Goal: Information Seeking & Learning: Learn about a topic

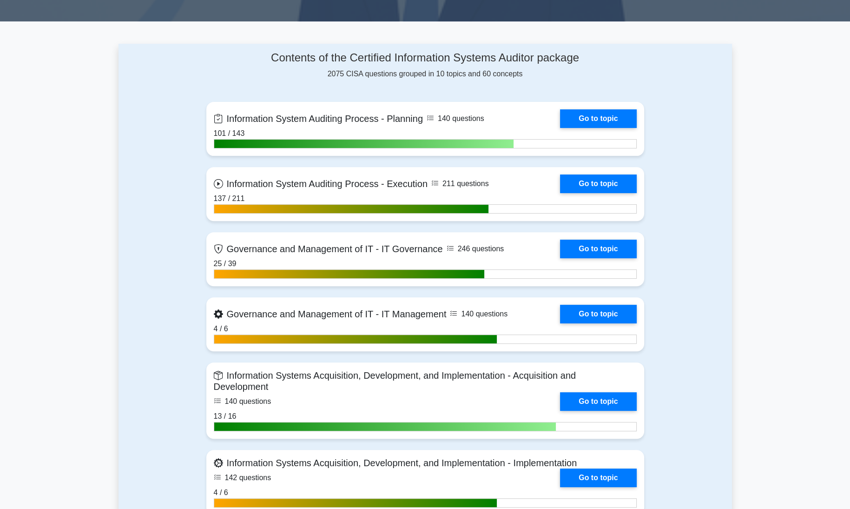
scroll to position [366, 0]
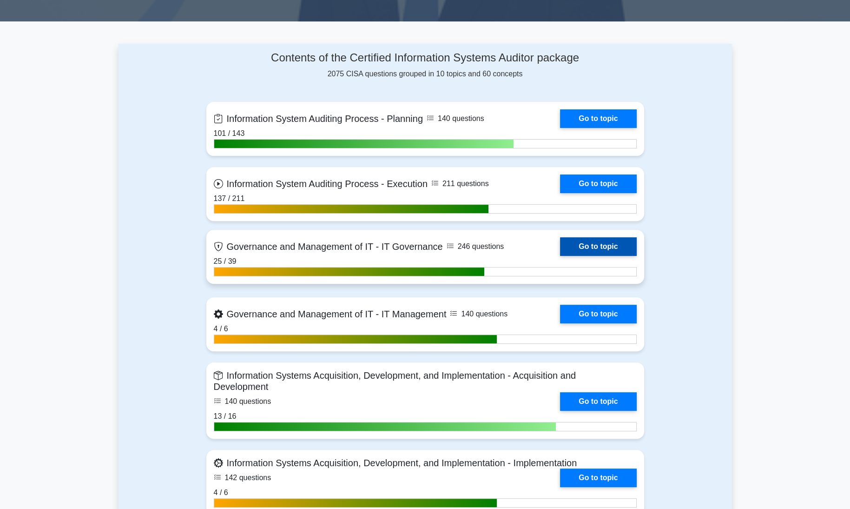
click at [576, 244] on link "Go to topic" at bounding box center [598, 246] width 76 height 19
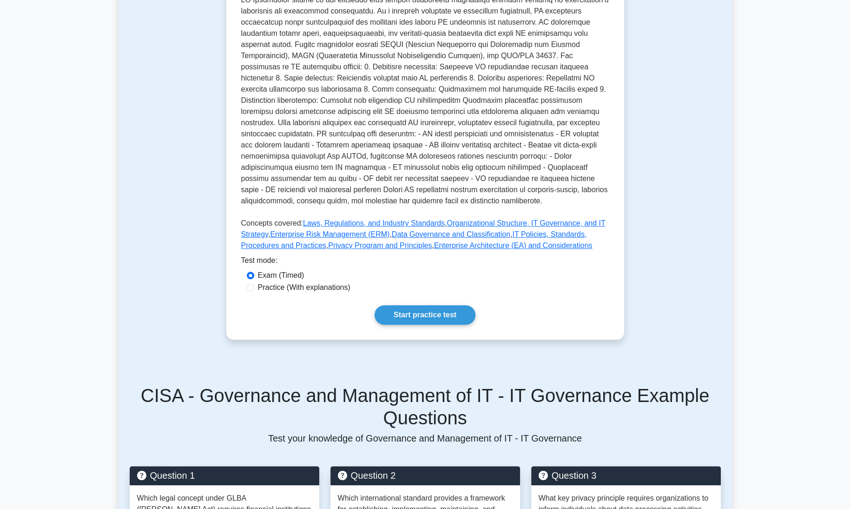
scroll to position [281, 0]
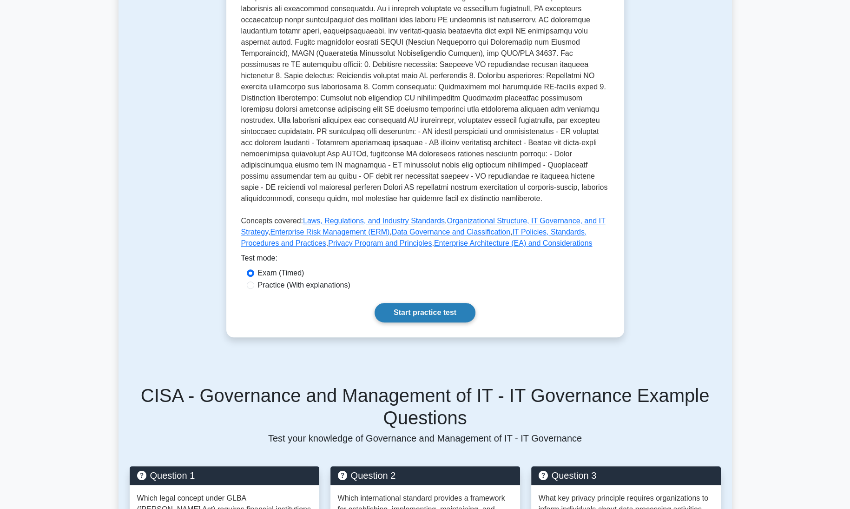
click at [455, 311] on link "Start practice test" at bounding box center [425, 313] width 101 height 20
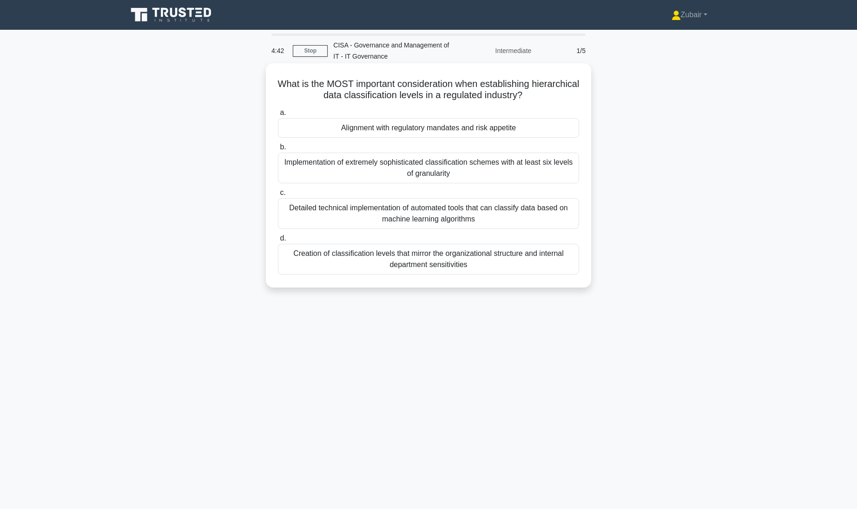
click at [502, 129] on div "Alignment with regulatory mandates and risk appetite" at bounding box center [428, 128] width 301 height 20
click at [278, 116] on input "a. Alignment with regulatory mandates and risk appetite" at bounding box center [278, 113] width 0 height 6
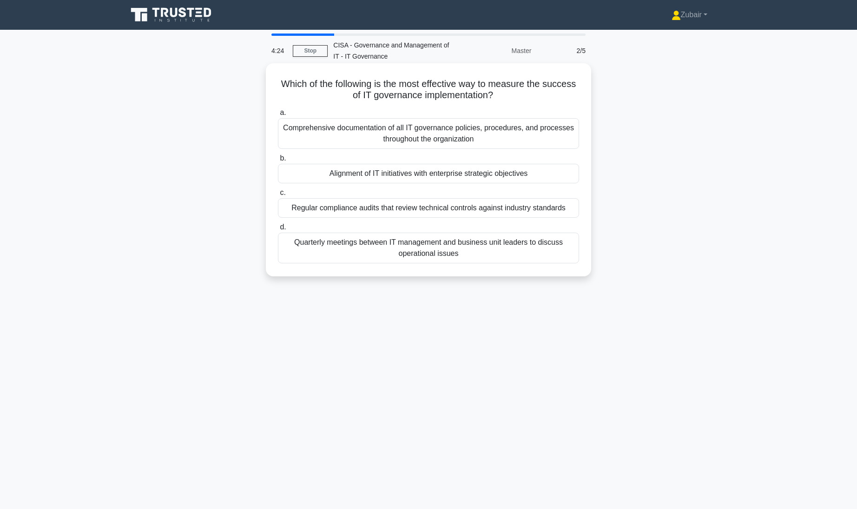
click at [530, 173] on div "Alignment of IT initiatives with enterprise strategic objectives" at bounding box center [428, 174] width 301 height 20
click at [278, 161] on input "b. Alignment of IT initiatives with enterprise strategic objectives" at bounding box center [278, 158] width 0 height 6
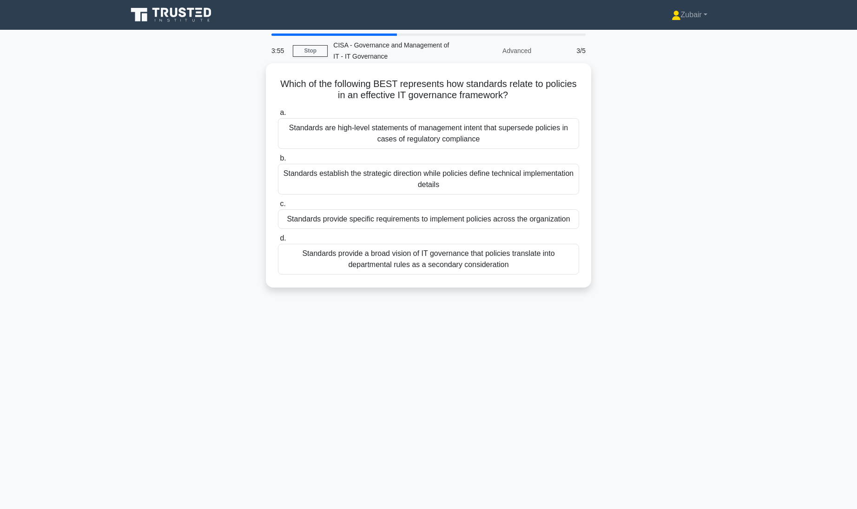
click at [546, 219] on div "Standards provide specific requirements to implement policies across the organi…" at bounding box center [428, 219] width 301 height 20
click at [278, 207] on input "c. Standards provide specific requirements to implement policies across the org…" at bounding box center [278, 204] width 0 height 6
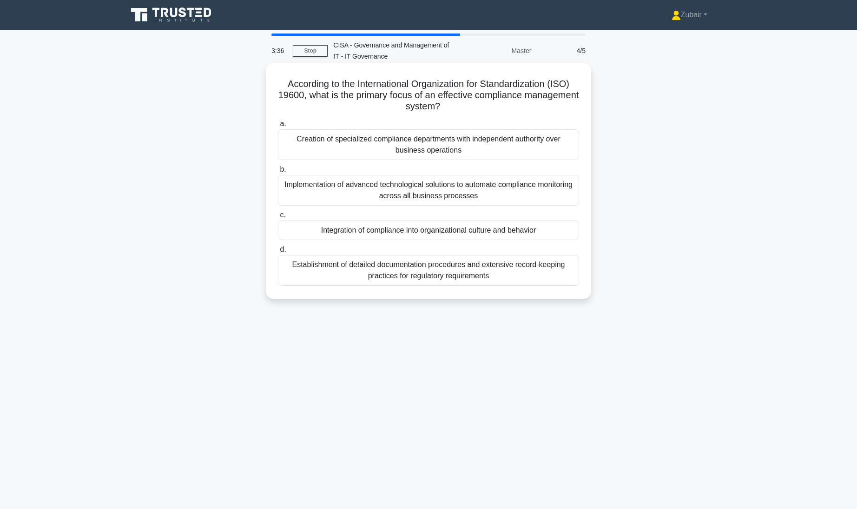
click at [553, 230] on div "Integration of compliance into organizational culture and behavior" at bounding box center [428, 230] width 301 height 20
click at [278, 218] on input "c. Integration of compliance into organizational culture and behavior" at bounding box center [278, 215] width 0 height 6
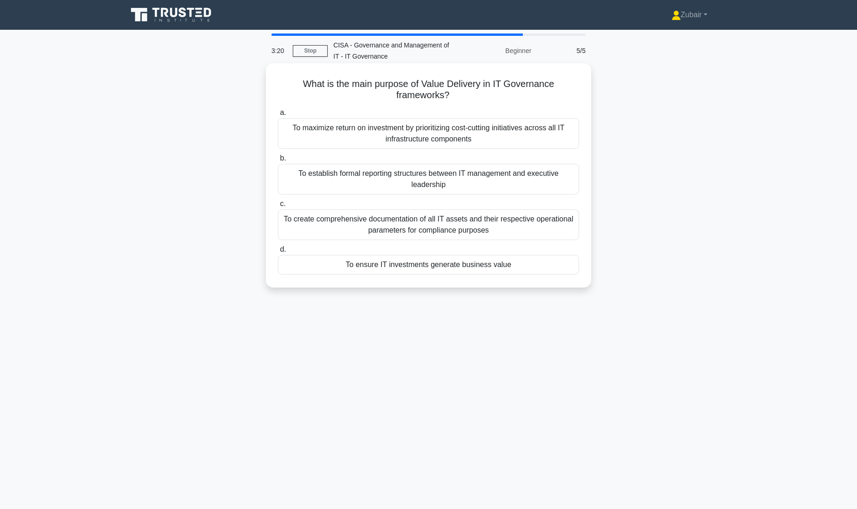
click at [544, 269] on div "To ensure IT investments generate business value" at bounding box center [428, 265] width 301 height 20
click at [278, 252] on input "d. To ensure IT investments generate business value" at bounding box center [278, 249] width 0 height 6
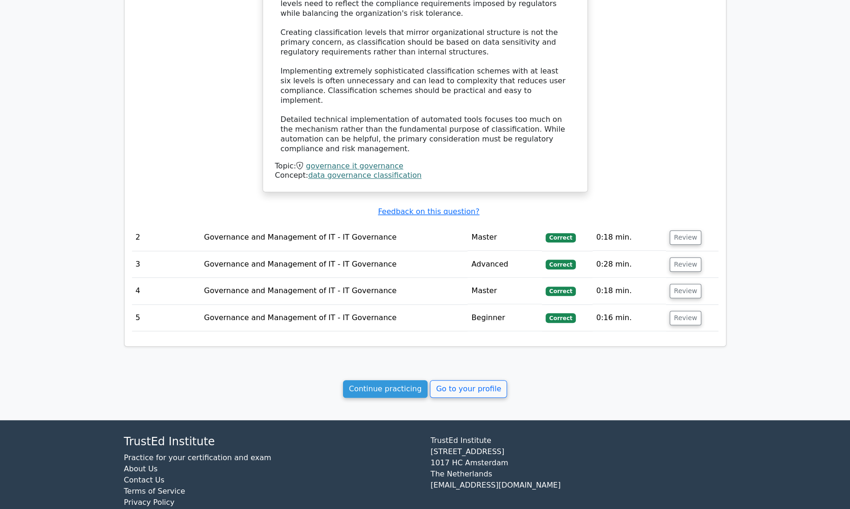
scroll to position [800, 0]
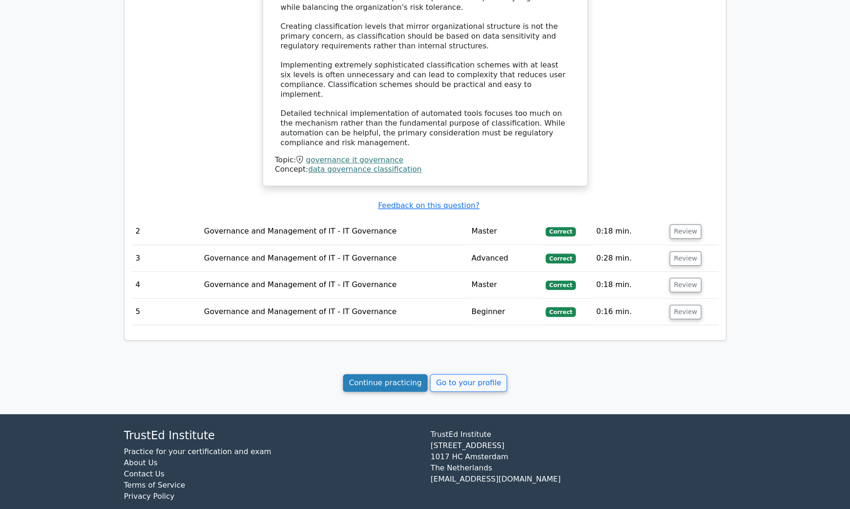
click at [394, 374] on link "Continue practicing" at bounding box center [385, 383] width 85 height 18
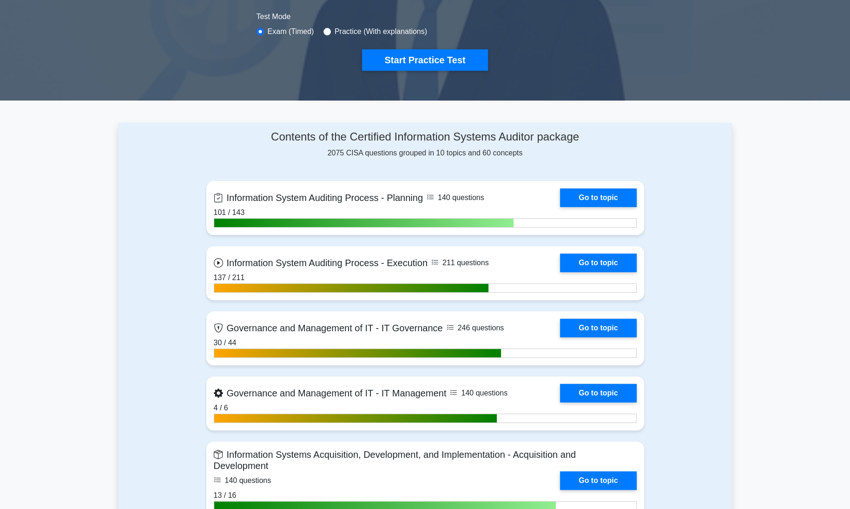
scroll to position [288, 0]
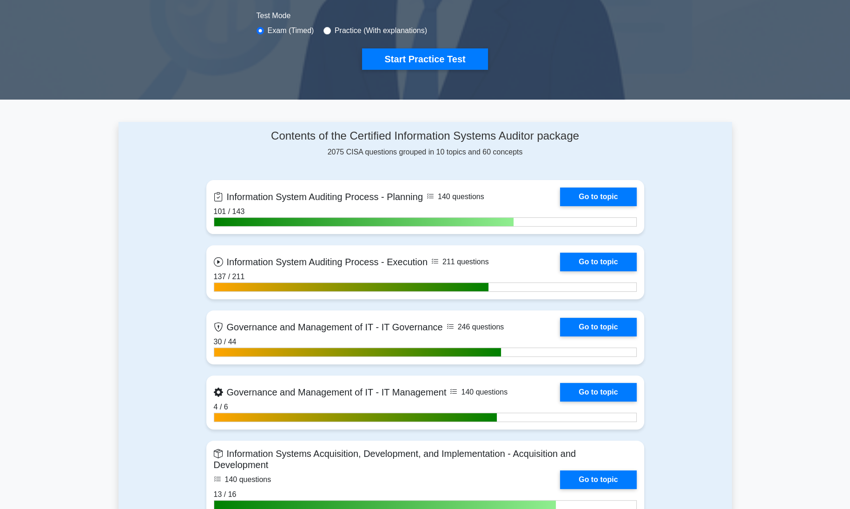
click at [701, 260] on div "Contents of the Certified Information Systems Auditor package 2075 CISA questio…" at bounding box center [426, 513] width 614 height 783
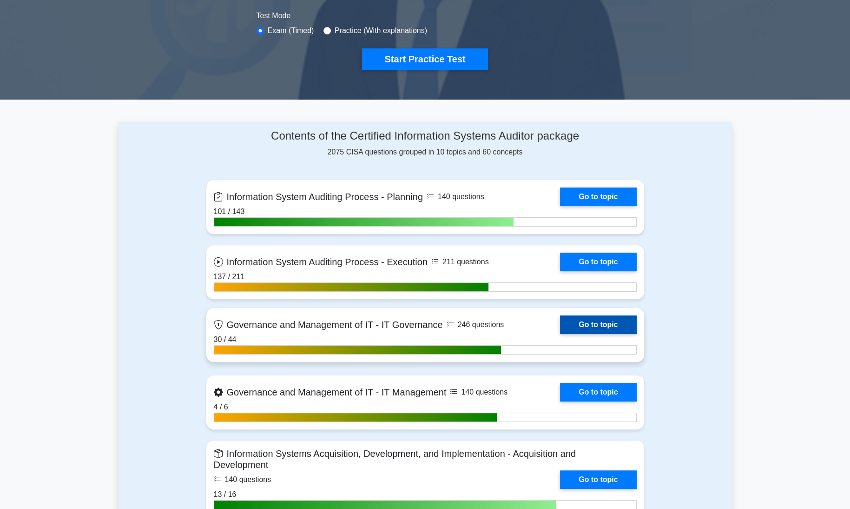
click at [578, 323] on link "Go to topic" at bounding box center [598, 324] width 76 height 19
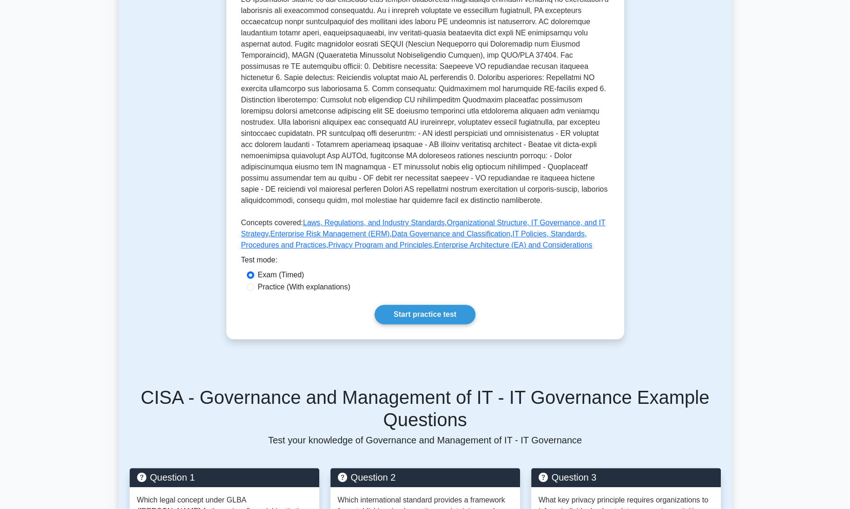
scroll to position [280, 0]
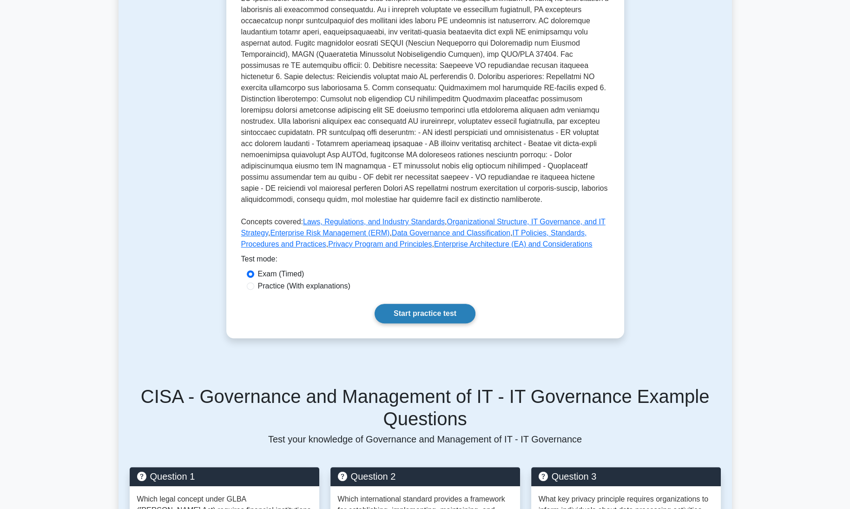
click at [453, 312] on link "Start practice test" at bounding box center [425, 314] width 101 height 20
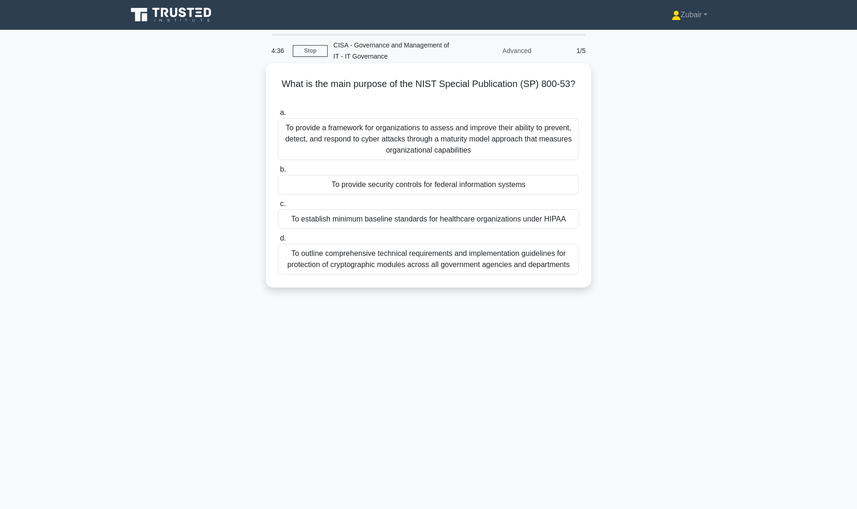
click at [537, 145] on div "To provide a framework for organizations to assess and improve their ability to…" at bounding box center [428, 139] width 301 height 42
click at [278, 116] on input "a. To provide a framework for organizations to assess and improve their ability…" at bounding box center [278, 113] width 0 height 6
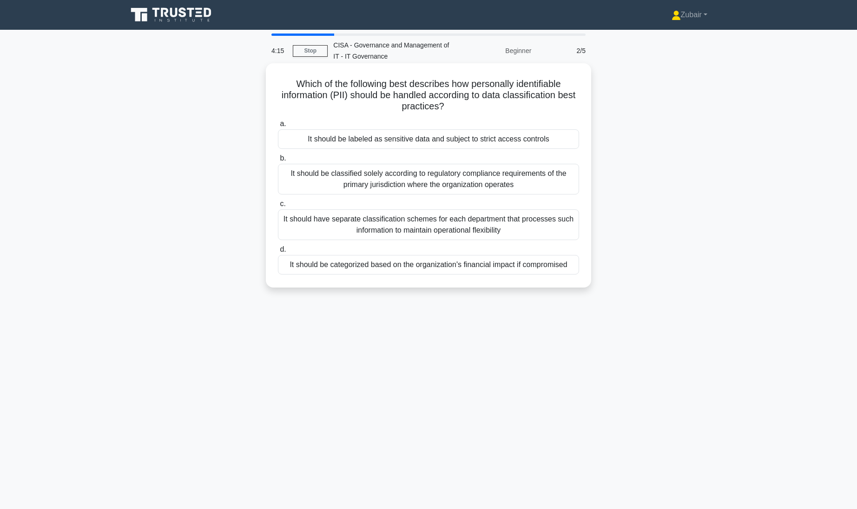
click at [558, 145] on div "It should be labeled as sensitive data and subject to strict access controls" at bounding box center [428, 139] width 301 height 20
click at [278, 127] on input "a. It should be labeled as sensitive data and subject to strict access controls" at bounding box center [278, 124] width 0 height 6
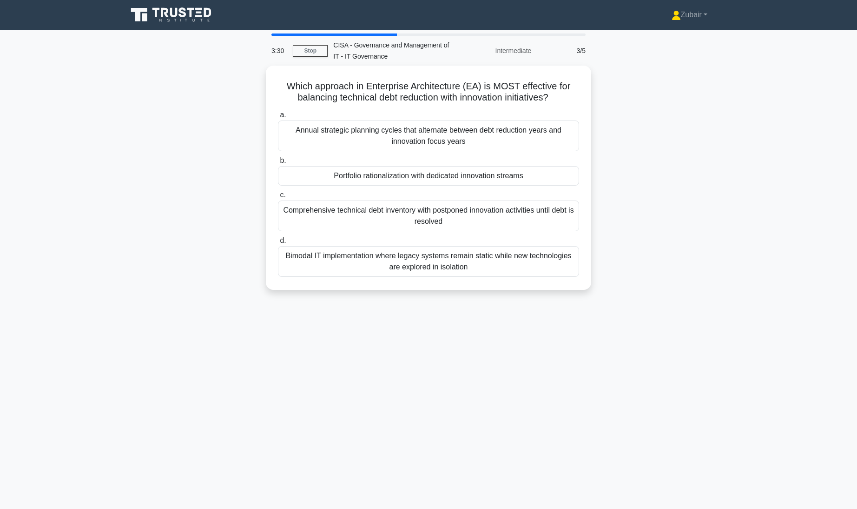
click at [688, 211] on div "Which approach in Enterprise Architecture (EA) is MOST effective for balancing …" at bounding box center [429, 183] width 614 height 235
click at [541, 176] on div "Portfolio rationalization with dedicated innovation streams" at bounding box center [428, 174] width 301 height 20
click at [278, 161] on input "b. Portfolio rationalization with dedicated innovation streams" at bounding box center [278, 158] width 0 height 6
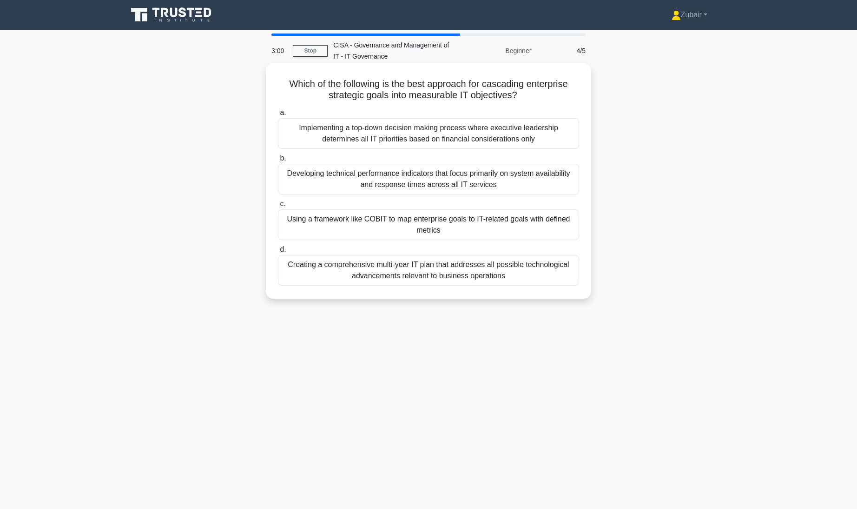
click at [549, 229] on div "Using a framework like COBIT to map enterprise goals to IT-related goals with d…" at bounding box center [428, 224] width 301 height 31
click at [278, 207] on input "c. Using a framework like COBIT to map enterprise goals to IT-related goals wit…" at bounding box center [278, 204] width 0 height 6
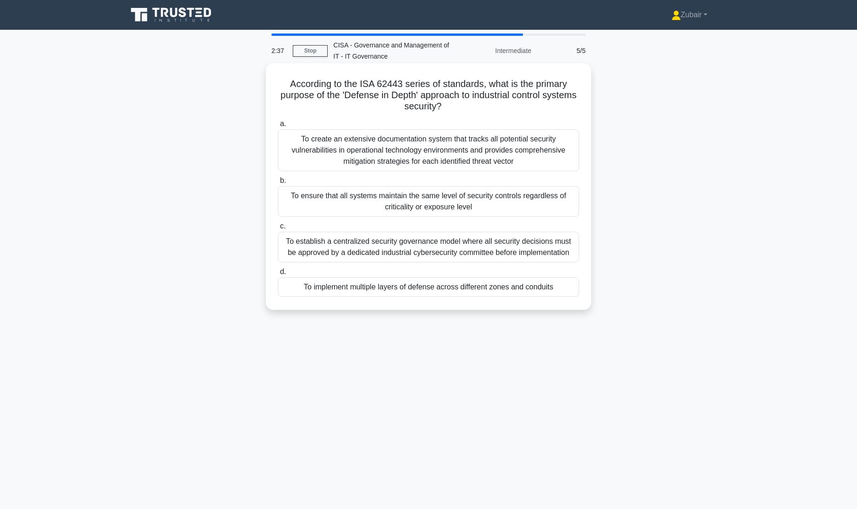
click at [567, 288] on div "To implement multiple layers of defense across different zones and conduits" at bounding box center [428, 287] width 301 height 20
click at [278, 275] on input "d. To implement multiple layers of defense across different zones and conduits" at bounding box center [278, 272] width 0 height 6
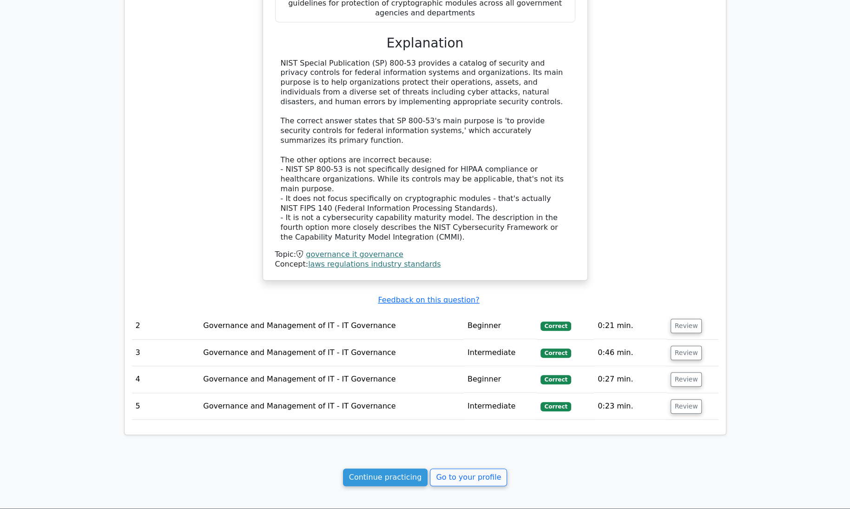
scroll to position [696, 0]
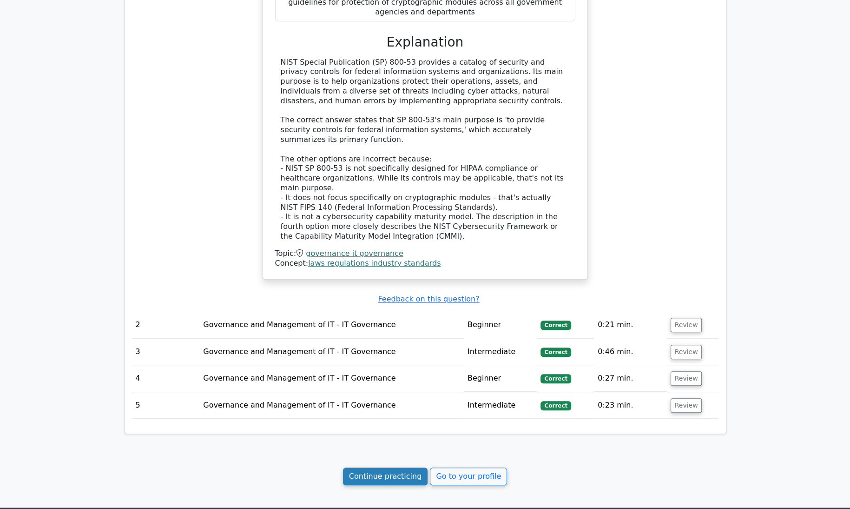
click at [404, 467] on link "Continue practicing" at bounding box center [385, 476] width 85 height 18
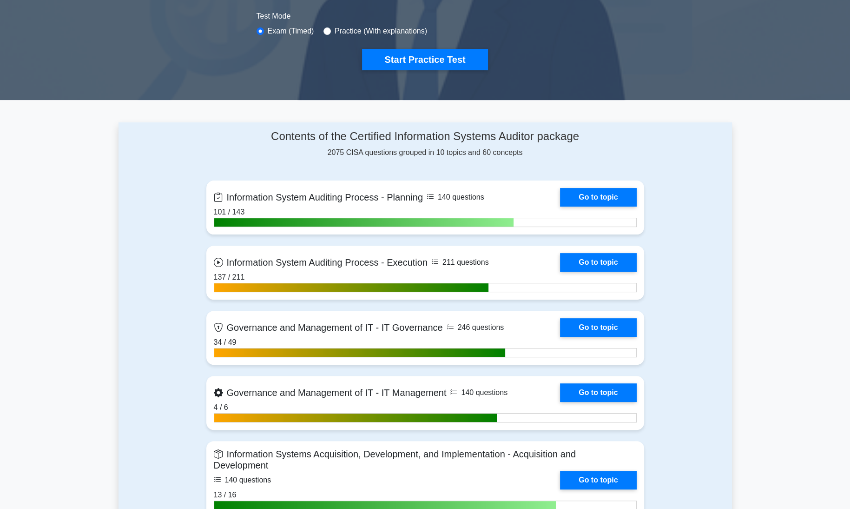
scroll to position [290, 0]
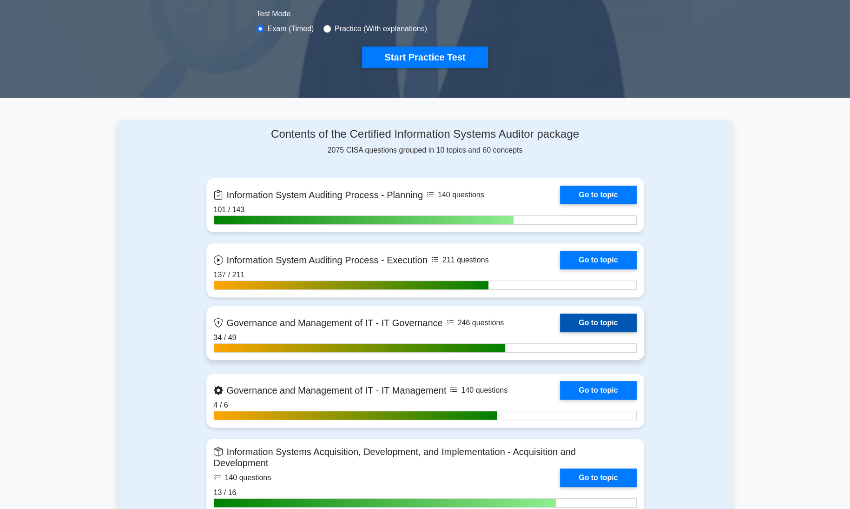
click at [606, 319] on link "Go to topic" at bounding box center [598, 322] width 76 height 19
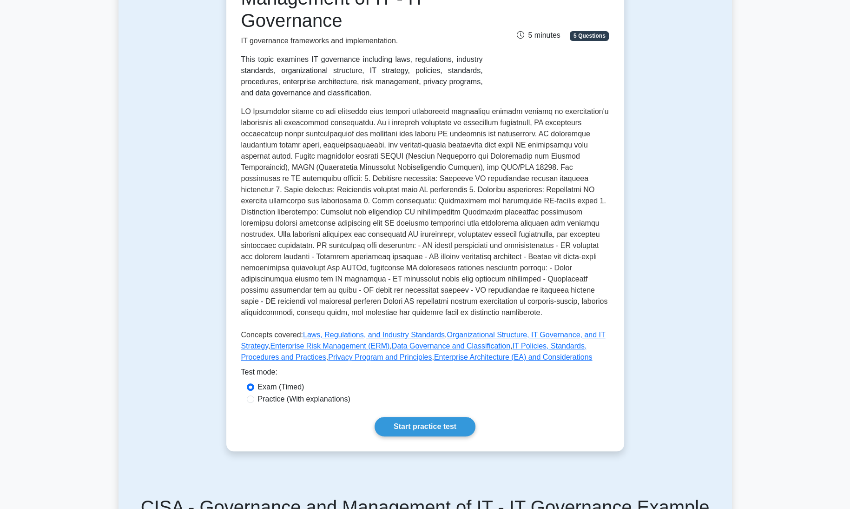
scroll to position [171, 0]
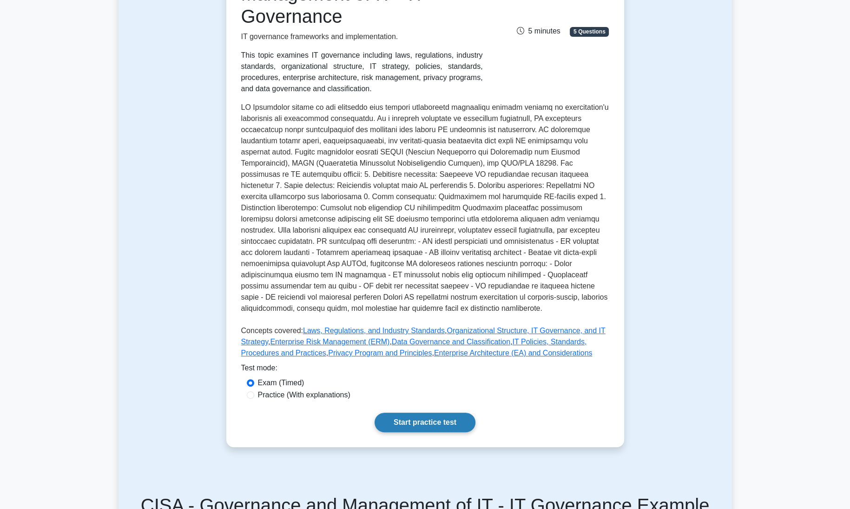
click at [444, 418] on link "Start practice test" at bounding box center [425, 422] width 101 height 20
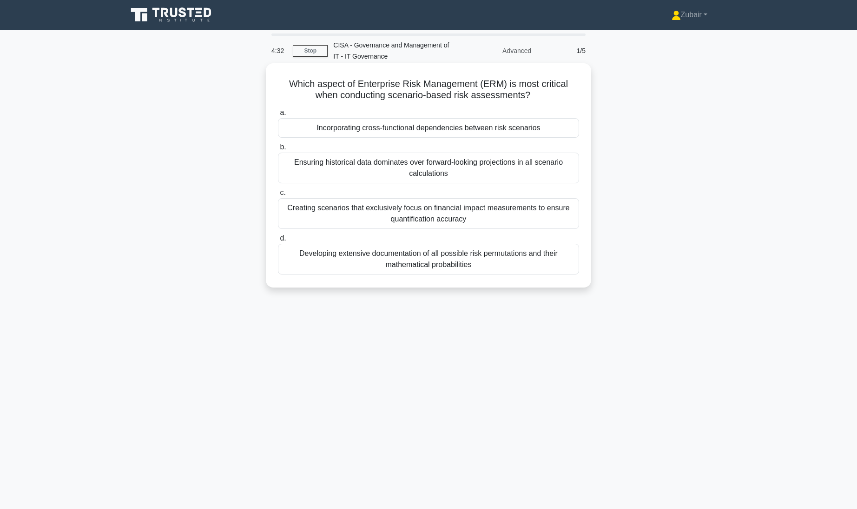
click at [483, 124] on div "Incorporating cross-functional dependencies between risk scenarios" at bounding box center [428, 128] width 301 height 20
click at [278, 116] on input "a. Incorporating cross-functional dependencies between risk scenarios" at bounding box center [278, 113] width 0 height 6
click at [528, 127] on div "Accelerating solution design by applying proven patterns" at bounding box center [428, 128] width 301 height 20
click at [278, 116] on input "a. Accelerating solution design by applying proven patterns" at bounding box center [278, 113] width 0 height 6
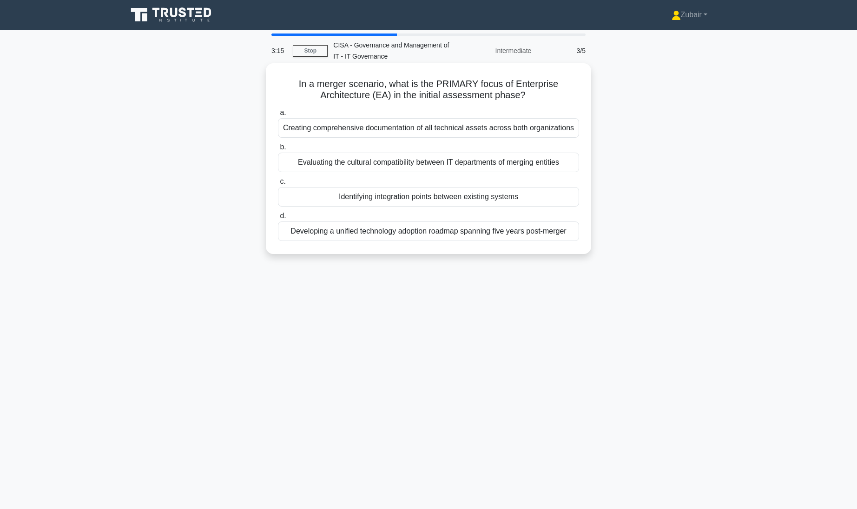
click at [533, 198] on div "Identifying integration points between existing systems" at bounding box center [428, 197] width 301 height 20
click at [278, 185] on input "c. Identifying integration points between existing systems" at bounding box center [278, 181] width 0 height 6
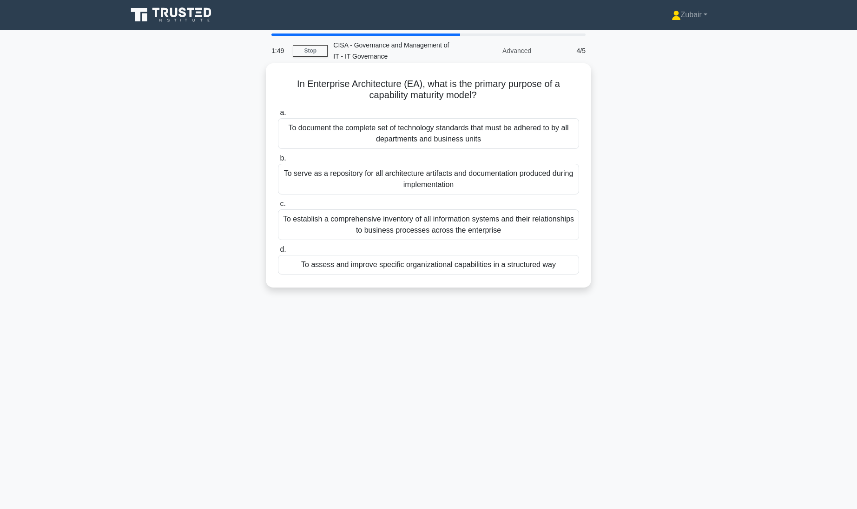
click at [450, 266] on div "To assess and improve specific organizational capabilities in a structured way" at bounding box center [428, 265] width 301 height 20
click at [278, 252] on input "d. To assess and improve specific organizational capabilities in a structured w…" at bounding box center [278, 249] width 0 height 6
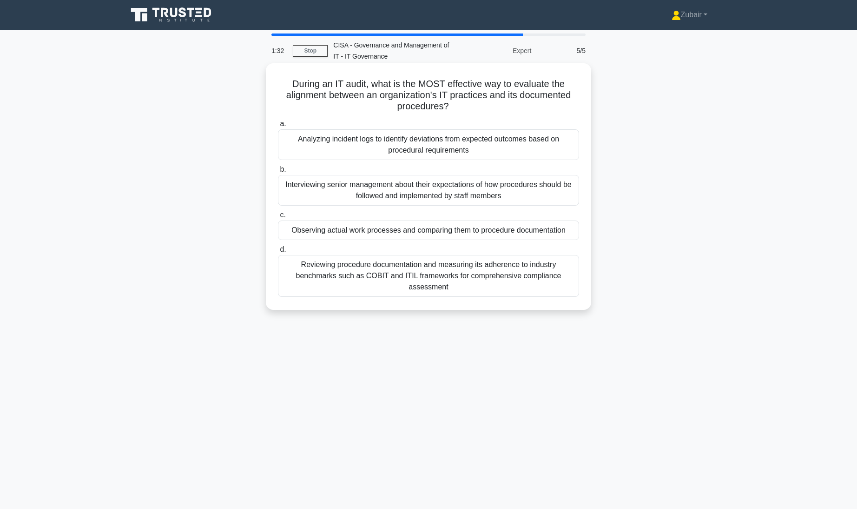
click at [471, 232] on div "Observing actual work processes and comparing them to procedure documentation" at bounding box center [428, 230] width 301 height 20
click at [278, 218] on input "c. Observing actual work processes and comparing them to procedure documentation" at bounding box center [278, 215] width 0 height 6
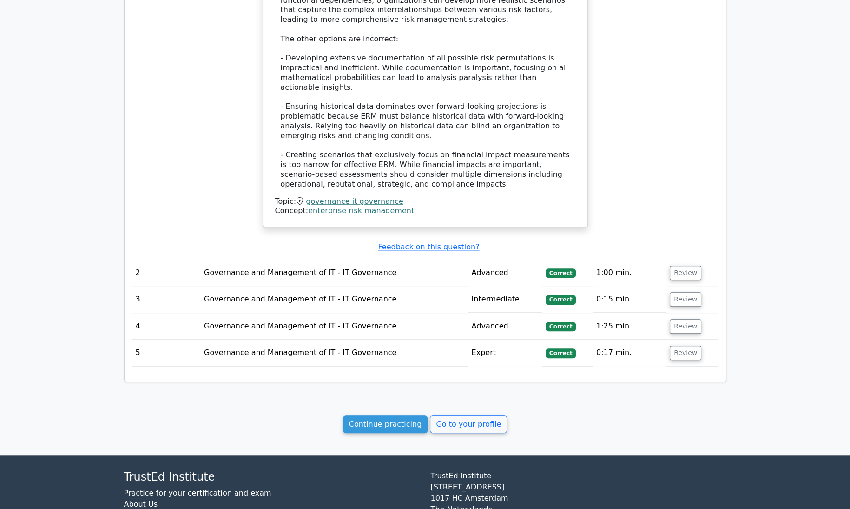
scroll to position [807, 0]
click at [406, 416] on link "Continue practicing" at bounding box center [385, 424] width 85 height 18
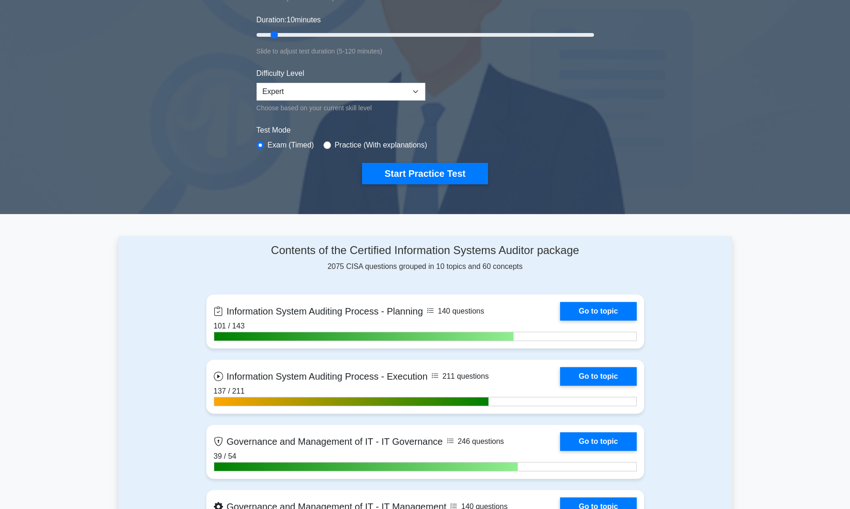
scroll to position [173, 0]
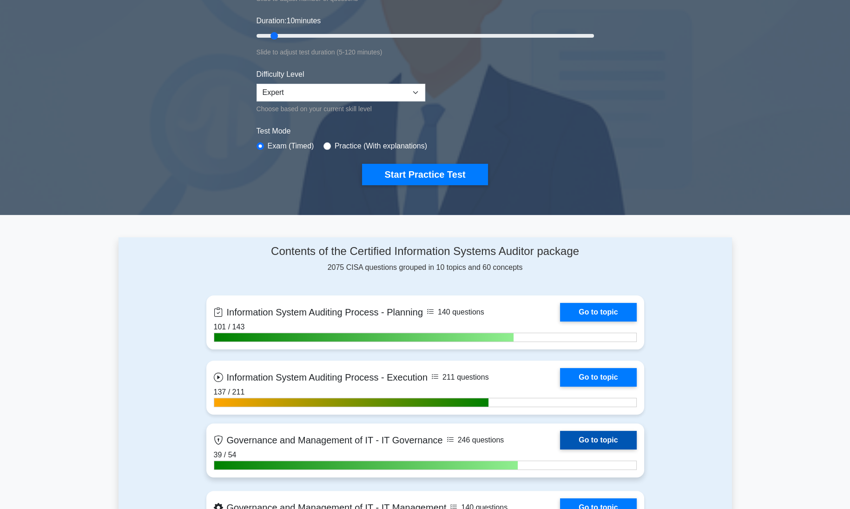
click at [619, 438] on link "Go to topic" at bounding box center [598, 439] width 76 height 19
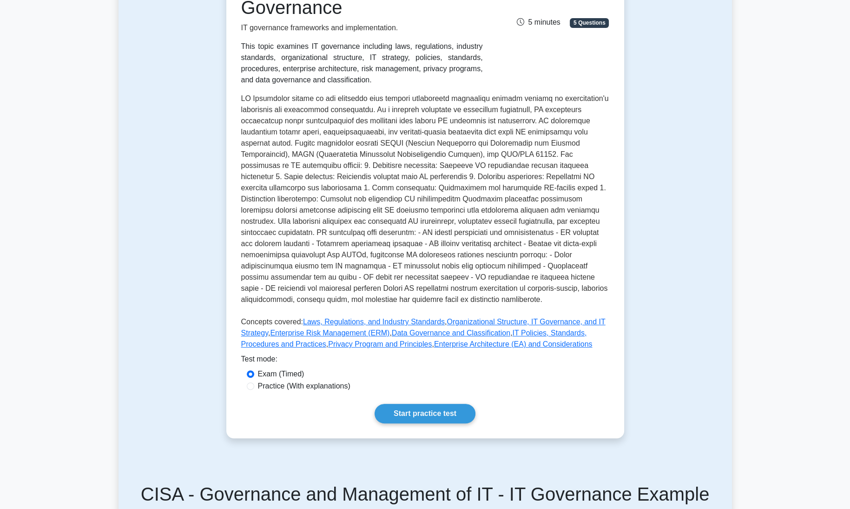
scroll to position [212, 0]
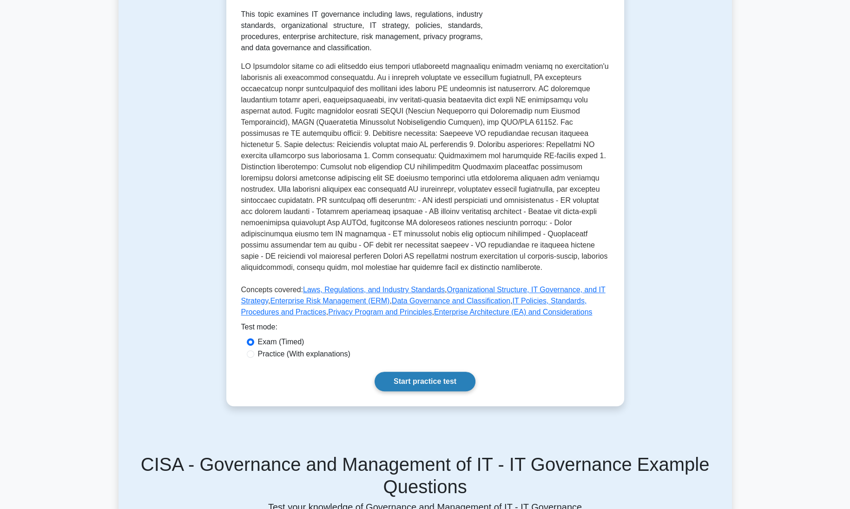
click at [453, 379] on link "Start practice test" at bounding box center [425, 381] width 101 height 20
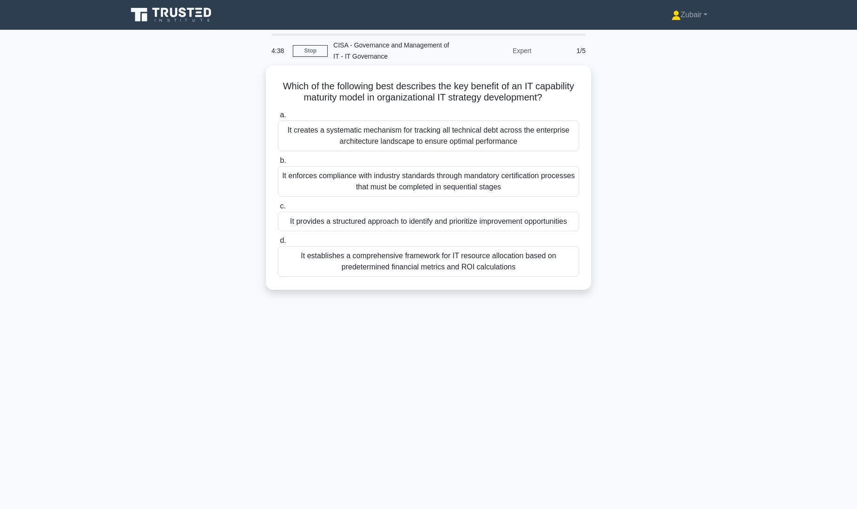
click at [454, 353] on div "4:38 Stop CISA - Governance and Management of IT - IT Governance Expert 1/5 Whi…" at bounding box center [429, 265] width 614 height 465
click at [447, 222] on div "It provides a structured approach to identify and prioritize improvement opport…" at bounding box center [428, 219] width 301 height 20
click at [278, 207] on input "c. It provides a structured approach to identify and prioritize improvement opp…" at bounding box center [278, 204] width 0 height 6
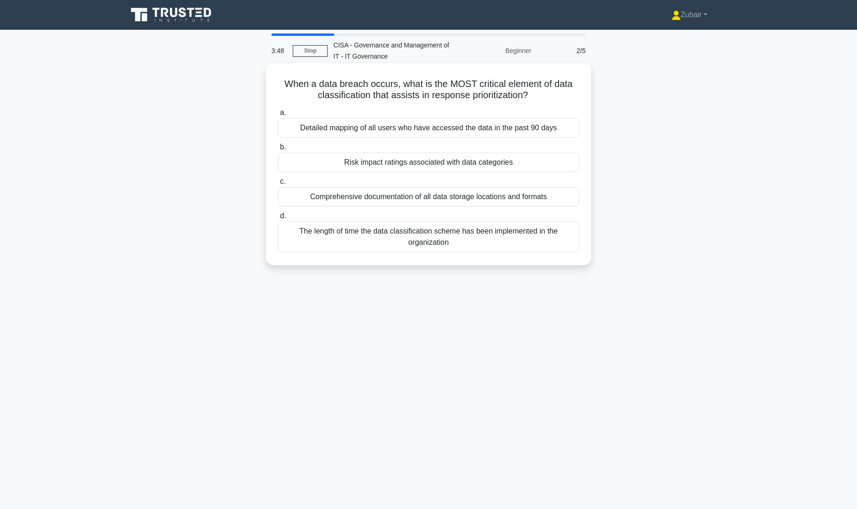
click at [504, 159] on div "Risk impact ratings associated with data categories" at bounding box center [428, 162] width 301 height 20
click at [278, 150] on input "b. Risk impact ratings associated with data categories" at bounding box center [278, 147] width 0 height 6
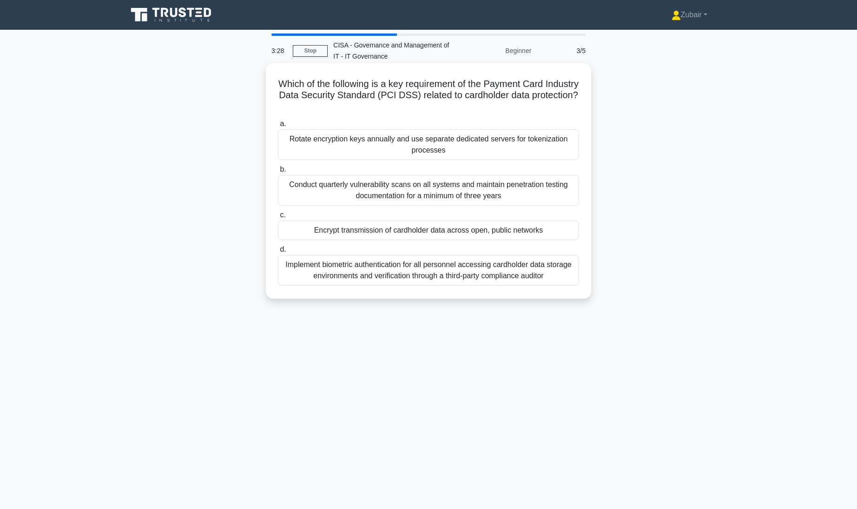
click at [545, 227] on div "Encrypt transmission of cardholder data across open, public networks" at bounding box center [428, 230] width 301 height 20
click at [278, 218] on input "c. Encrypt transmission of cardholder data across open, public networks" at bounding box center [278, 215] width 0 height 6
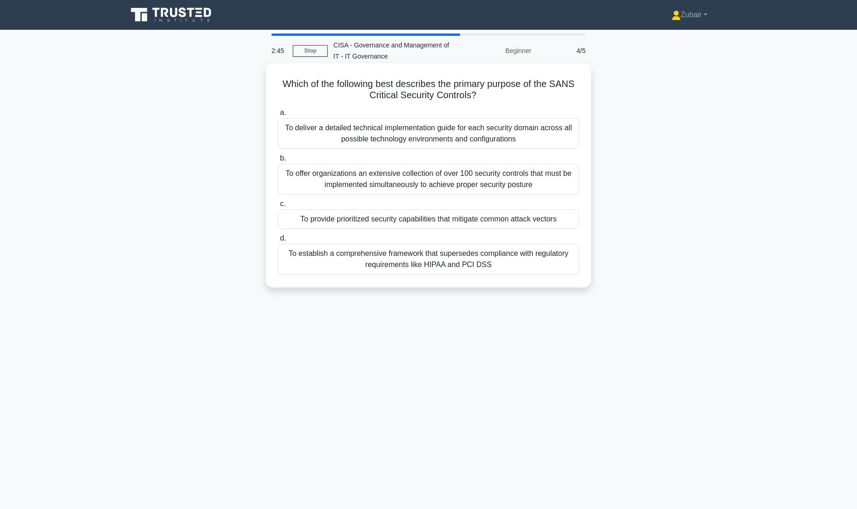
click at [554, 222] on div "To provide prioritized security capabilities that mitigate common attack vectors" at bounding box center [428, 219] width 301 height 20
click at [278, 207] on input "c. To provide prioritized security capabilities that mitigate common attack vec…" at bounding box center [278, 204] width 0 height 6
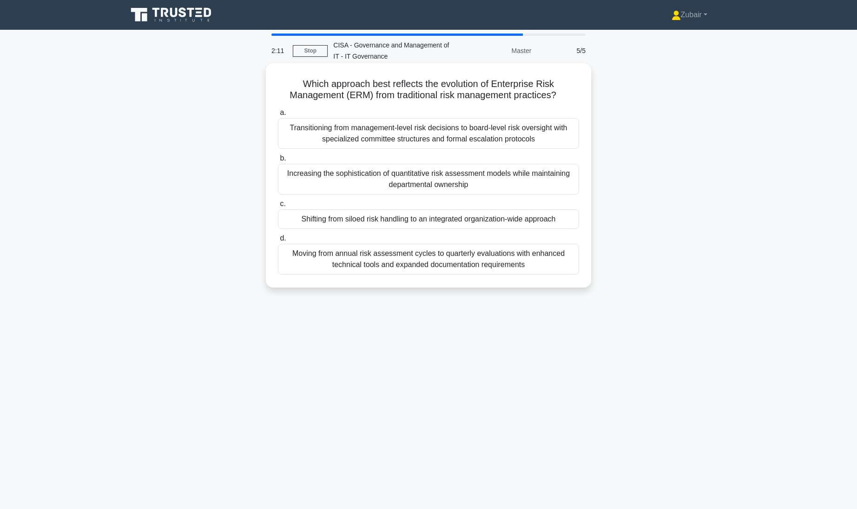
click at [565, 219] on div "Shifting from siloed risk handling to an integrated organization-wide approach" at bounding box center [428, 219] width 301 height 20
click at [278, 207] on input "c. Shifting from siloed risk handling to an integrated organization-wide approa…" at bounding box center [278, 204] width 0 height 6
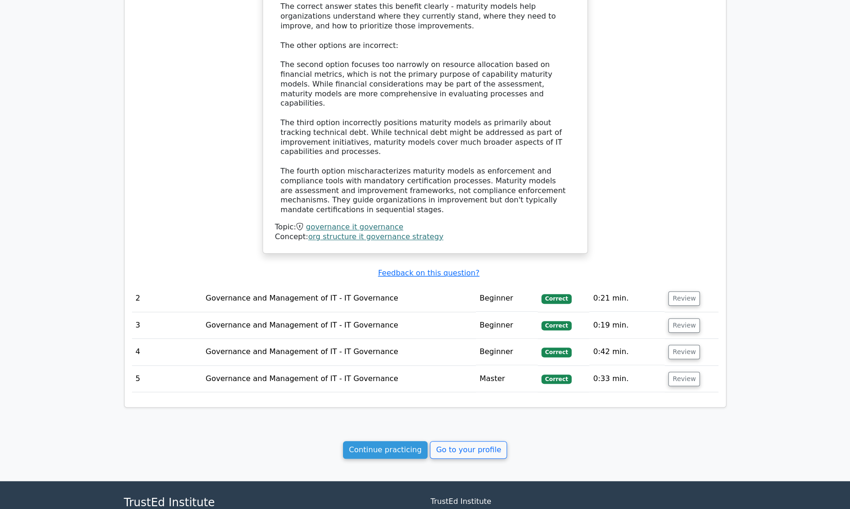
scroll to position [857, 0]
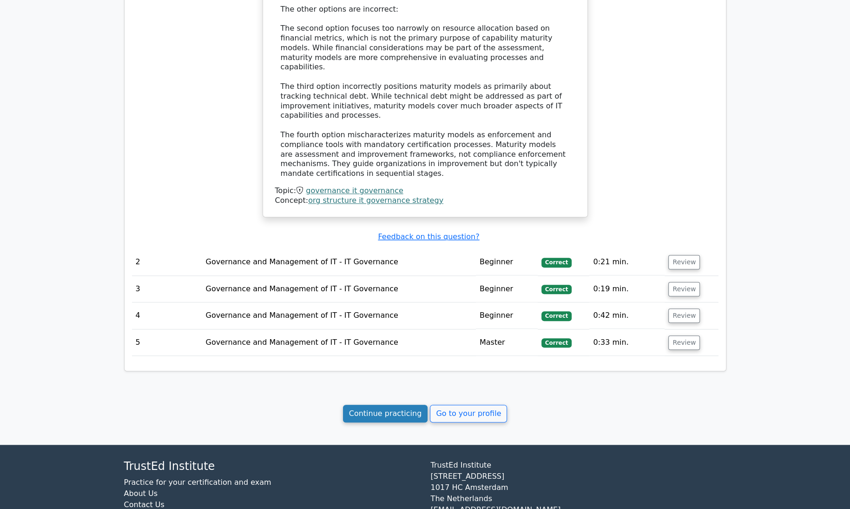
click at [388, 404] on link "Continue practicing" at bounding box center [385, 413] width 85 height 18
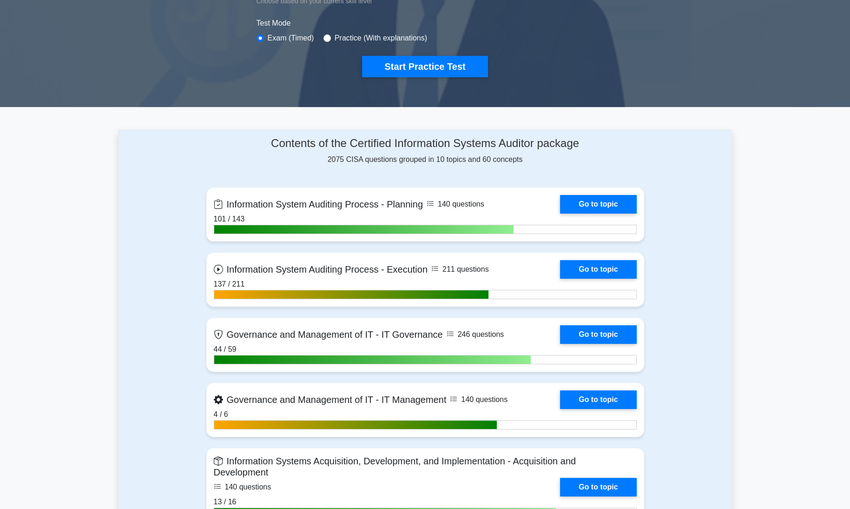
scroll to position [310, 0]
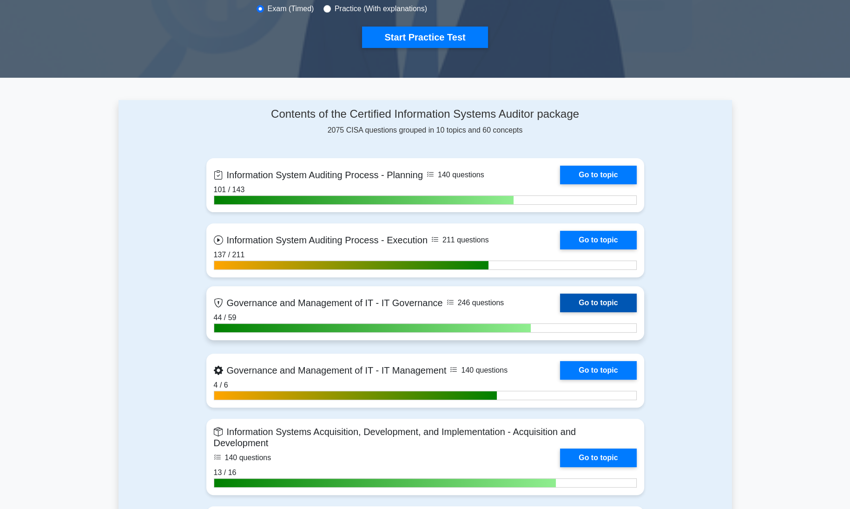
click at [607, 303] on link "Go to topic" at bounding box center [598, 302] width 76 height 19
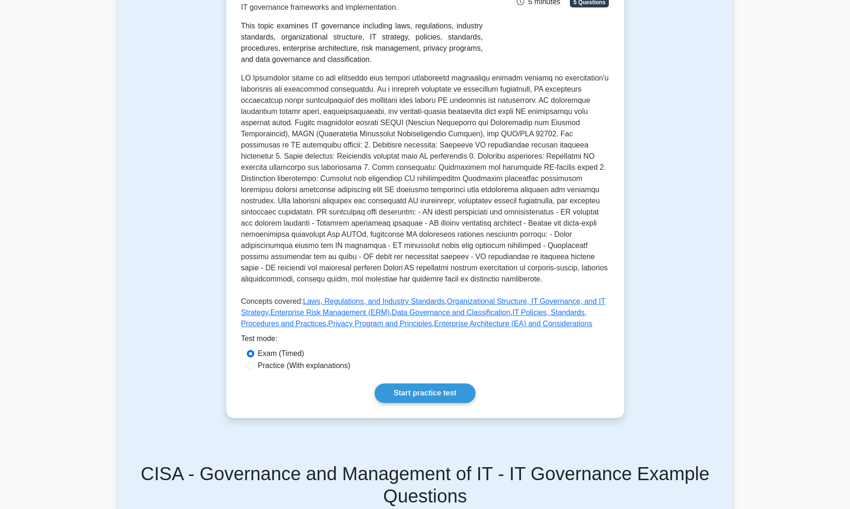
scroll to position [211, 0]
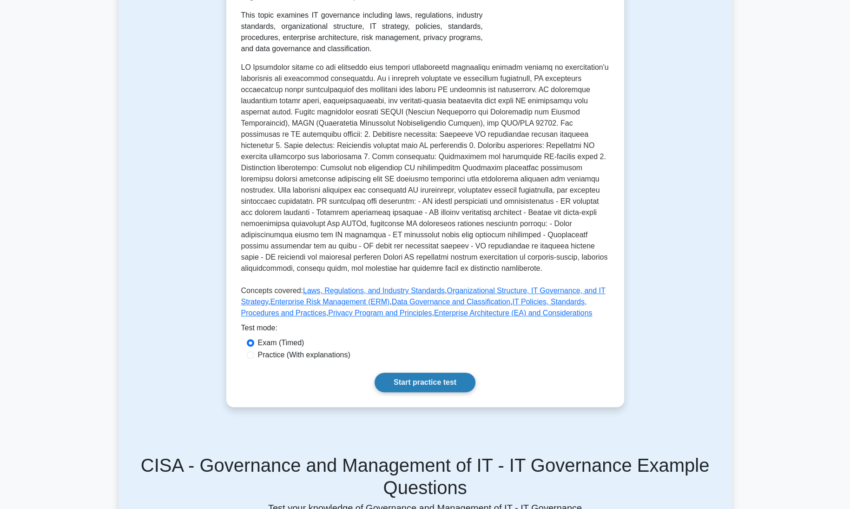
click at [426, 383] on link "Start practice test" at bounding box center [425, 382] width 101 height 20
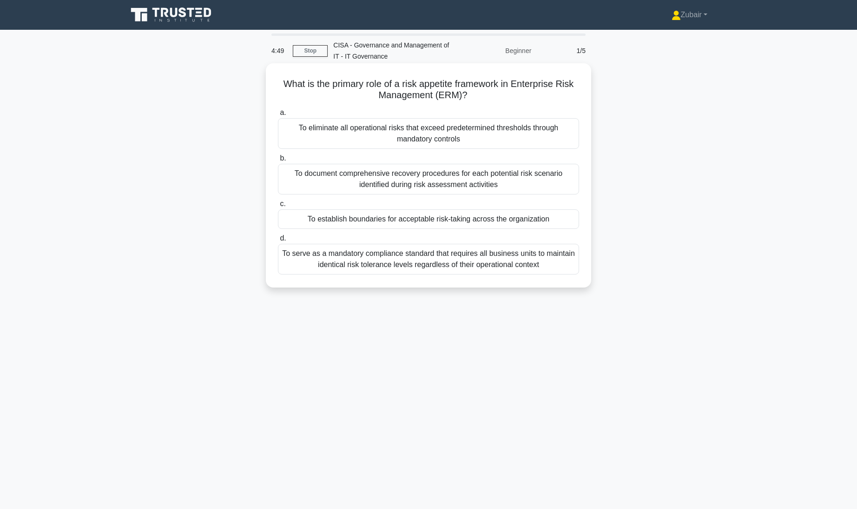
click at [456, 222] on div "To establish boundaries for acceptable risk-taking across the organization" at bounding box center [428, 219] width 301 height 20
click at [278, 207] on input "c. To establish boundaries for acceptable risk-taking across the organization" at bounding box center [278, 204] width 0 height 6
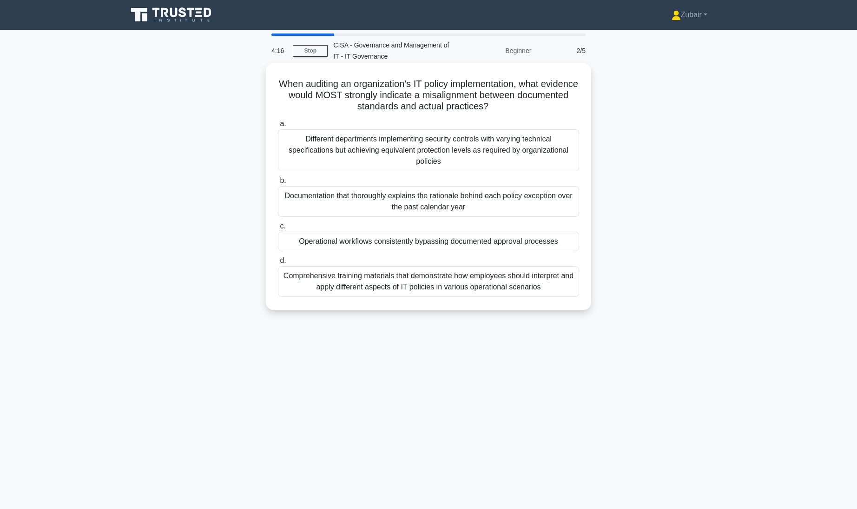
click at [568, 240] on div "Operational workflows consistently bypassing documented approval processes" at bounding box center [428, 241] width 301 height 20
click at [278, 229] on input "c. Operational workflows consistently bypassing documented approval processes" at bounding box center [278, 226] width 0 height 6
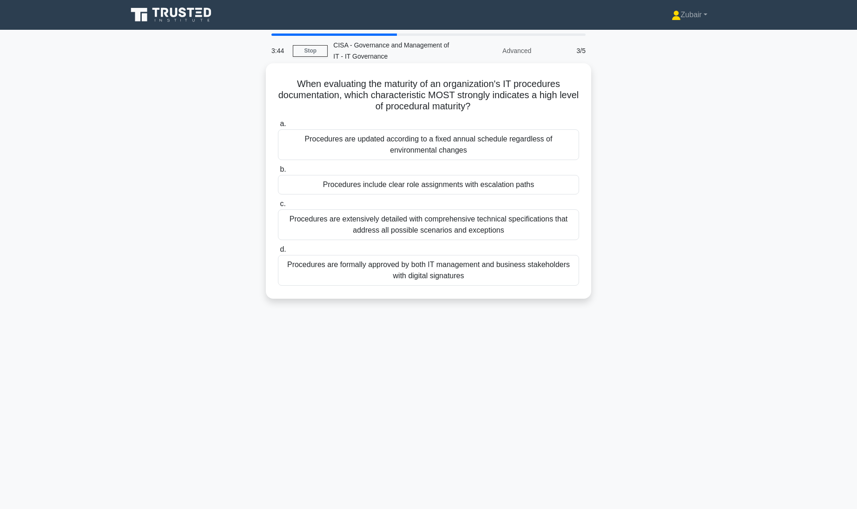
click at [539, 186] on div "Procedures include clear role assignments with escalation paths" at bounding box center [428, 185] width 301 height 20
click at [278, 172] on input "b. Procedures include clear role assignments with escalation paths" at bounding box center [278, 169] width 0 height 6
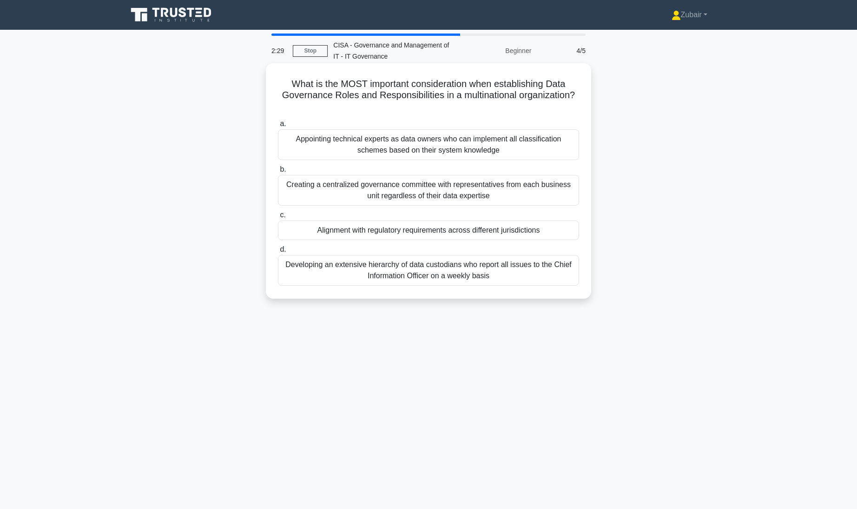
click at [536, 227] on div "Alignment with regulatory requirements across different jurisdictions" at bounding box center [428, 230] width 301 height 20
click at [278, 218] on input "c. Alignment with regulatory requirements across different jurisdictions" at bounding box center [278, 215] width 0 height 6
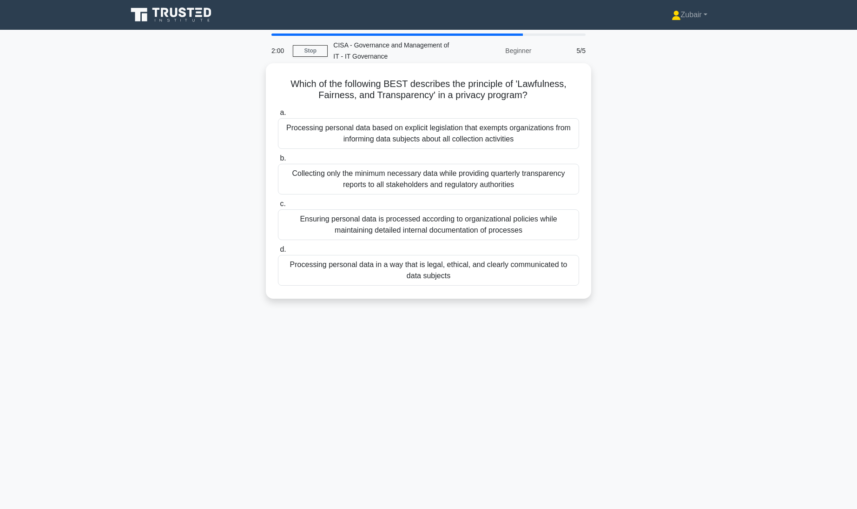
click at [558, 268] on div "Processing personal data in a way that is legal, ethical, and clearly communica…" at bounding box center [428, 270] width 301 height 31
click at [278, 252] on input "d. Processing personal data in a way that is legal, ethical, and clearly commun…" at bounding box center [278, 249] width 0 height 6
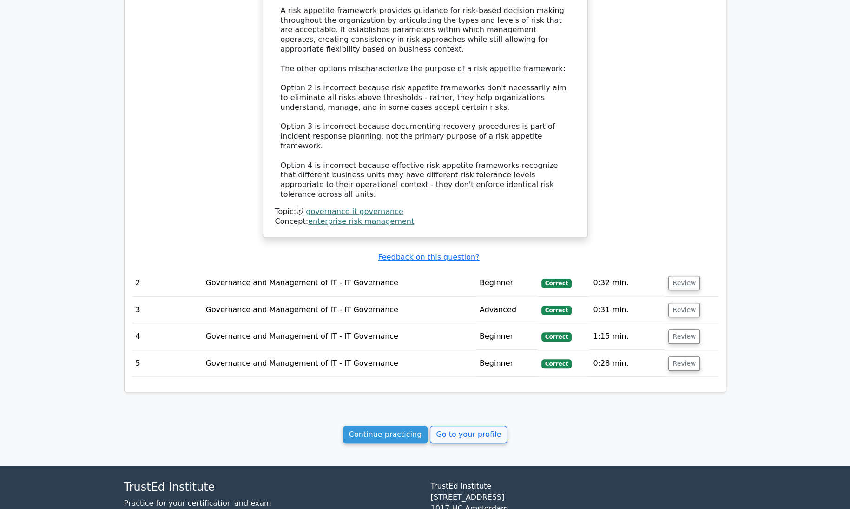
scroll to position [819, 0]
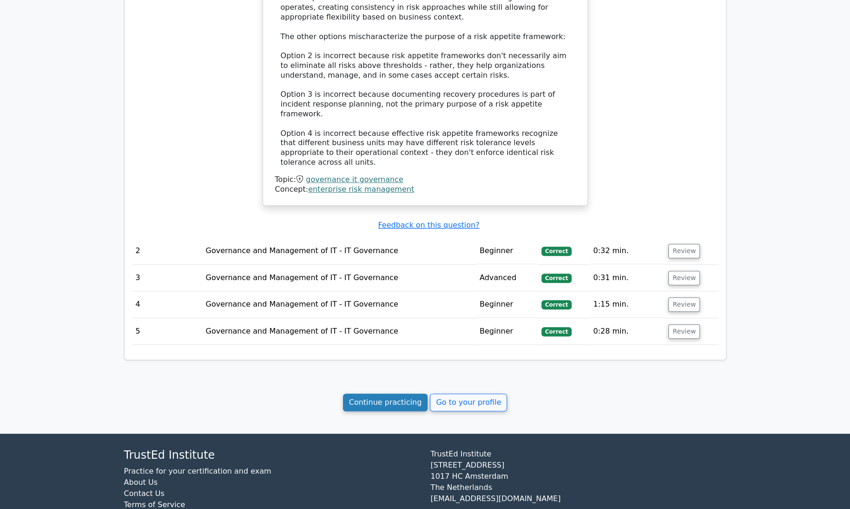
click at [390, 393] on link "Continue practicing" at bounding box center [385, 402] width 85 height 18
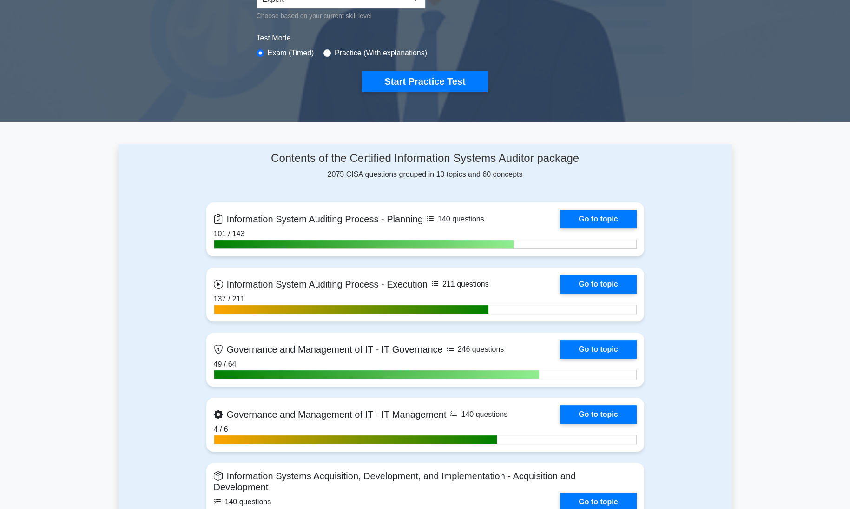
scroll to position [332, 0]
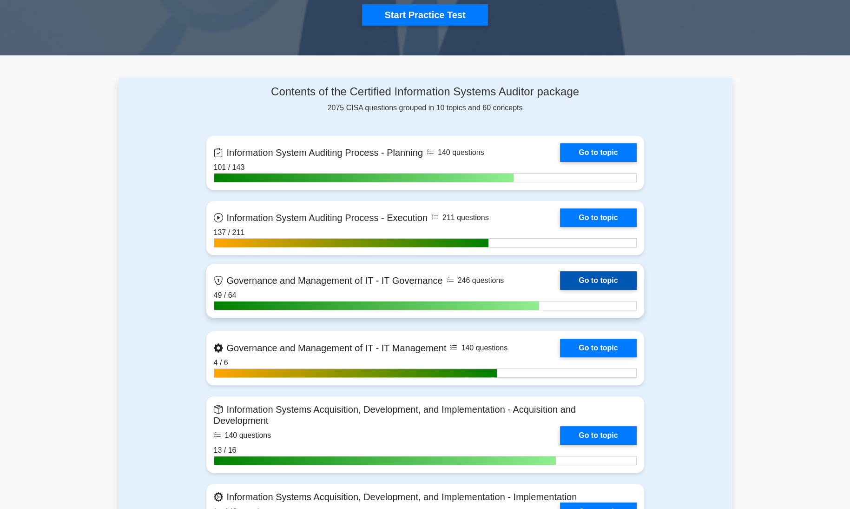
click at [620, 276] on link "Go to topic" at bounding box center [598, 280] width 76 height 19
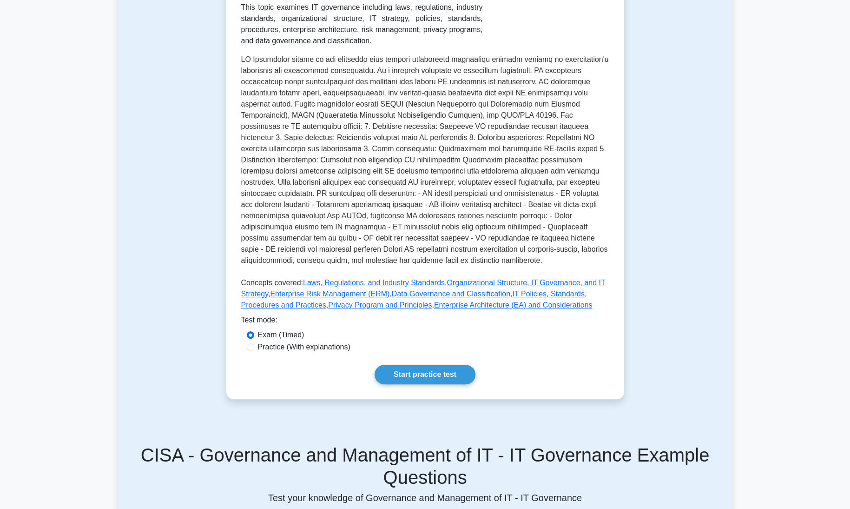
scroll to position [225, 0]
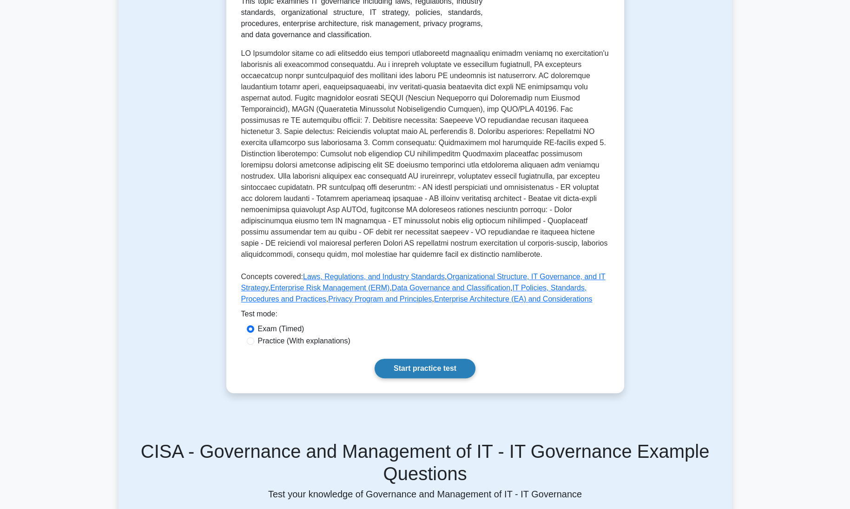
click at [397, 367] on link "Start practice test" at bounding box center [425, 368] width 101 height 20
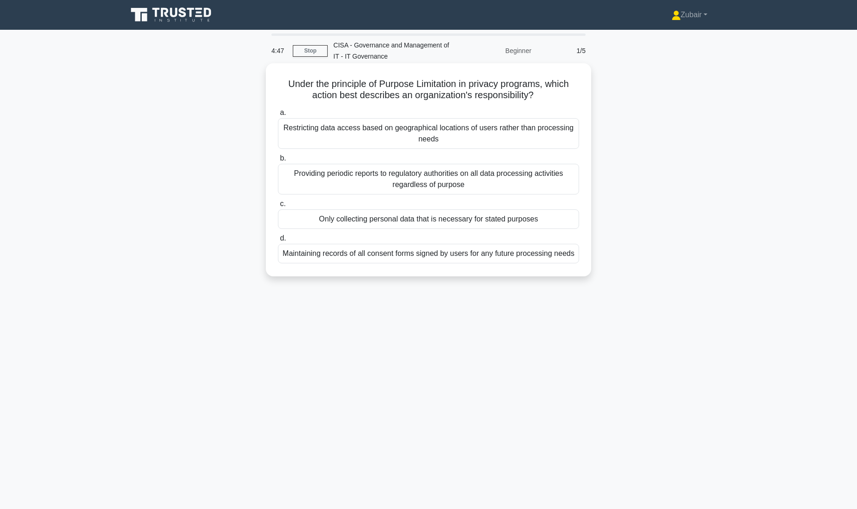
click at [424, 222] on div "Only collecting personal data that is necessary for stated purposes" at bounding box center [428, 219] width 301 height 20
click at [278, 207] on input "c. Only collecting personal data that is necessary for stated purposes" at bounding box center [278, 204] width 0 height 6
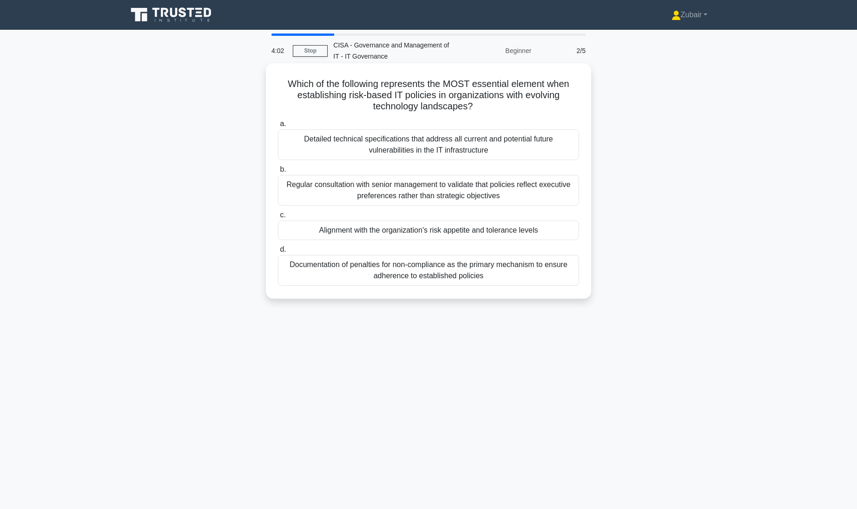
click at [517, 226] on div "Alignment with the organization's risk appetite and tolerance levels" at bounding box center [428, 230] width 301 height 20
click at [278, 218] on input "c. Alignment with the organization's risk appetite and tolerance levels" at bounding box center [278, 215] width 0 height 6
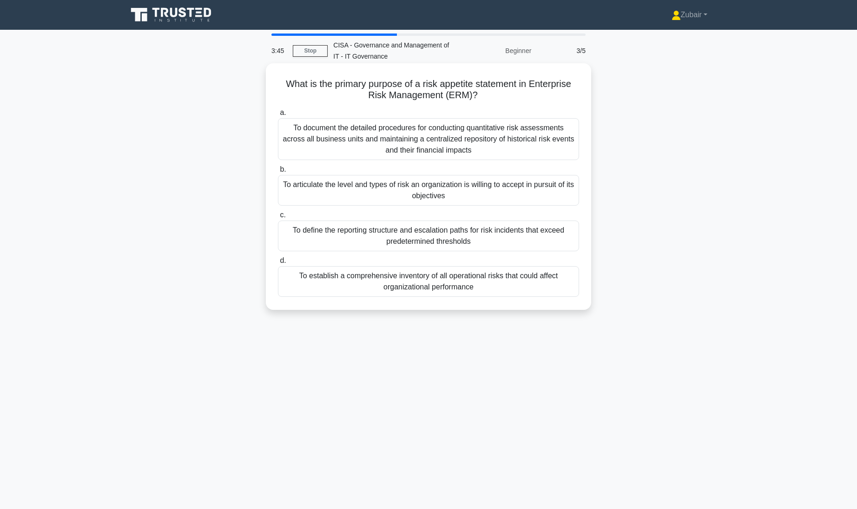
click at [528, 188] on div "To articulate the level and types of risk an organization is willing to accept …" at bounding box center [428, 190] width 301 height 31
click at [278, 172] on input "b. To articulate the level and types of risk an organization is willing to acce…" at bounding box center [278, 169] width 0 height 6
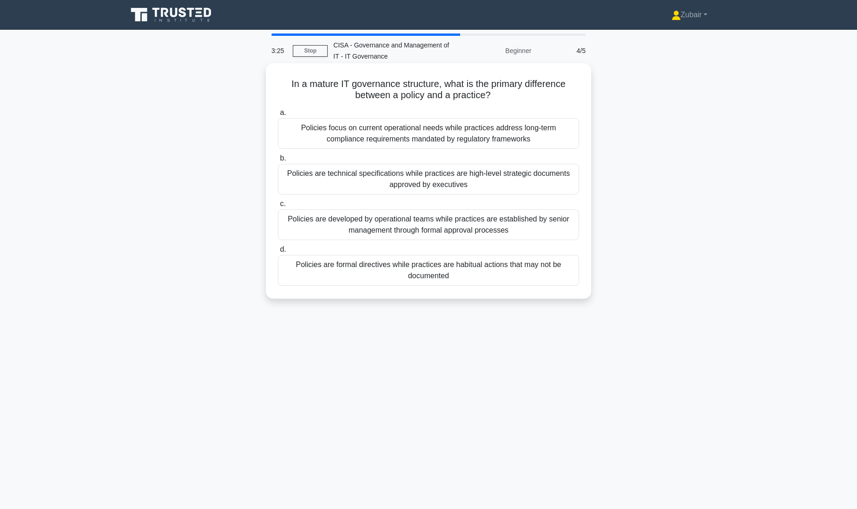
click at [543, 272] on div "Policies are formal directives while practices are habitual actions that may no…" at bounding box center [428, 270] width 301 height 31
click at [278, 252] on input "d. Policies are formal directives while practices are habitual actions that may…" at bounding box center [278, 249] width 0 height 6
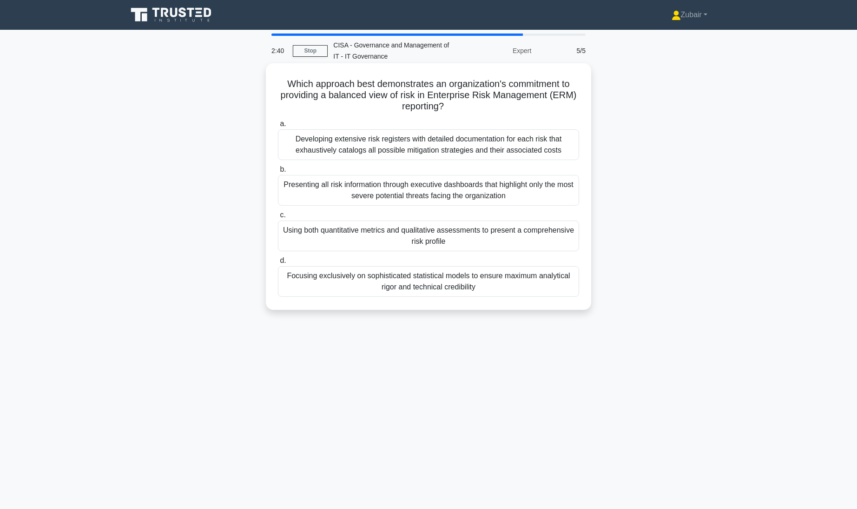
click at [550, 228] on div "Using both quantitative metrics and qualitative assessments to present a compre…" at bounding box center [428, 235] width 301 height 31
click at [278, 218] on input "c. Using both quantitative metrics and qualitative assessments to present a com…" at bounding box center [278, 215] width 0 height 6
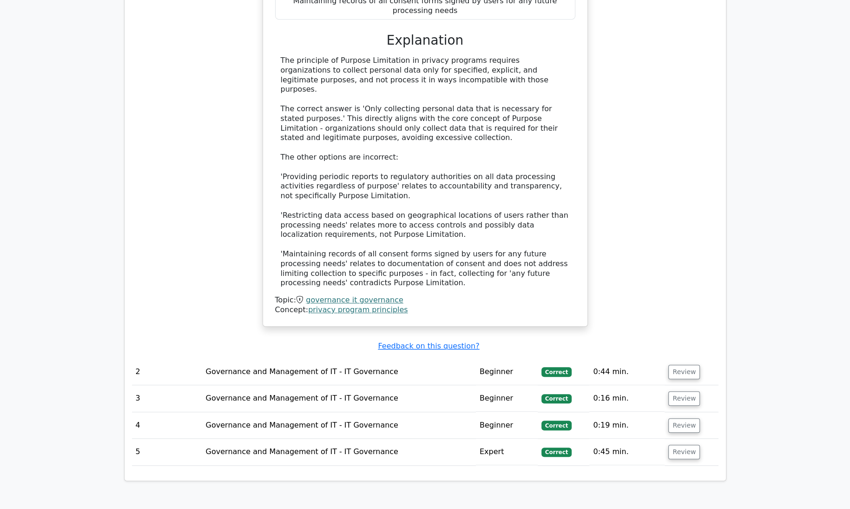
scroll to position [819, 0]
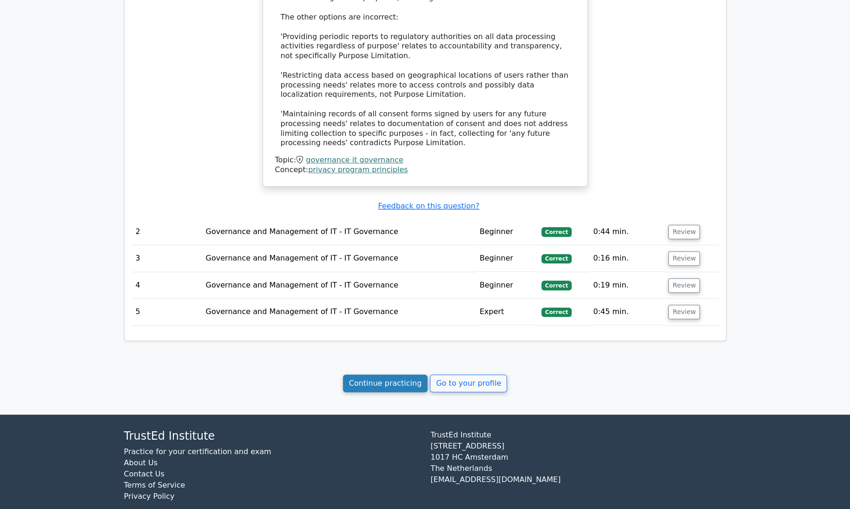
click at [375, 374] on link "Continue practicing" at bounding box center [385, 383] width 85 height 18
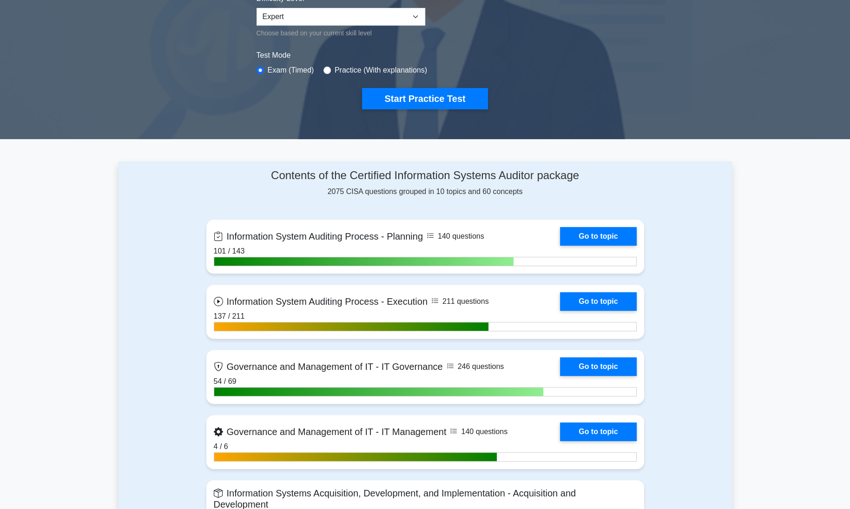
click at [560, 296] on link "Go to topic" at bounding box center [598, 301] width 76 height 19
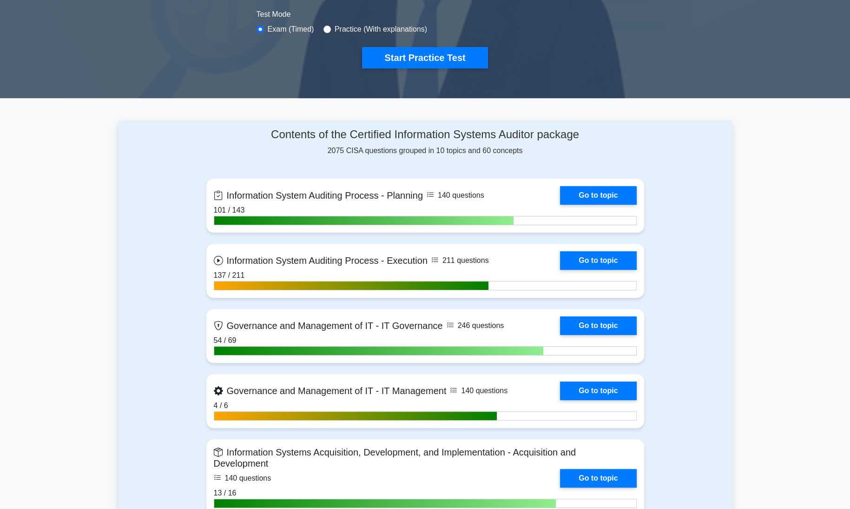
scroll to position [299, 0]
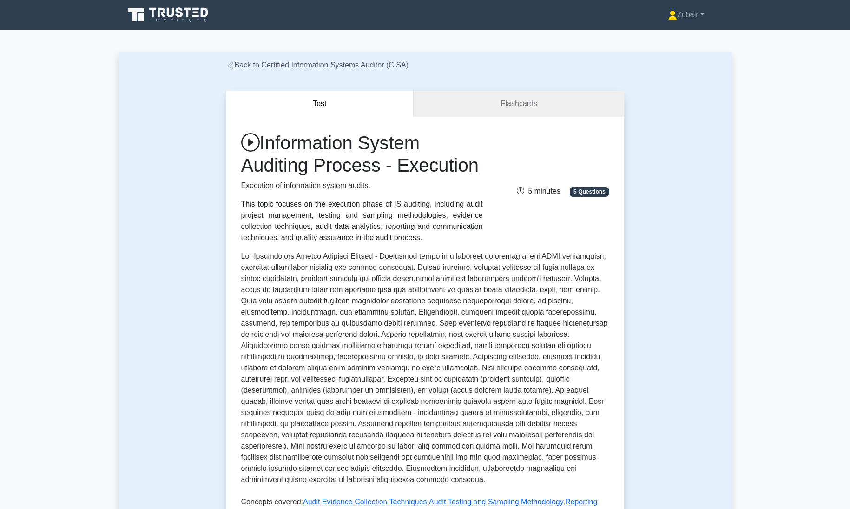
drag, startPoint x: 0, startPoint y: 0, endPoint x: 447, endPoint y: 296, distance: 536.3
click at [447, 296] on p at bounding box center [425, 370] width 368 height 238
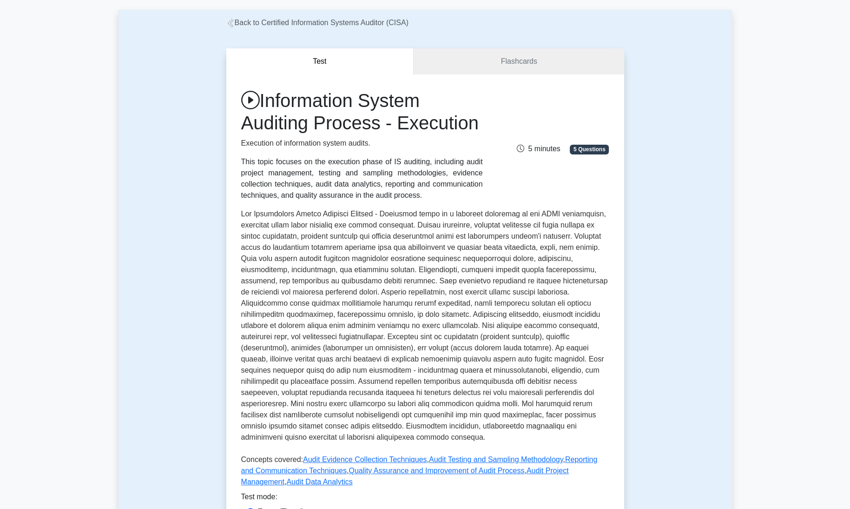
scroll to position [43, 0]
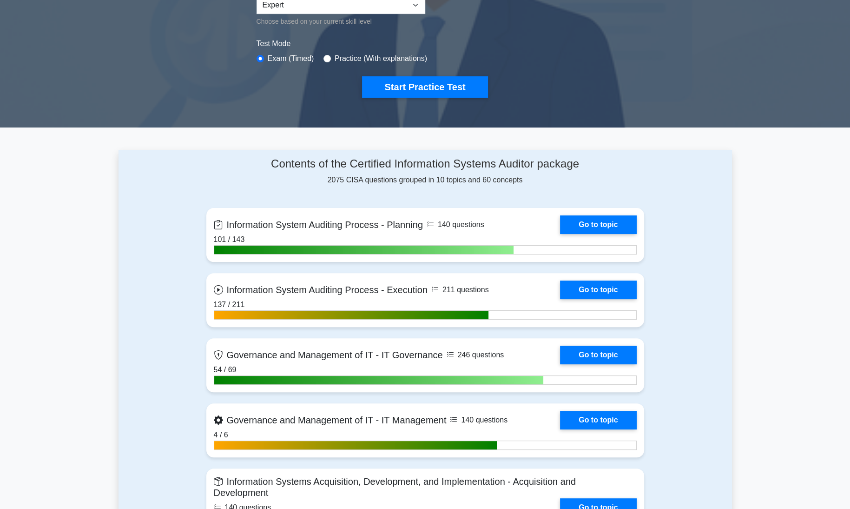
scroll to position [260, 0]
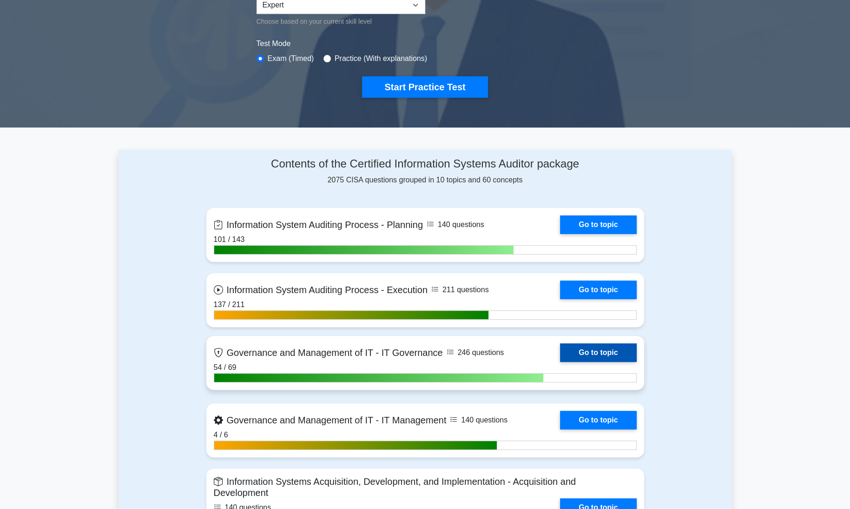
click at [579, 348] on link "Go to topic" at bounding box center [598, 352] width 76 height 19
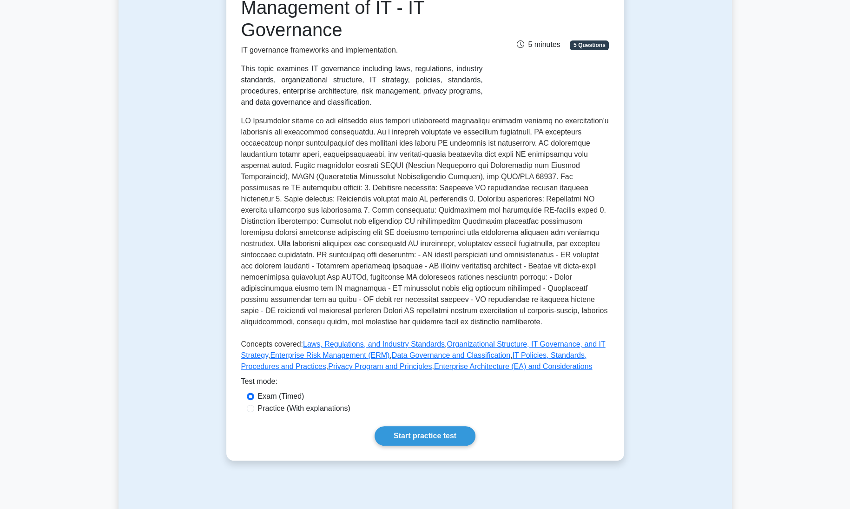
scroll to position [195, 0]
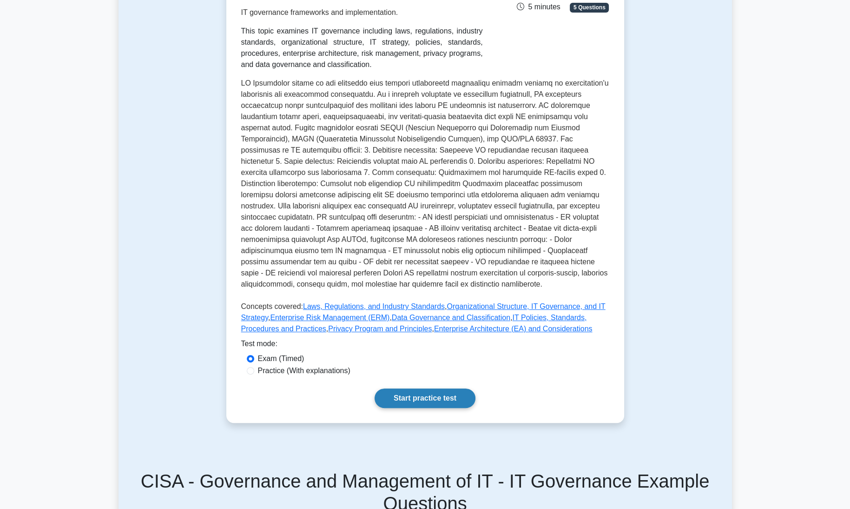
click at [456, 400] on link "Start practice test" at bounding box center [425, 398] width 101 height 20
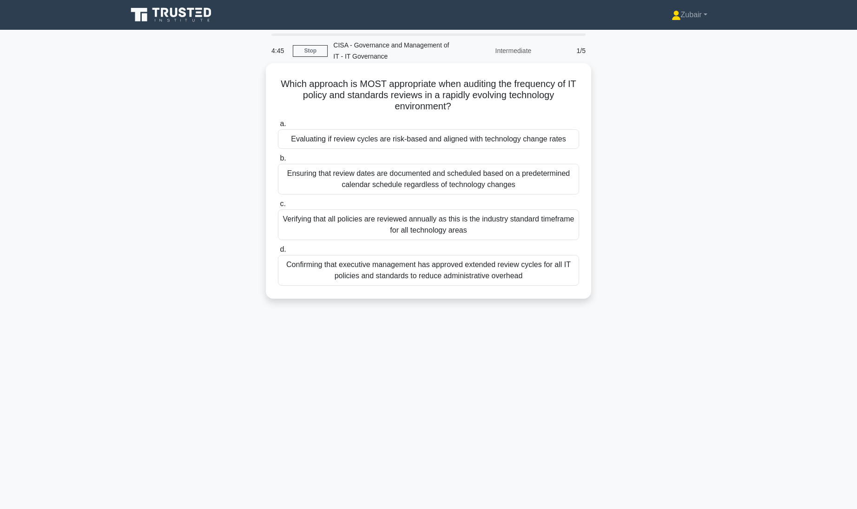
click at [550, 141] on div "Evaluating if review cycles are risk-based and aligned with technology change r…" at bounding box center [428, 139] width 301 height 20
click at [278, 127] on input "a. Evaluating if review cycles are risk-based and aligned with technology chang…" at bounding box center [278, 124] width 0 height 6
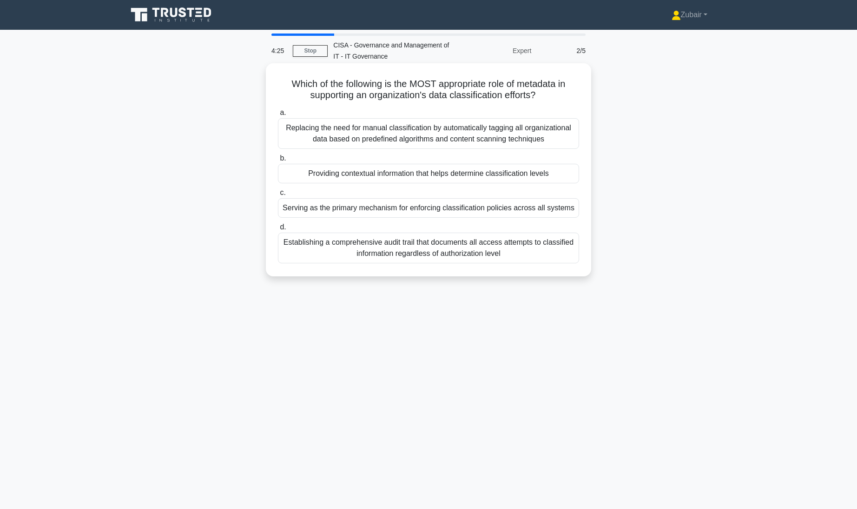
click at [563, 174] on div "Providing contextual information that helps determine classification levels" at bounding box center [428, 174] width 301 height 20
click at [278, 161] on input "b. Providing contextual information that helps determine classification levels" at bounding box center [278, 158] width 0 height 6
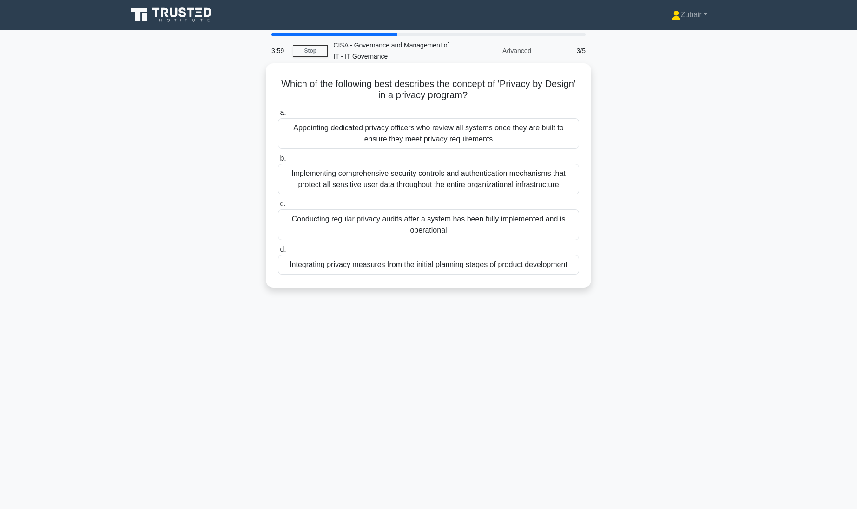
click at [525, 267] on div "Integrating privacy measures from the initial planning stages of product develo…" at bounding box center [428, 265] width 301 height 20
click at [278, 252] on input "d. Integrating privacy measures from the initial planning stages of product dev…" at bounding box center [278, 249] width 0 height 6
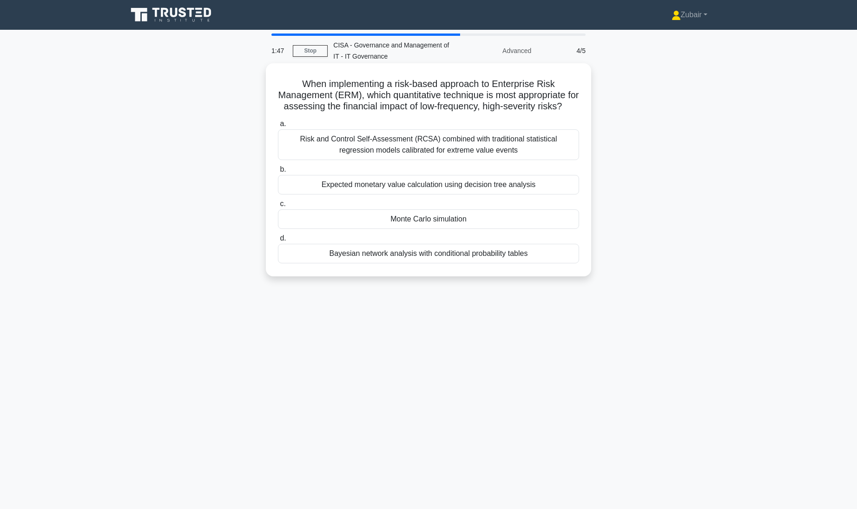
click at [485, 229] on div "Monte Carlo simulation" at bounding box center [428, 219] width 301 height 20
click at [278, 207] on input "c. Monte Carlo simulation" at bounding box center [278, 204] width 0 height 6
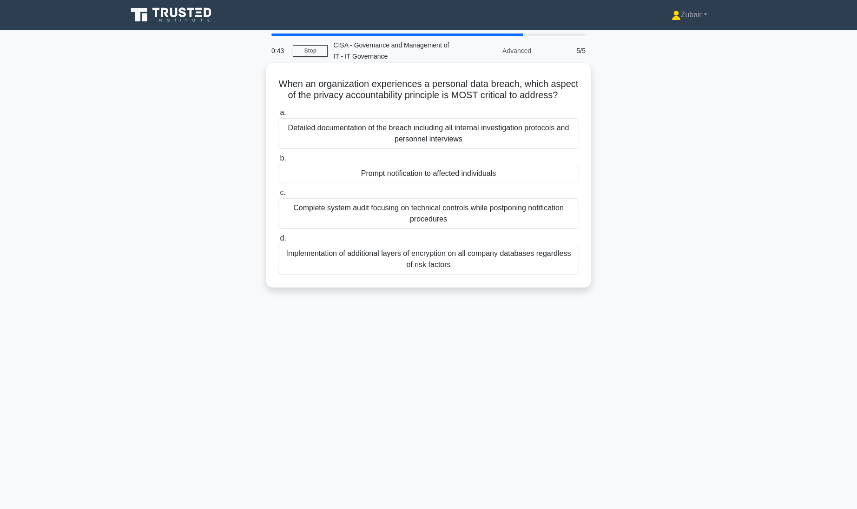
click at [489, 183] on div "Prompt notification to affected individuals" at bounding box center [428, 174] width 301 height 20
click at [278, 161] on input "b. Prompt notification to affected individuals" at bounding box center [278, 158] width 0 height 6
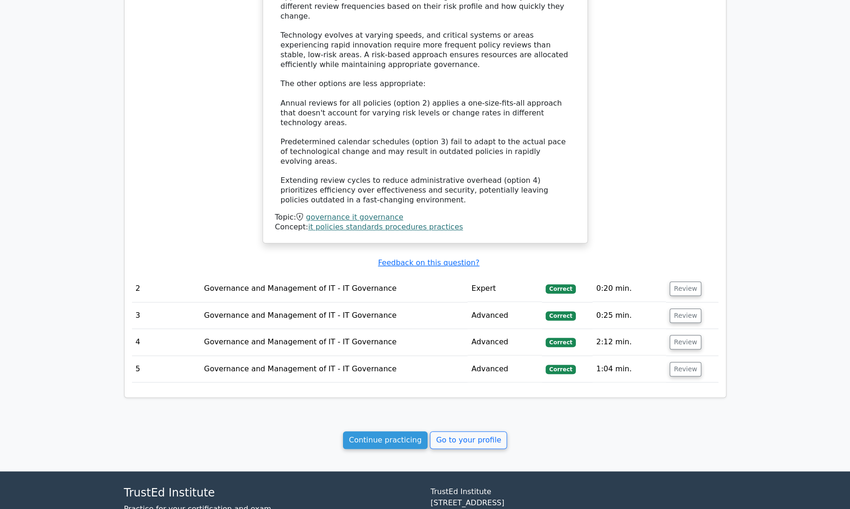
scroll to position [830, 0]
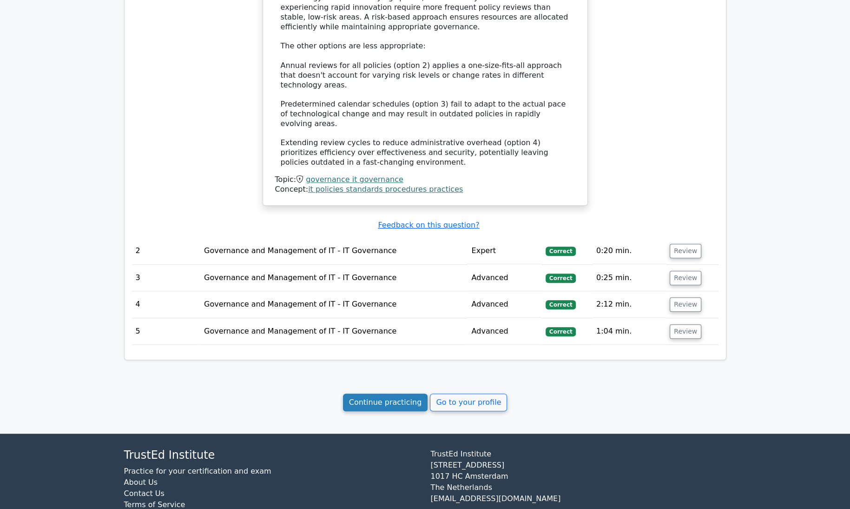
click at [391, 393] on link "Continue practicing" at bounding box center [385, 402] width 85 height 18
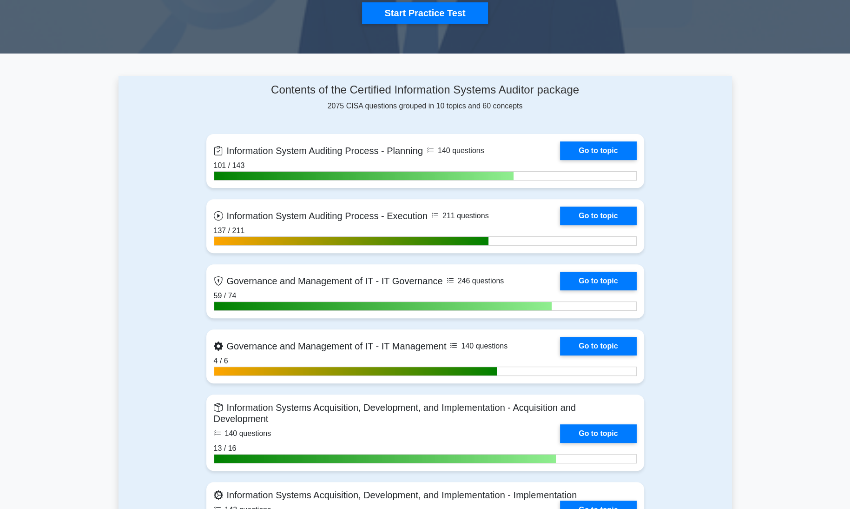
scroll to position [335, 0]
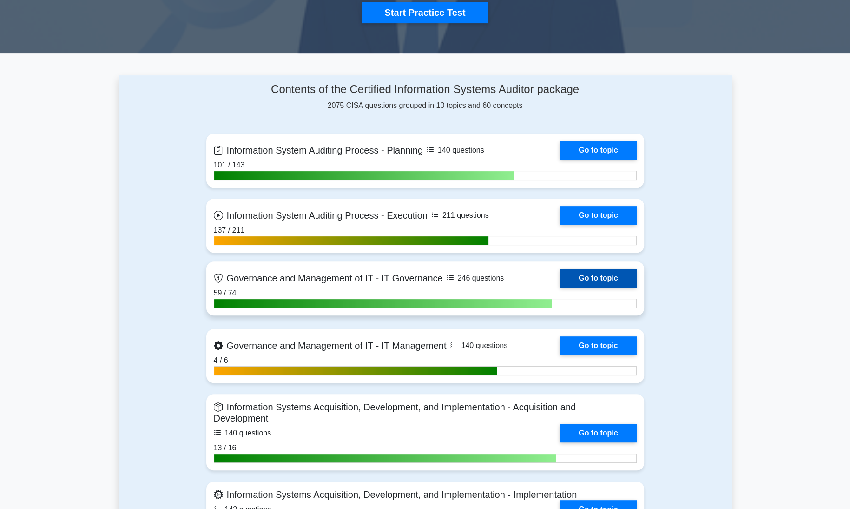
click at [576, 271] on link "Go to topic" at bounding box center [598, 278] width 76 height 19
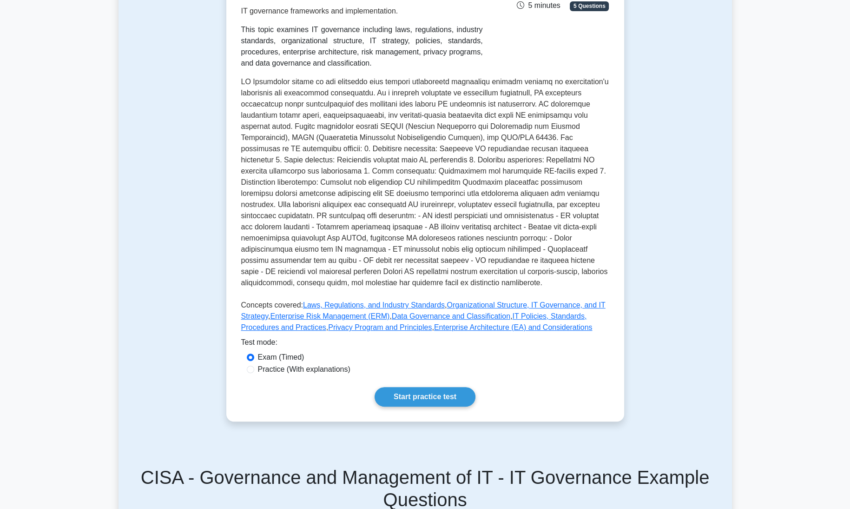
scroll to position [199, 0]
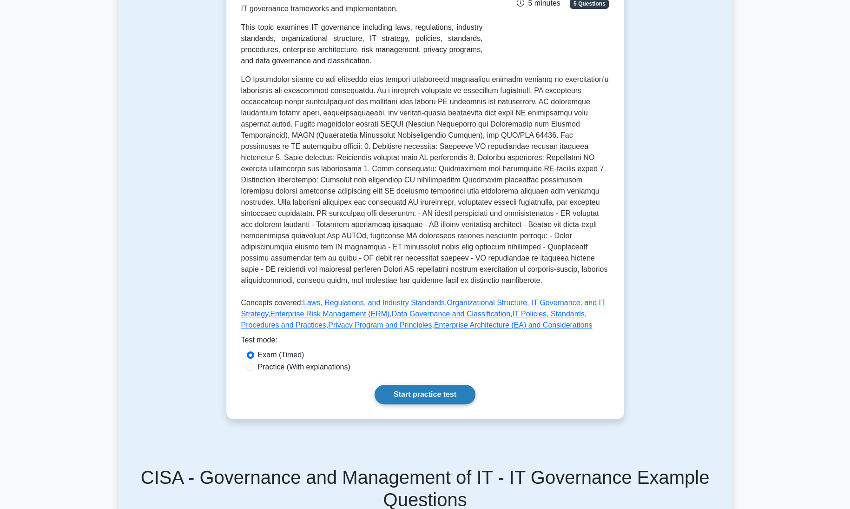
click at [447, 393] on link "Start practice test" at bounding box center [425, 394] width 101 height 20
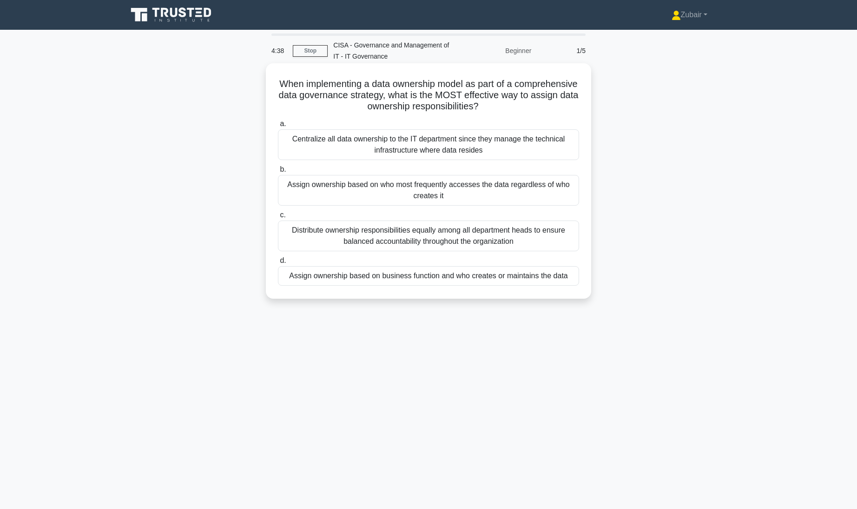
click at [506, 281] on div "Assign ownership based on business function and who creates or maintains the da…" at bounding box center [428, 276] width 301 height 20
click at [278, 264] on input "d. Assign ownership based on business function and who creates or maintains the…" at bounding box center [278, 261] width 0 height 6
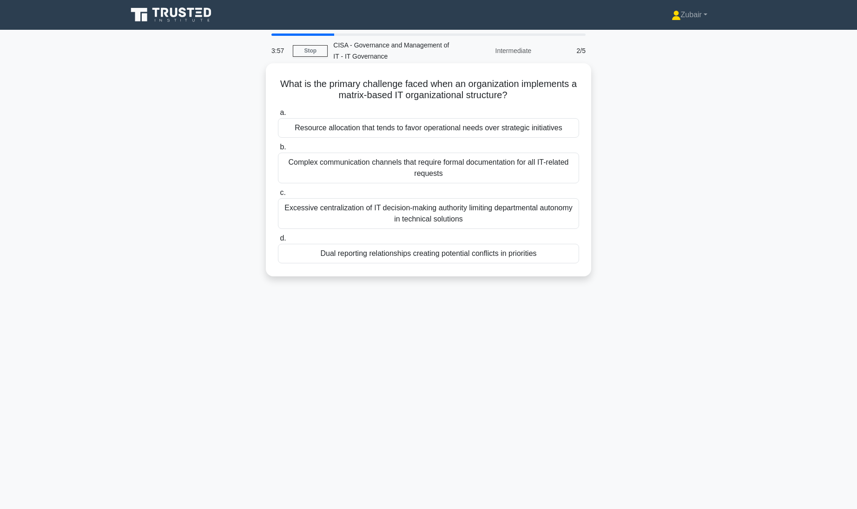
click at [498, 253] on div "Dual reporting relationships creating potential conflicts in priorities" at bounding box center [428, 254] width 301 height 20
click at [278, 241] on input "d. Dual reporting relationships creating potential conflicts in priorities" at bounding box center [278, 238] width 0 height 6
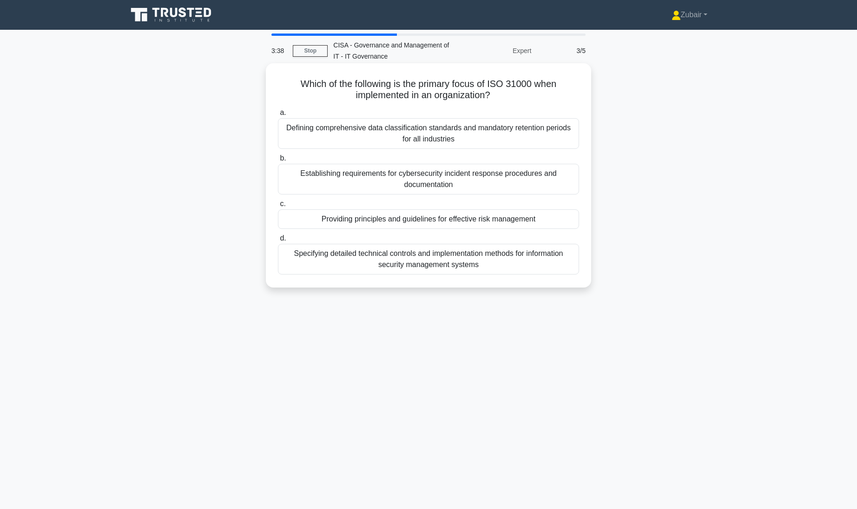
click at [487, 218] on div "Providing principles and guidelines for effective risk management" at bounding box center [428, 219] width 301 height 20
click at [278, 207] on input "c. Providing principles and guidelines for effective risk management" at bounding box center [278, 204] width 0 height 6
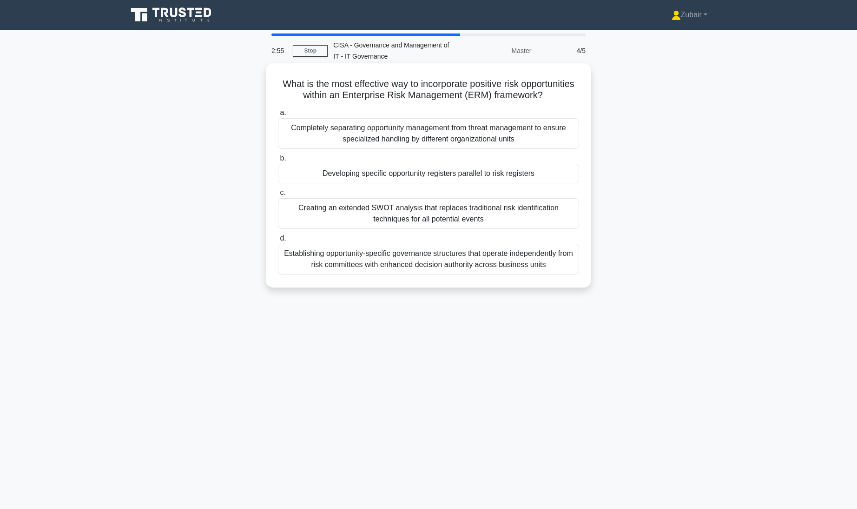
click at [498, 181] on div "Developing specific opportunity registers parallel to risk registers" at bounding box center [428, 174] width 301 height 20
click at [278, 161] on input "b. Developing specific opportunity registers parallel to risk registers" at bounding box center [278, 158] width 0 height 6
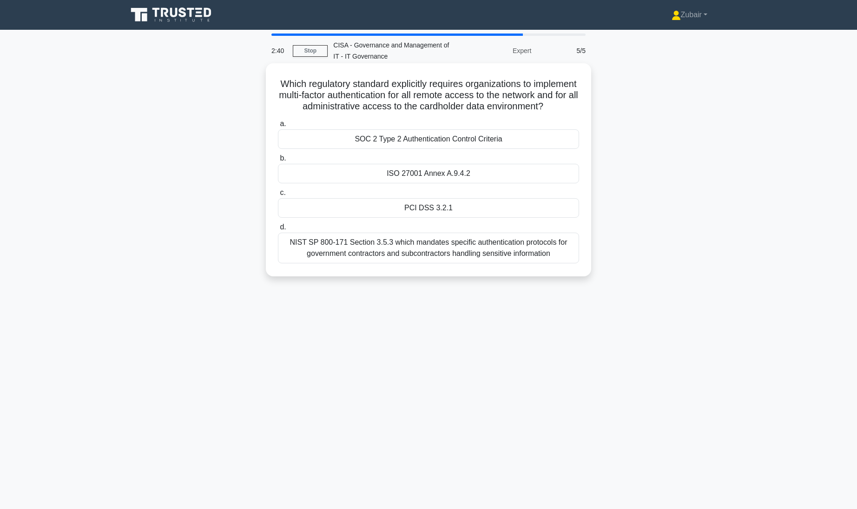
click at [506, 218] on div "PCI DSS 3.2.1" at bounding box center [428, 208] width 301 height 20
click at [278, 196] on input "c. PCI DSS 3.2.1" at bounding box center [278, 193] width 0 height 6
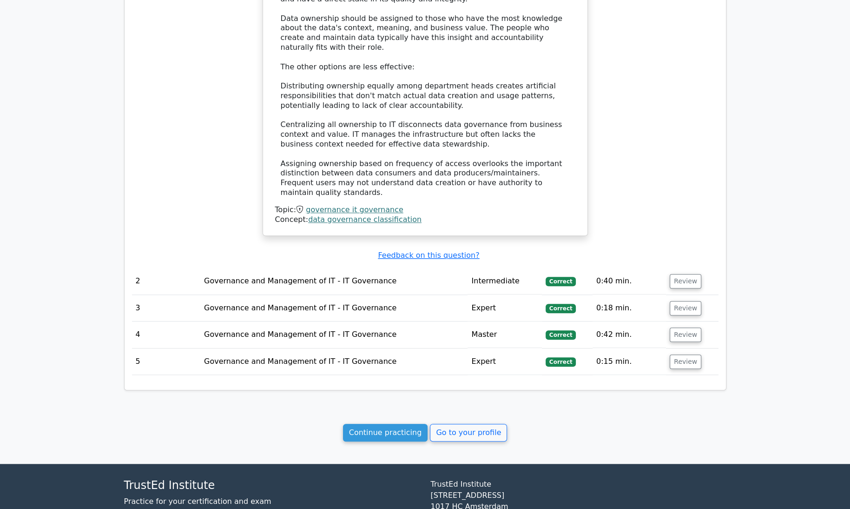
scroll to position [800, 0]
click at [373, 423] on link "Continue practicing" at bounding box center [385, 432] width 85 height 18
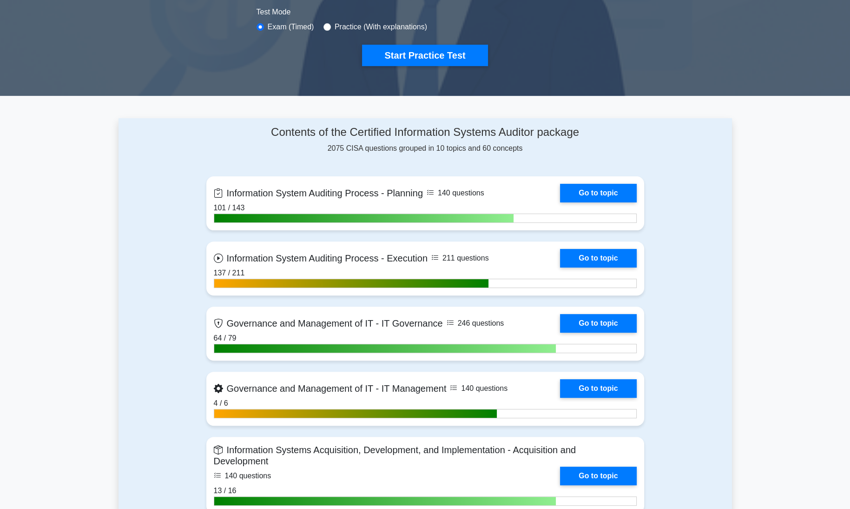
scroll to position [292, 0]
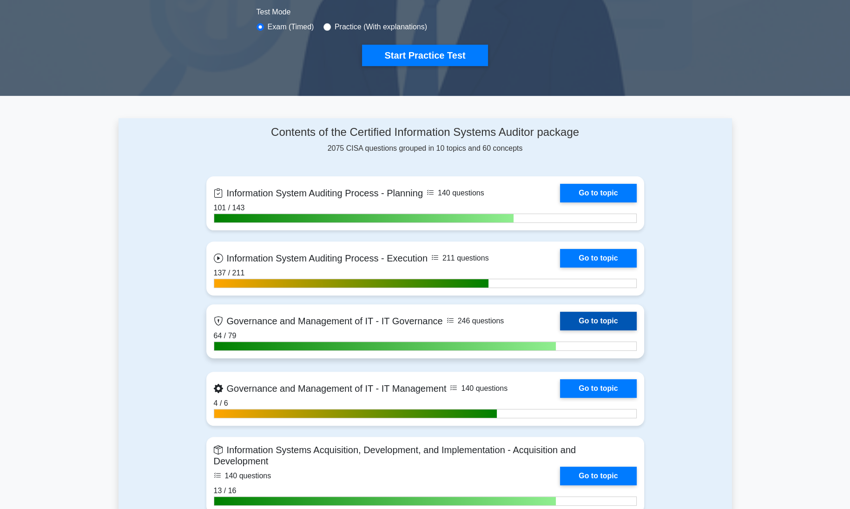
click at [611, 318] on link "Go to topic" at bounding box center [598, 320] width 76 height 19
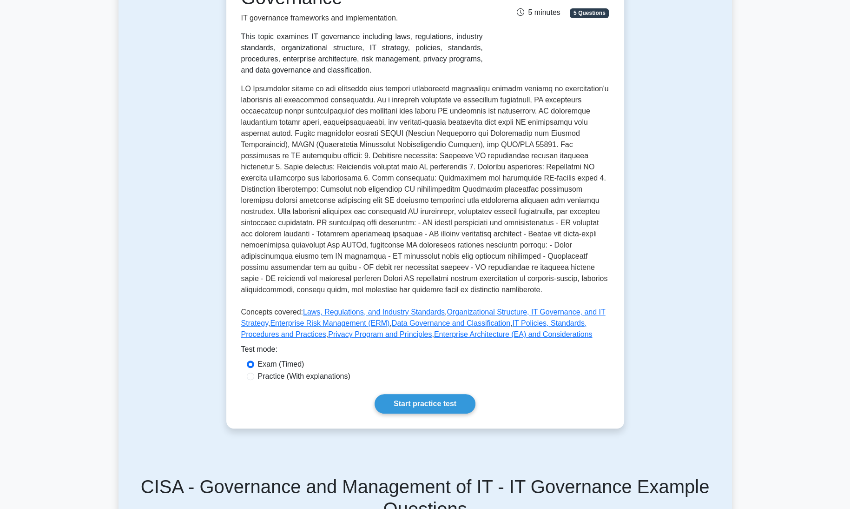
scroll to position [191, 0]
click at [428, 403] on link "Start practice test" at bounding box center [425, 403] width 101 height 20
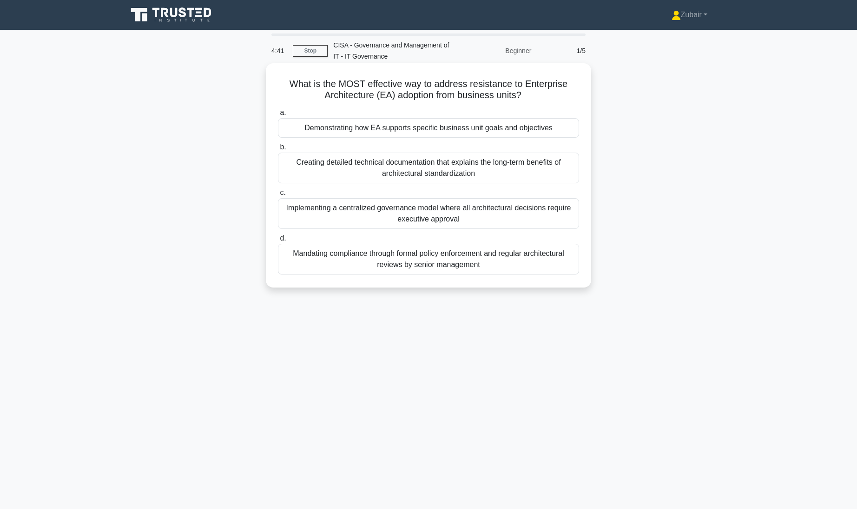
click at [516, 125] on div "Demonstrating how EA supports specific business unit goals and objectives" at bounding box center [428, 128] width 301 height 20
click at [278, 116] on input "a. Demonstrating how EA supports specific business unit goals and objectives" at bounding box center [278, 113] width 0 height 6
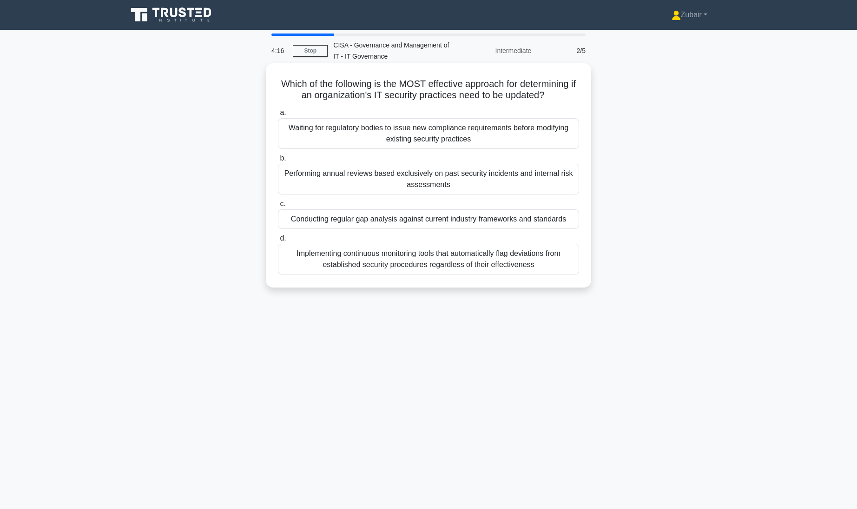
click at [562, 218] on div "Conducting regular gap analysis against current industry frameworks and standar…" at bounding box center [428, 219] width 301 height 20
click at [278, 207] on input "c. Conducting regular gap analysis against current industry frameworks and stan…" at bounding box center [278, 204] width 0 height 6
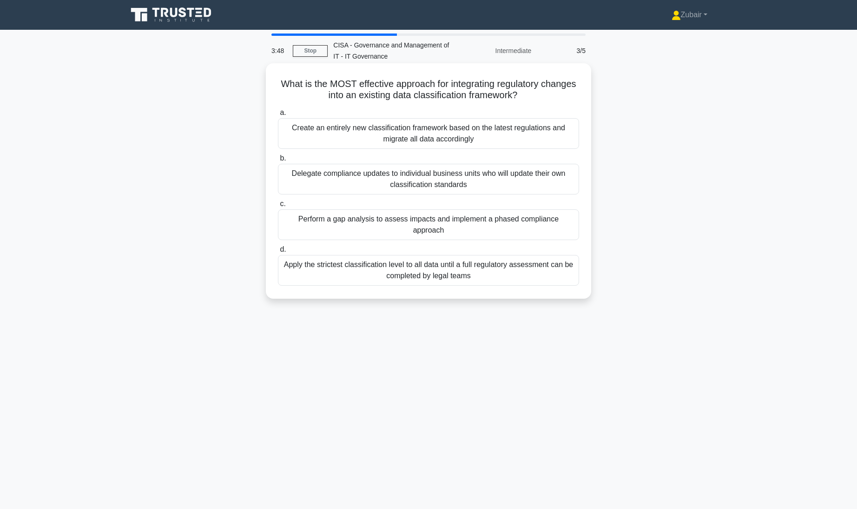
click at [544, 221] on div "Perform a gap analysis to assess impacts and implement a phased compliance appr…" at bounding box center [428, 224] width 301 height 31
click at [278, 207] on input "c. Perform a gap analysis to assess impacts and implement a phased compliance a…" at bounding box center [278, 204] width 0 height 6
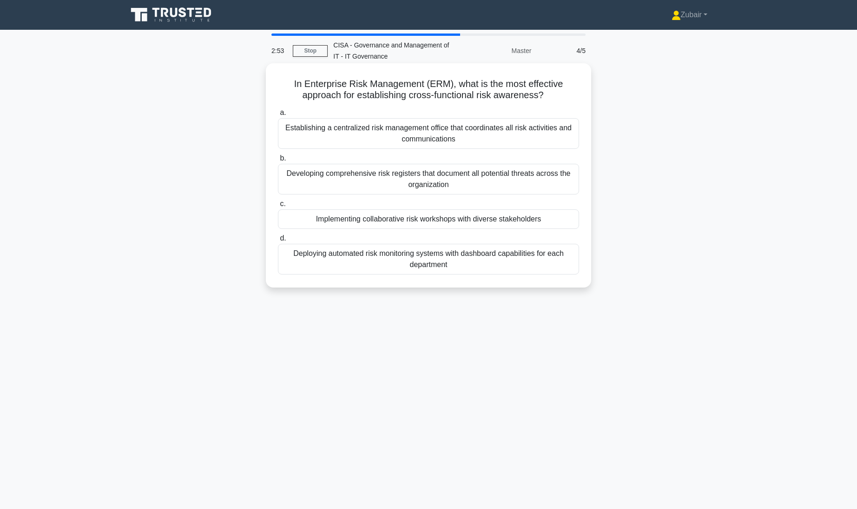
click at [559, 180] on div "Developing comprehensive risk registers that document all potential threats acr…" at bounding box center [428, 179] width 301 height 31
click at [278, 161] on input "b. Developing comprehensive risk registers that document all potential threats …" at bounding box center [278, 158] width 0 height 6
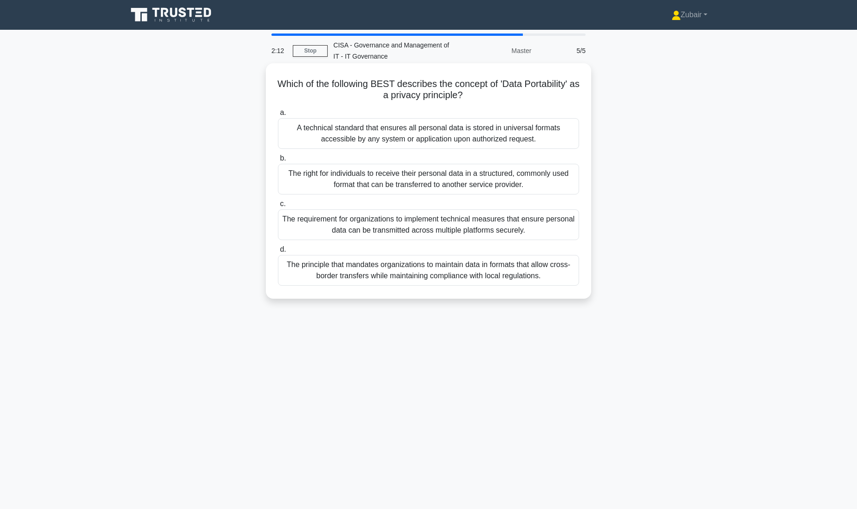
click at [529, 231] on div "The requirement for organizations to implement technical measures that ensure p…" at bounding box center [428, 224] width 301 height 31
click at [278, 207] on input "c. The requirement for organizations to implement technical measures that ensur…" at bounding box center [278, 204] width 0 height 6
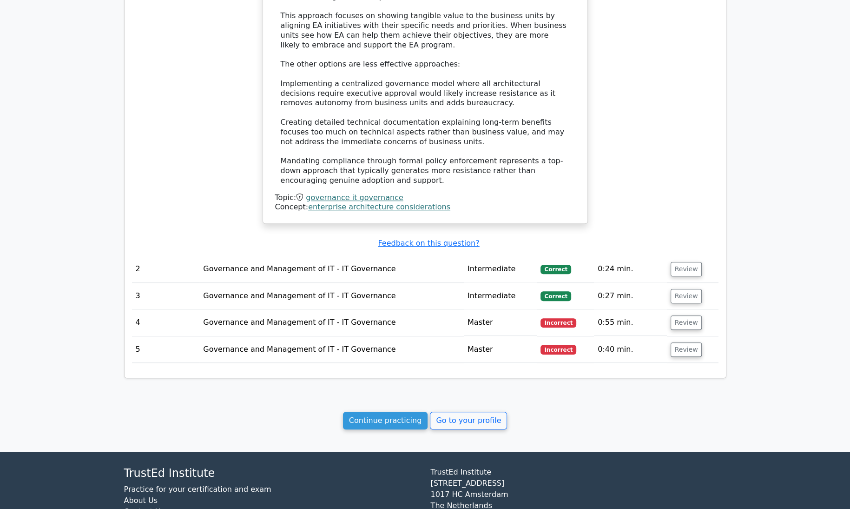
scroll to position [767, 0]
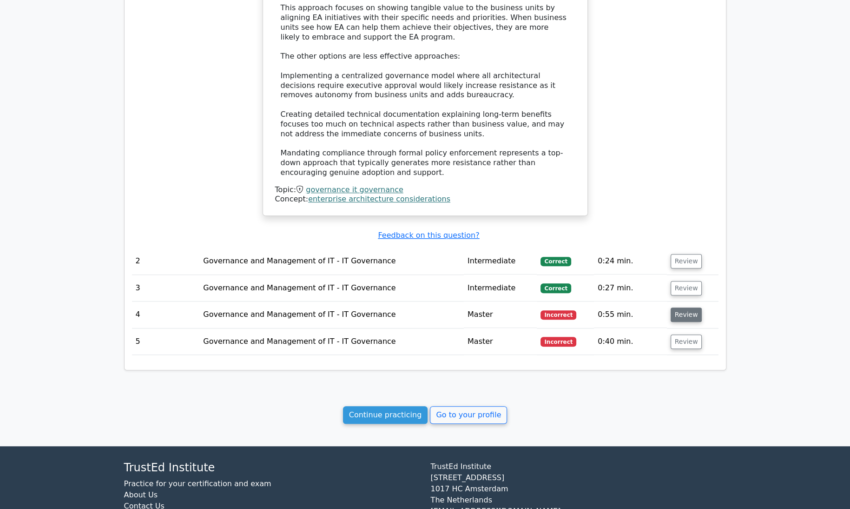
click at [683, 313] on button "Review" at bounding box center [687, 314] width 32 height 14
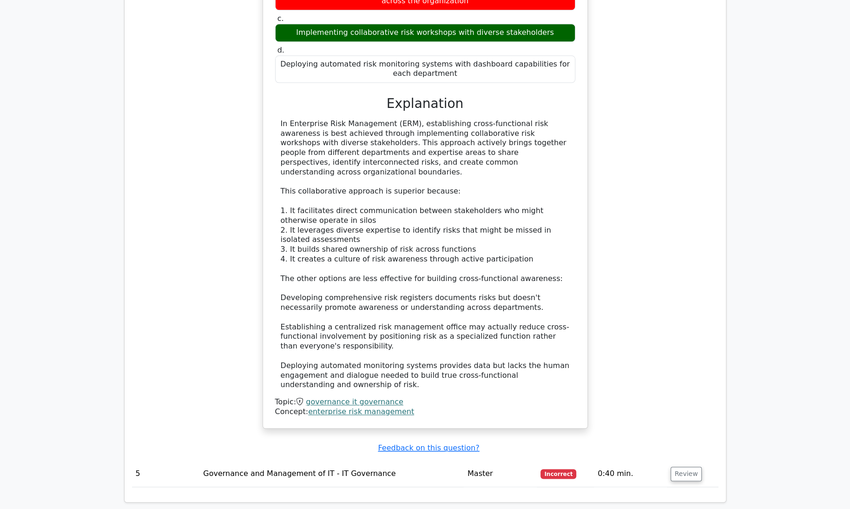
scroll to position [1337, 0]
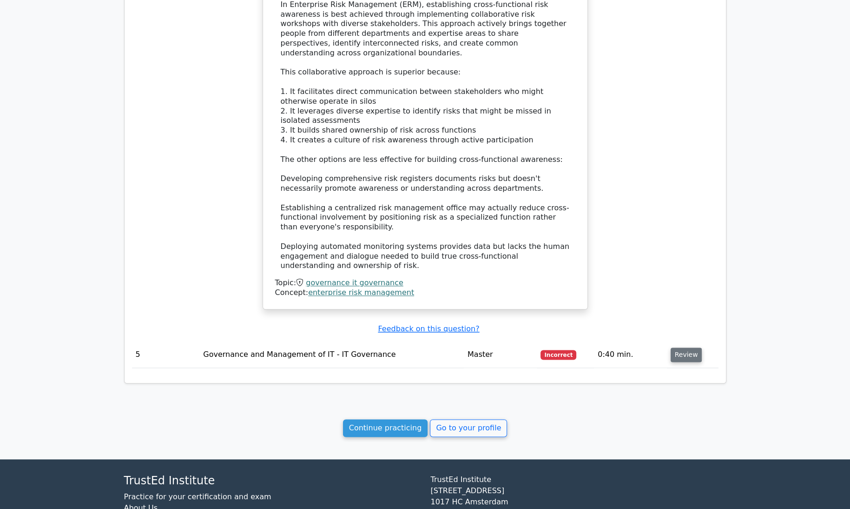
click at [681, 347] on button "Review" at bounding box center [687, 354] width 32 height 14
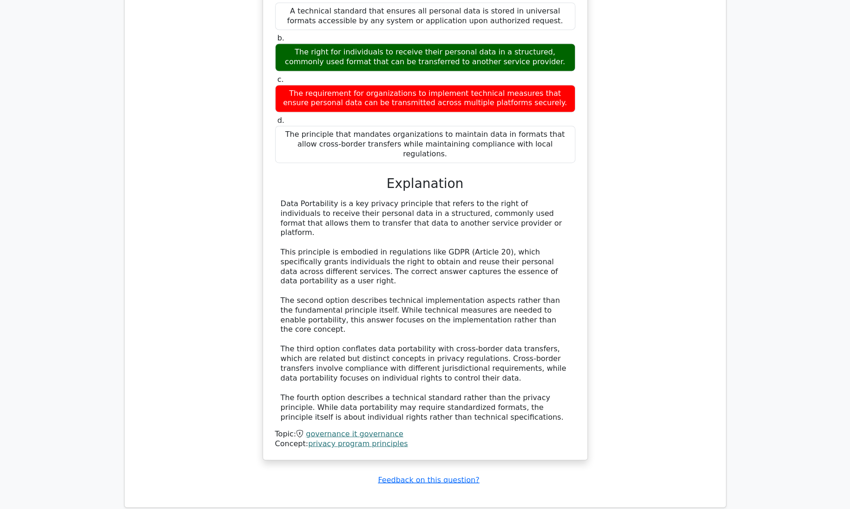
scroll to position [1826, 0]
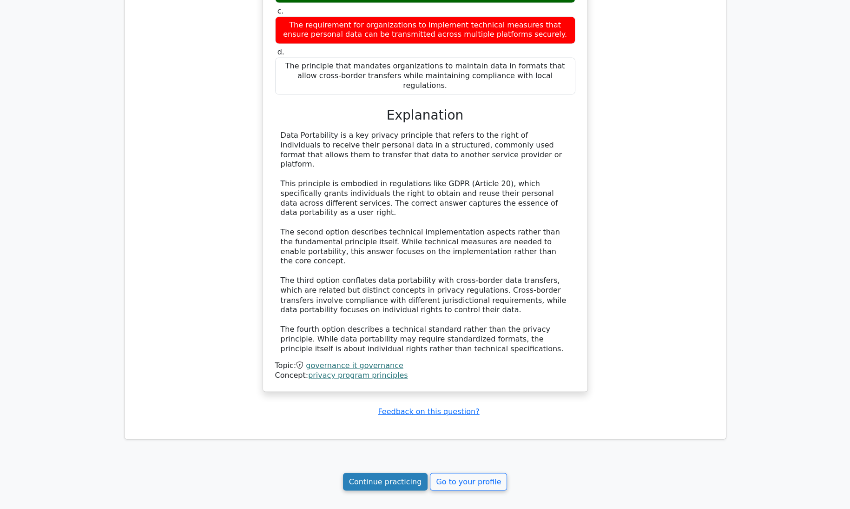
click at [406, 472] on link "Continue practicing" at bounding box center [385, 481] width 85 height 18
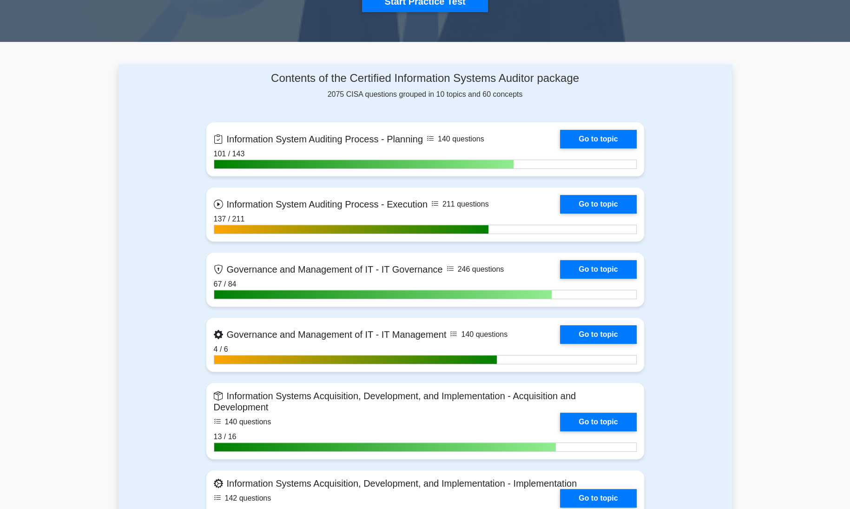
scroll to position [351, 0]
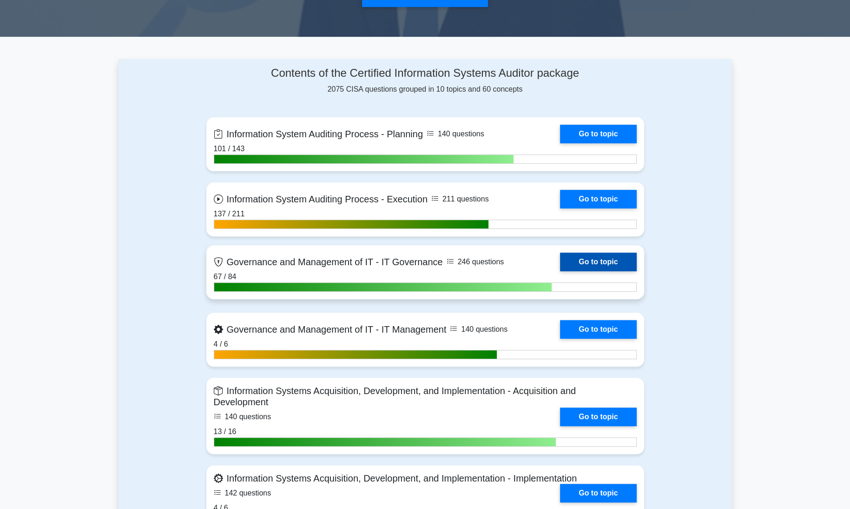
click at [614, 256] on link "Go to topic" at bounding box center [598, 261] width 76 height 19
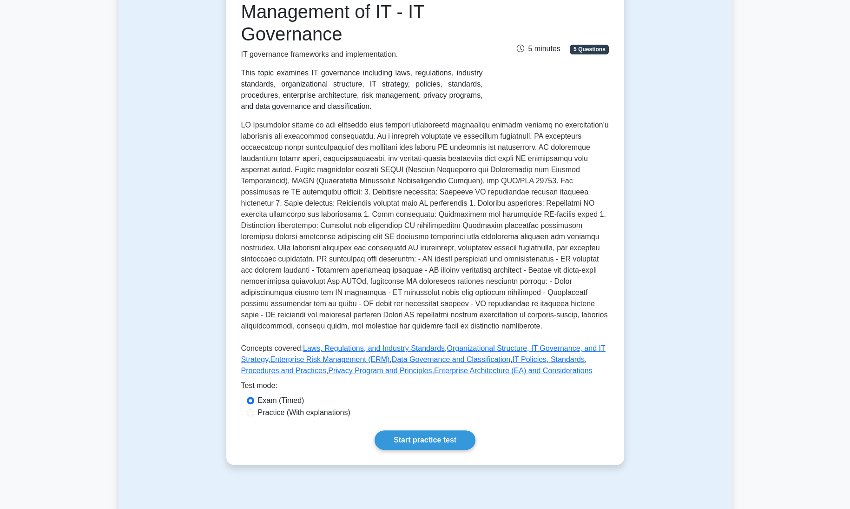
scroll to position [156, 0]
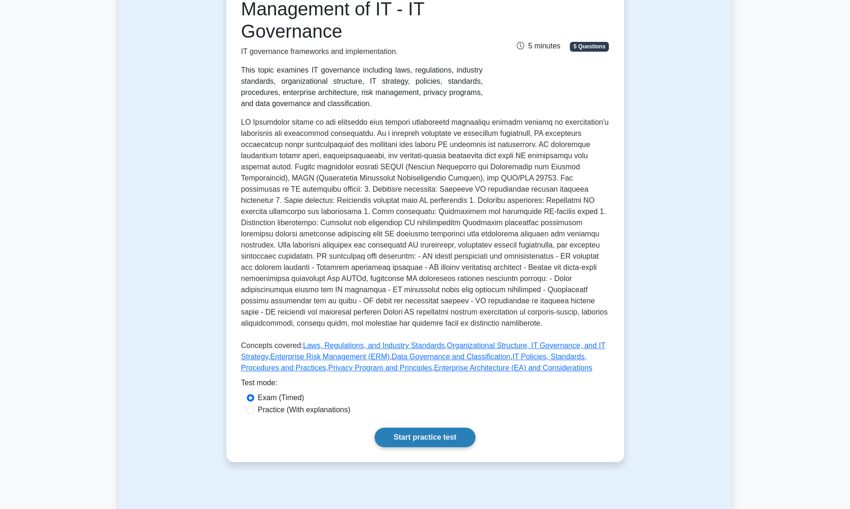
click at [401, 436] on link "Start practice test" at bounding box center [425, 437] width 101 height 20
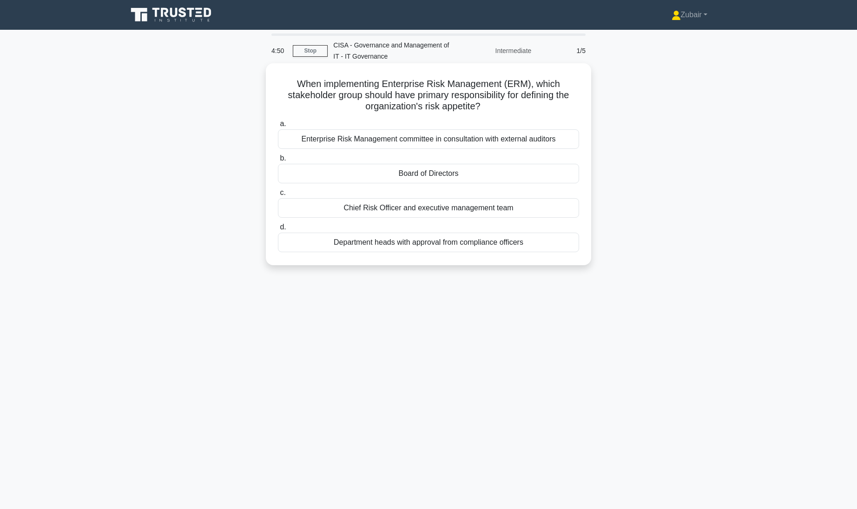
click at [480, 175] on div "Board of Directors" at bounding box center [428, 174] width 301 height 20
click at [278, 161] on input "b. Board of Directors" at bounding box center [278, 158] width 0 height 6
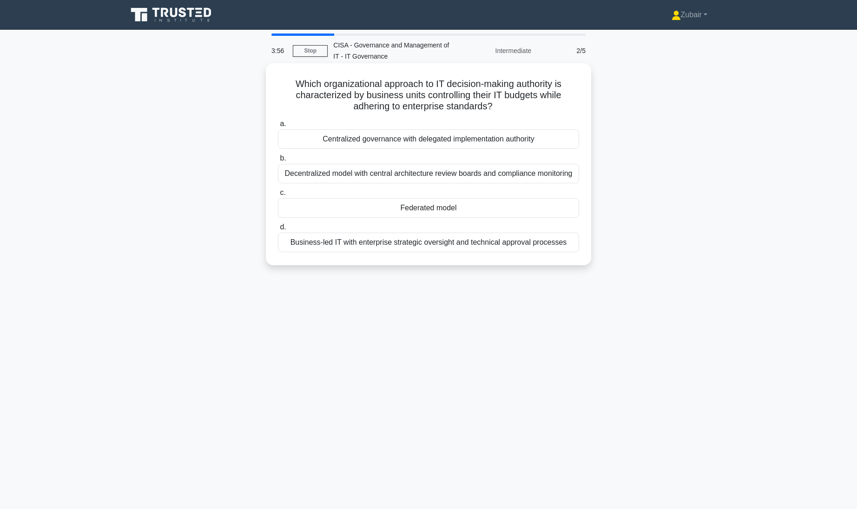
click at [562, 173] on div "Decentralized model with central architecture review boards and compliance moni…" at bounding box center [428, 174] width 301 height 20
click at [278, 161] on input "b. Decentralized model with central architecture review boards and compliance m…" at bounding box center [278, 158] width 0 height 6
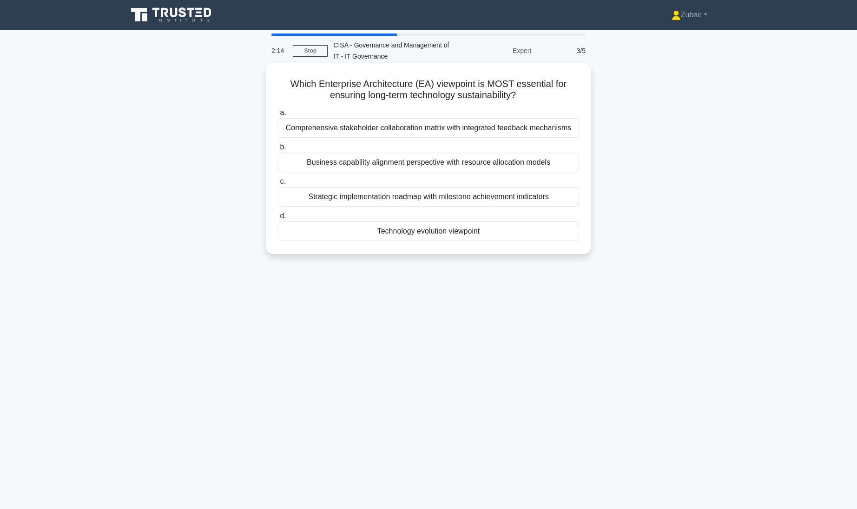
click at [562, 197] on div "Strategic implementation roadmap with milestone achievement indicators" at bounding box center [428, 197] width 301 height 20
click at [278, 185] on input "c. Strategic implementation roadmap with milestone achievement indicators" at bounding box center [278, 181] width 0 height 6
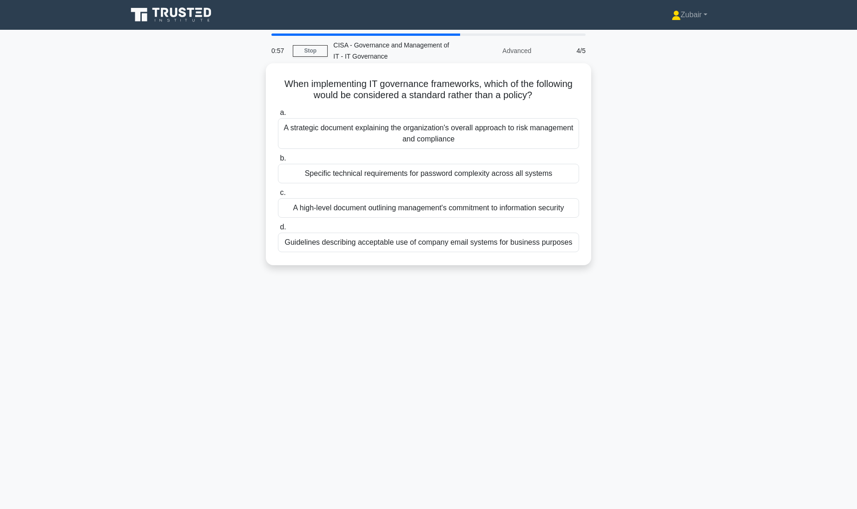
click at [556, 172] on div "Specific technical requirements for password complexity across all systems" at bounding box center [428, 174] width 301 height 20
click at [278, 161] on input "b. Specific technical requirements for password complexity across all systems" at bounding box center [278, 158] width 0 height 6
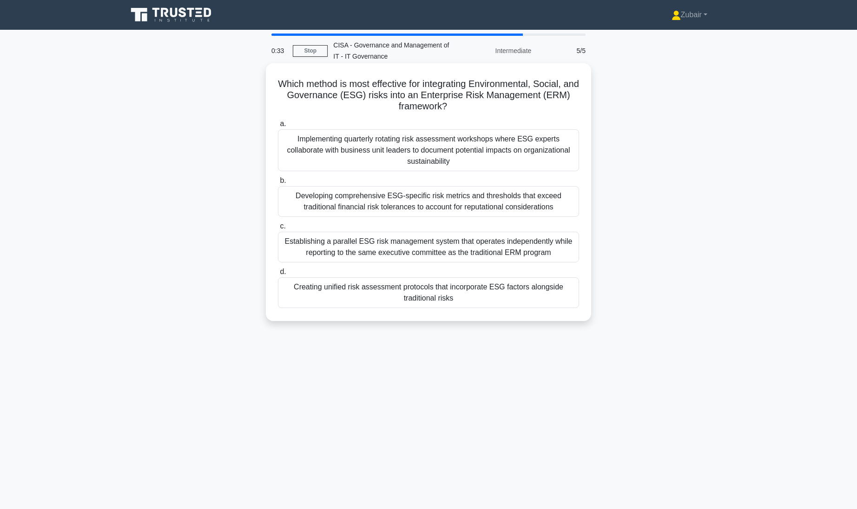
click at [541, 199] on div "Developing comprehensive ESG-specific risk metrics and thresholds that exceed t…" at bounding box center [428, 201] width 301 height 31
click at [278, 184] on input "b. Developing comprehensive ESG-specific risk metrics and thresholds that excee…" at bounding box center [278, 181] width 0 height 6
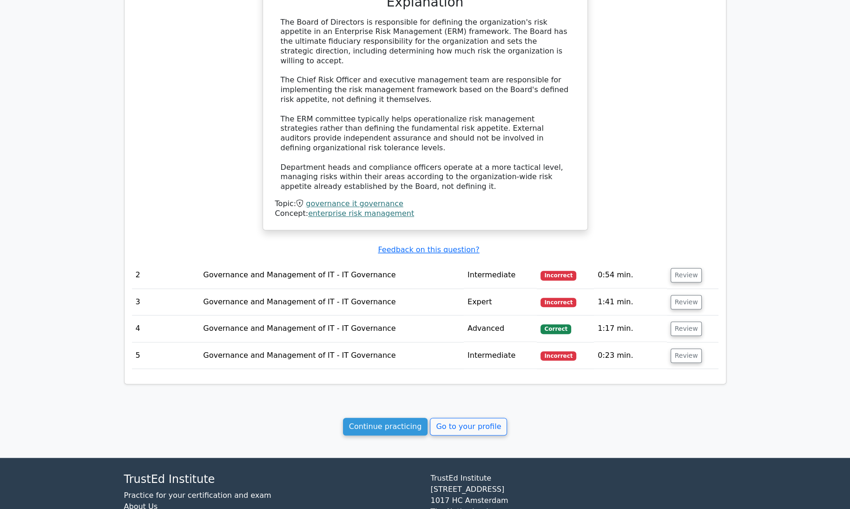
scroll to position [701, 0]
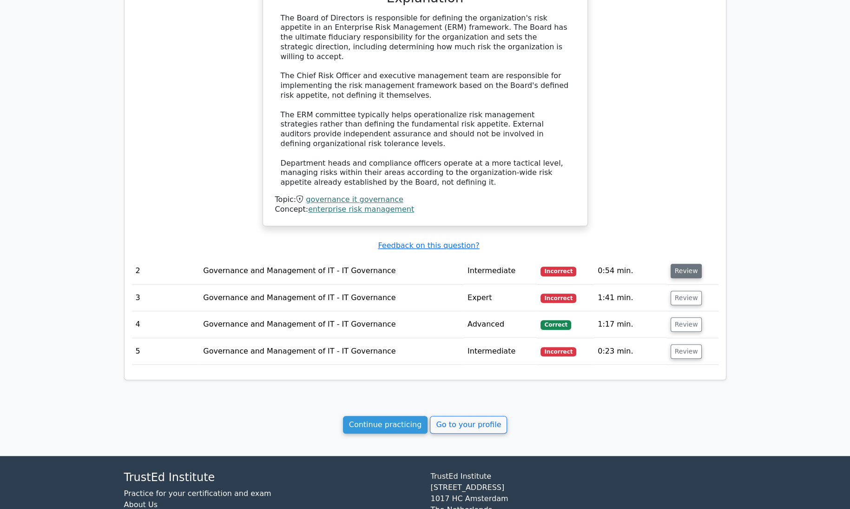
click at [681, 264] on button "Review" at bounding box center [687, 271] width 32 height 14
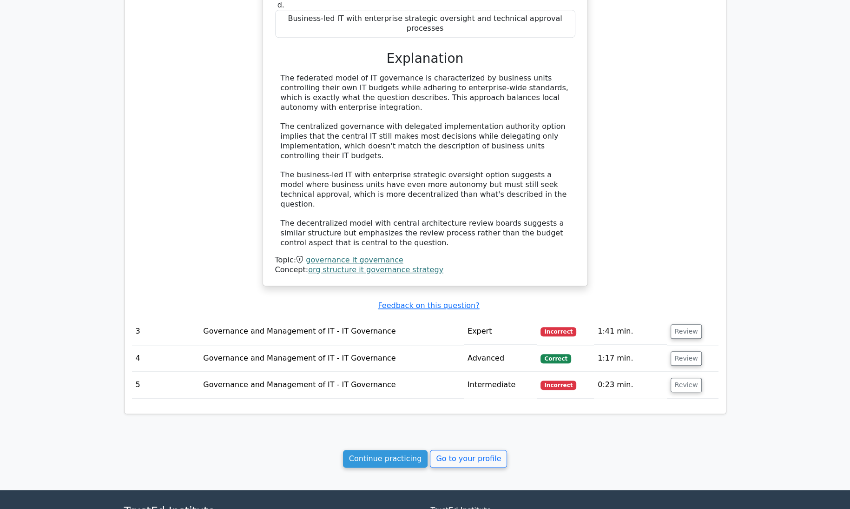
scroll to position [1182, 0]
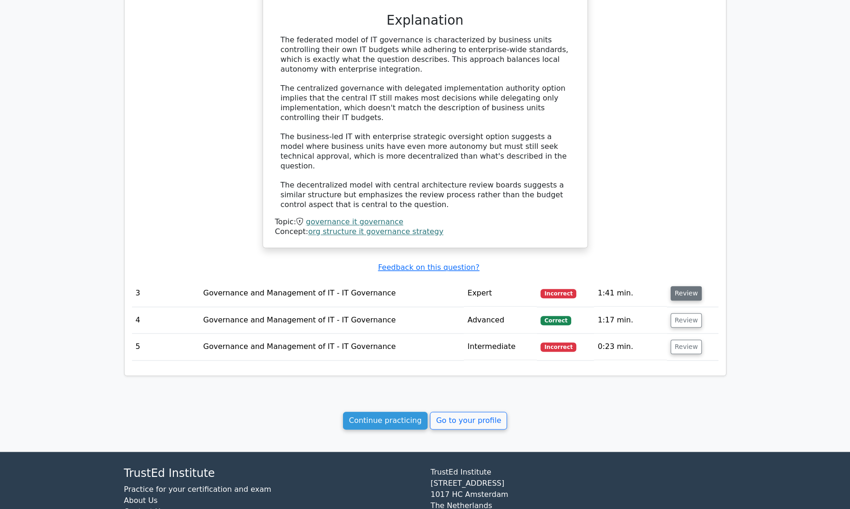
click at [684, 286] on button "Review" at bounding box center [687, 293] width 32 height 14
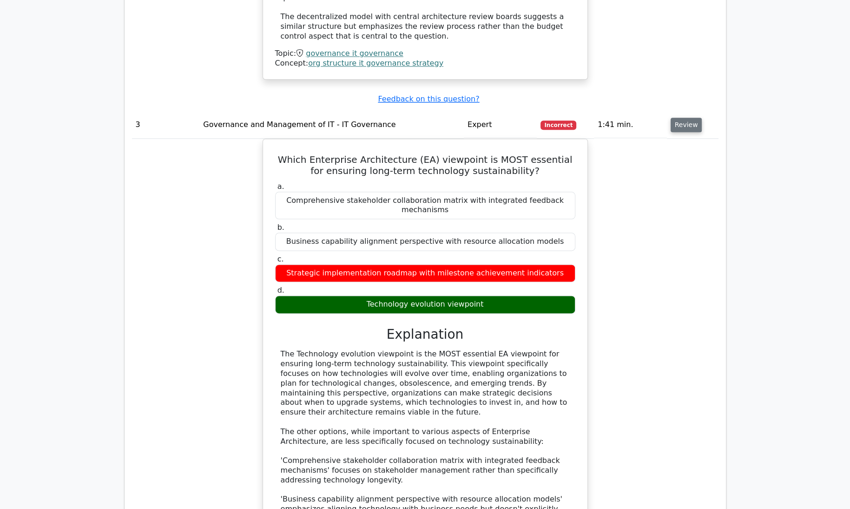
scroll to position [1350, 0]
click at [684, 238] on div "Which Enterprise Architecture (EA) viewpoint is MOST essential for ensuring lon…" at bounding box center [425, 375] width 587 height 473
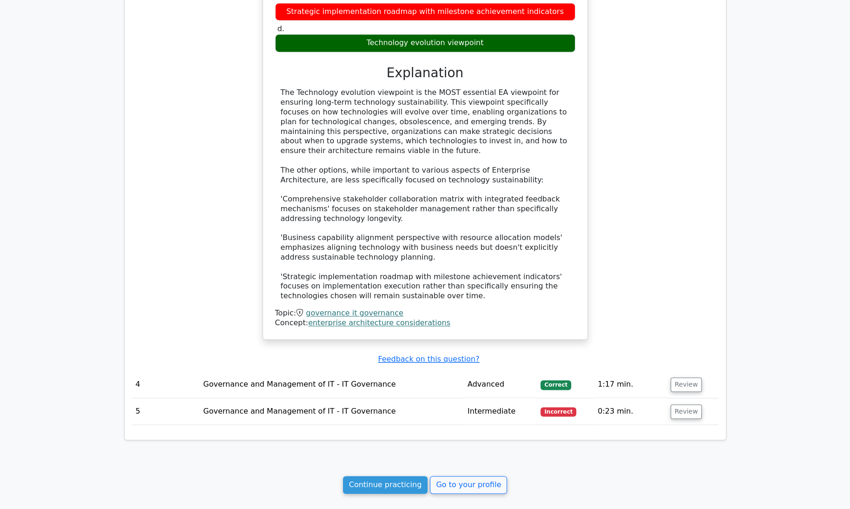
scroll to position [1619, 0]
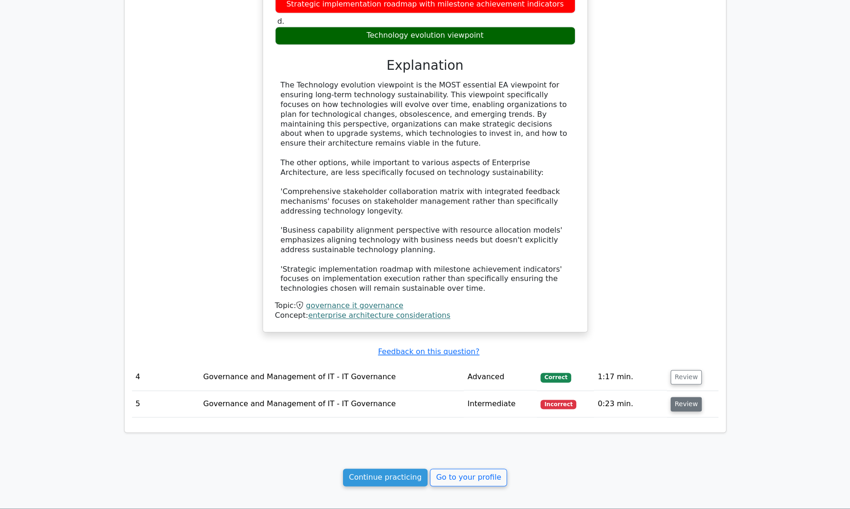
click at [681, 397] on button "Review" at bounding box center [687, 404] width 32 height 14
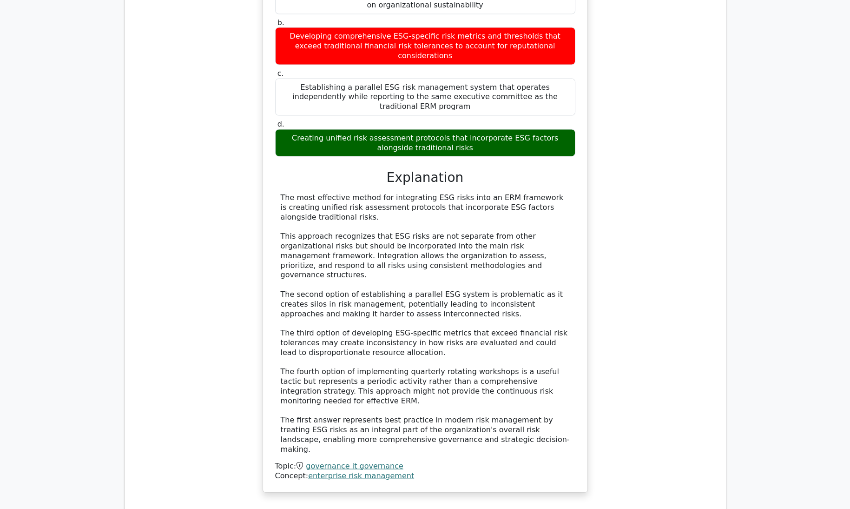
scroll to position [2201, 0]
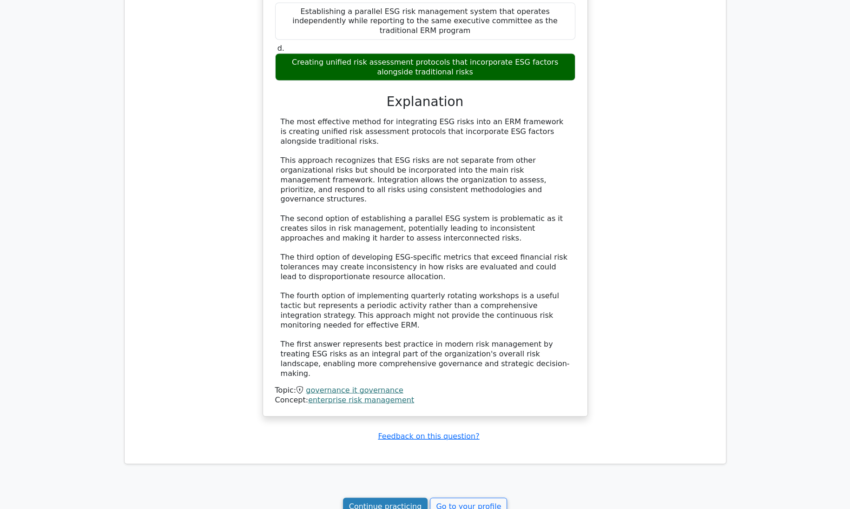
click at [382, 497] on link "Continue practicing" at bounding box center [385, 506] width 85 height 18
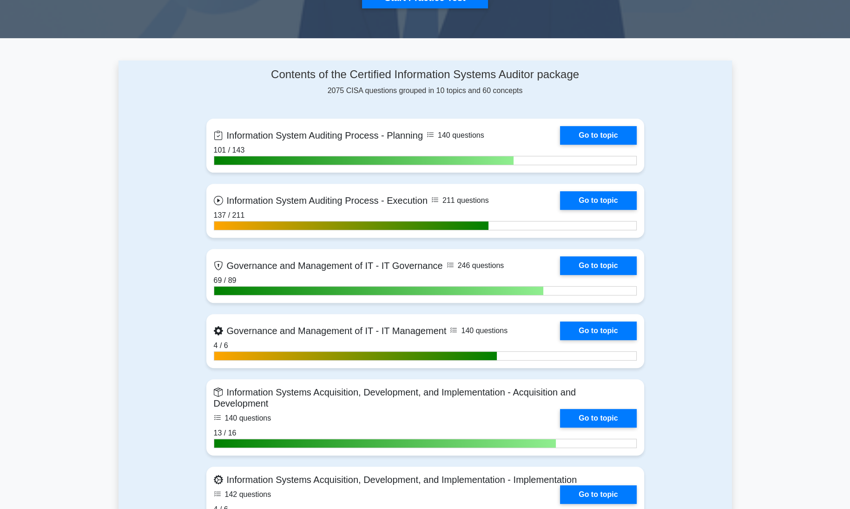
scroll to position [351, 0]
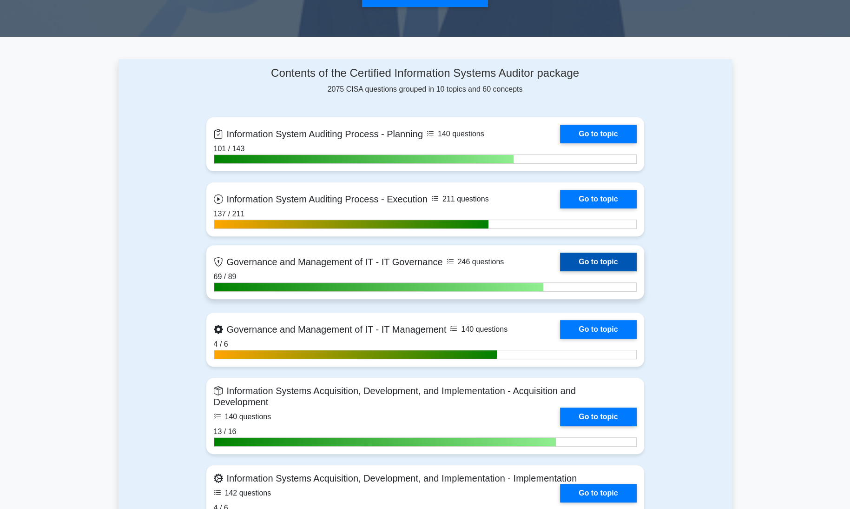
click at [595, 260] on link "Go to topic" at bounding box center [598, 261] width 76 height 19
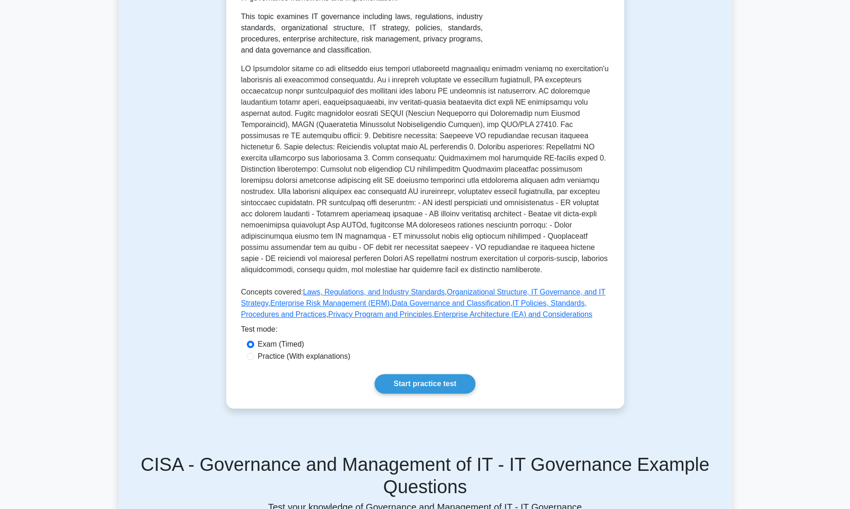
scroll to position [230, 0]
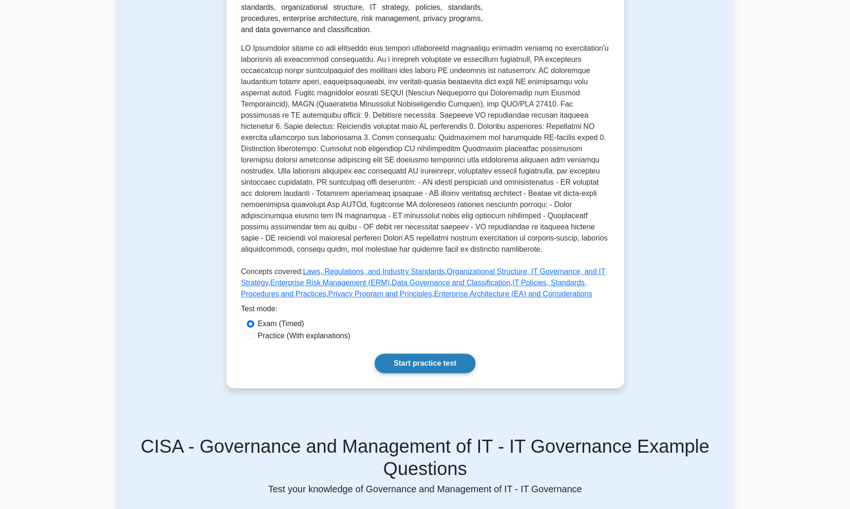
click at [400, 357] on link "Start practice test" at bounding box center [425, 363] width 101 height 20
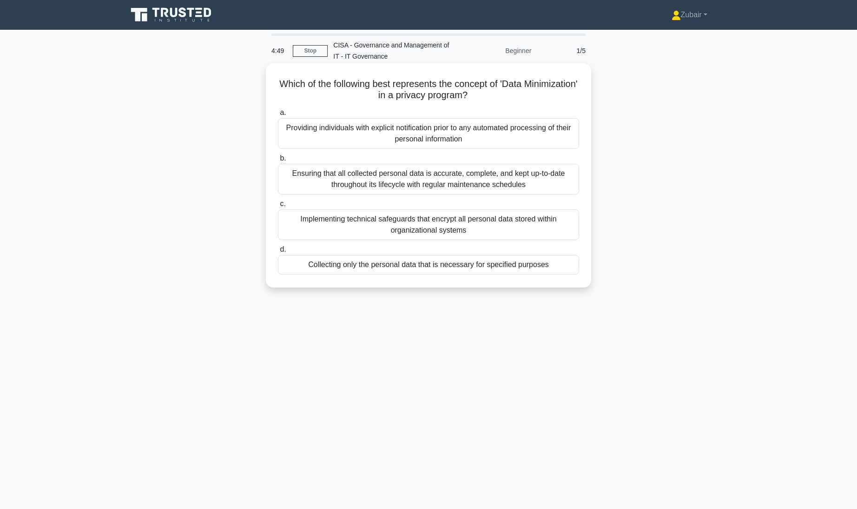
click at [477, 266] on div "Collecting only the personal data that is necessary for specified purposes" at bounding box center [428, 265] width 301 height 20
click at [278, 252] on input "d. Collecting only the personal data that is necessary for specified purposes" at bounding box center [278, 249] width 0 height 6
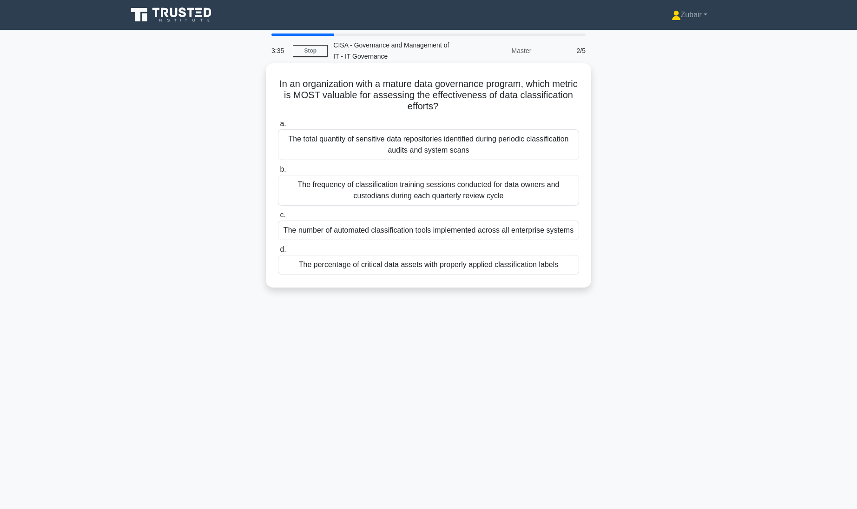
click at [449, 234] on div "The number of automated classification tools implemented across all enterprise …" at bounding box center [428, 230] width 301 height 20
click at [278, 218] on input "c. The number of automated classification tools implemented across all enterpri…" at bounding box center [278, 215] width 0 height 6
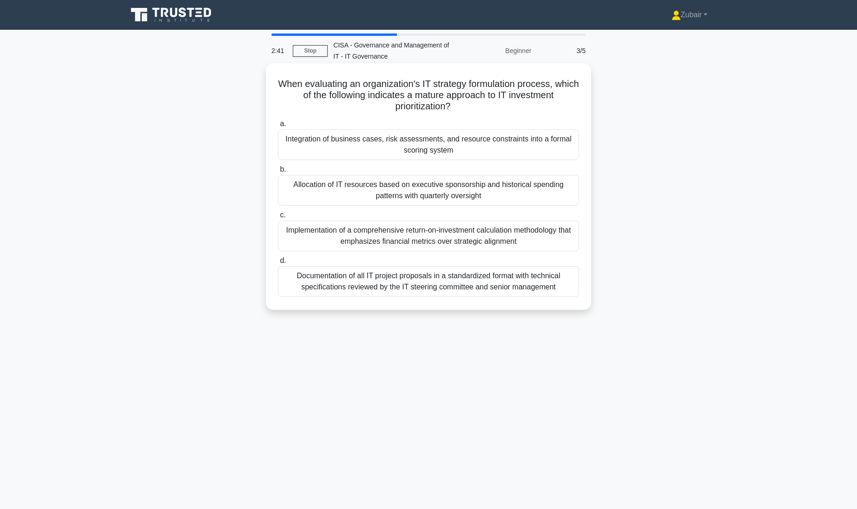
click at [555, 144] on div "Integration of business cases, risk assessments, and resource constraints into …" at bounding box center [428, 144] width 301 height 31
click at [278, 127] on input "a. Integration of business cases, risk assessments, and resource constraints in…" at bounding box center [278, 124] width 0 height 6
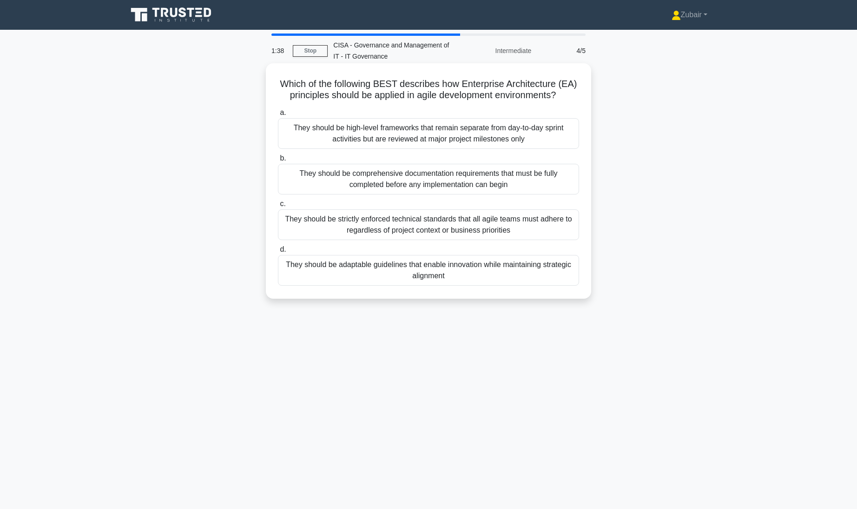
click at [501, 274] on div "They should be adaptable guidelines that enable innovation while maintaining st…" at bounding box center [428, 270] width 301 height 31
click at [278, 252] on input "d. They should be adaptable guidelines that enable innovation while maintaining…" at bounding box center [278, 249] width 0 height 6
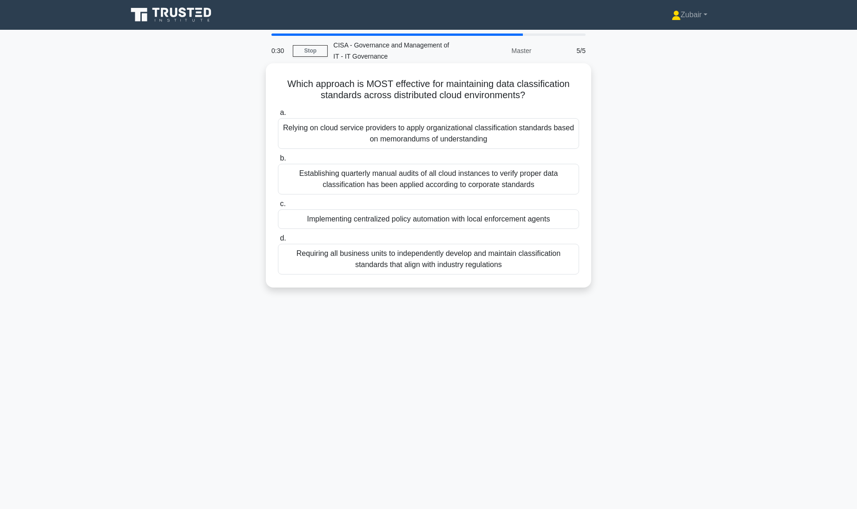
click at [511, 217] on div "Implementing centralized policy automation with local enforcement agents" at bounding box center [428, 219] width 301 height 20
click at [278, 207] on input "c. Implementing centralized policy automation with local enforcement agents" at bounding box center [278, 204] width 0 height 6
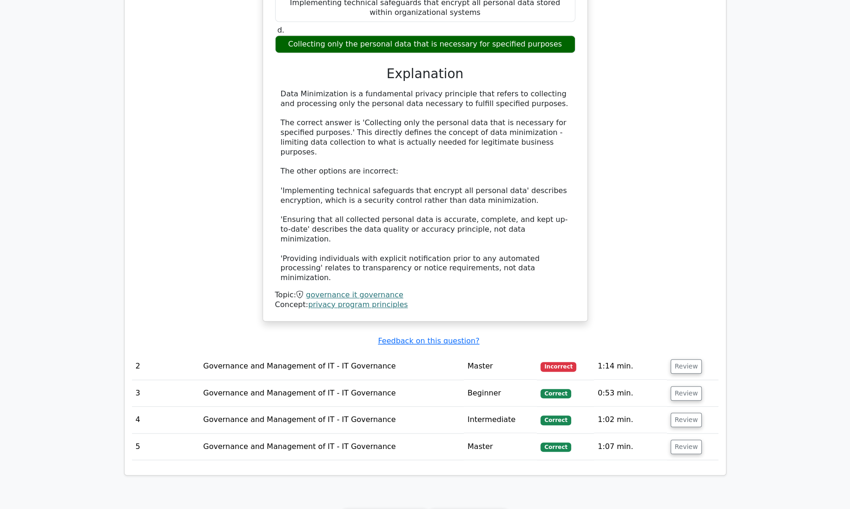
scroll to position [686, 0]
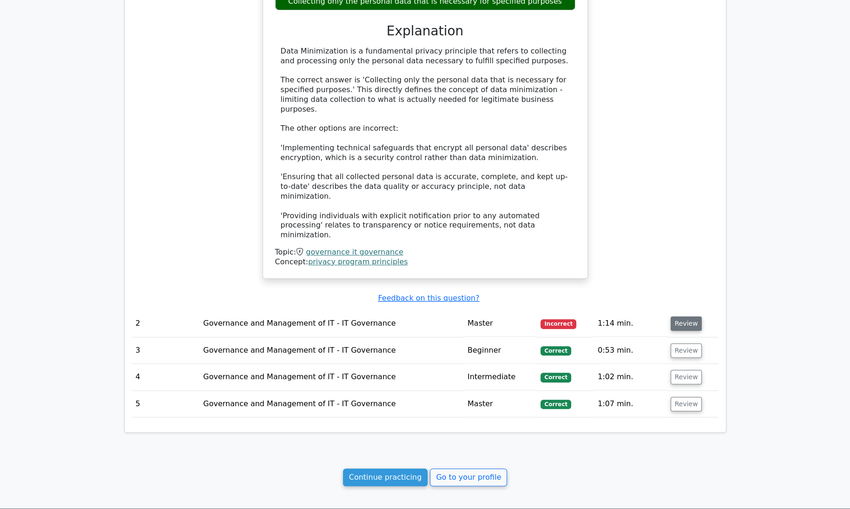
click at [682, 316] on button "Review" at bounding box center [687, 323] width 32 height 14
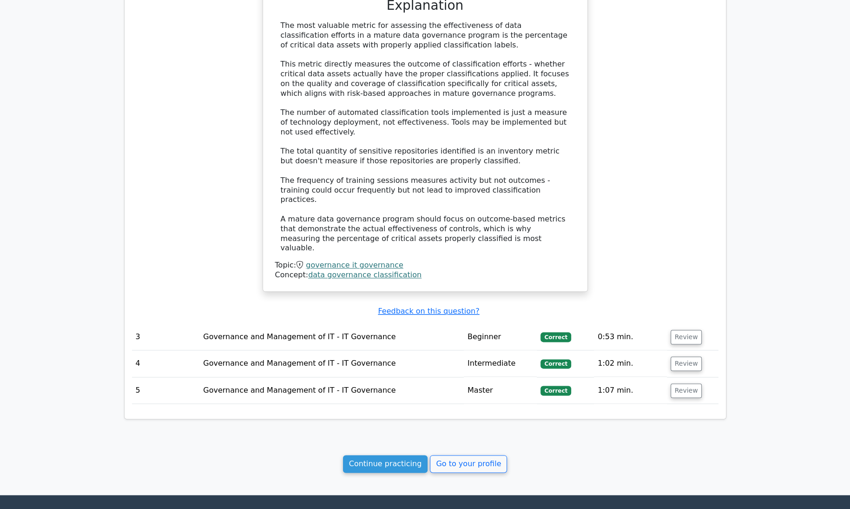
scroll to position [1253, 0]
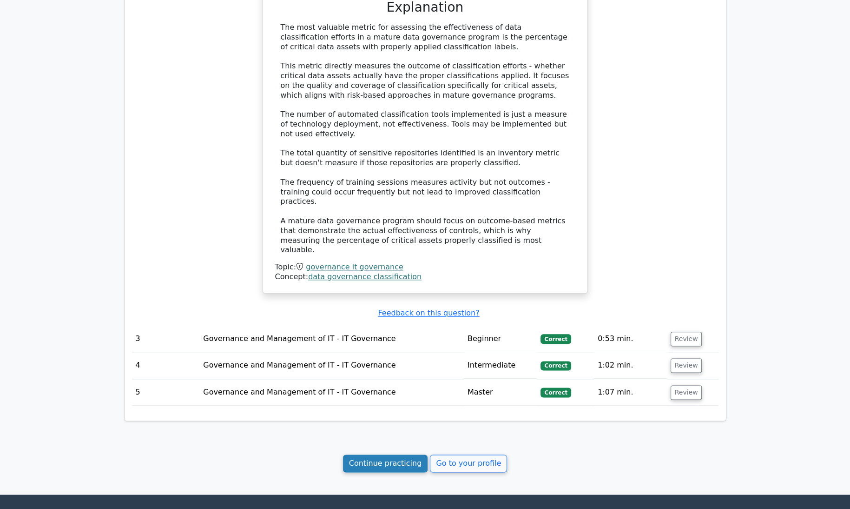
click at [395, 454] on link "Continue practicing" at bounding box center [385, 463] width 85 height 18
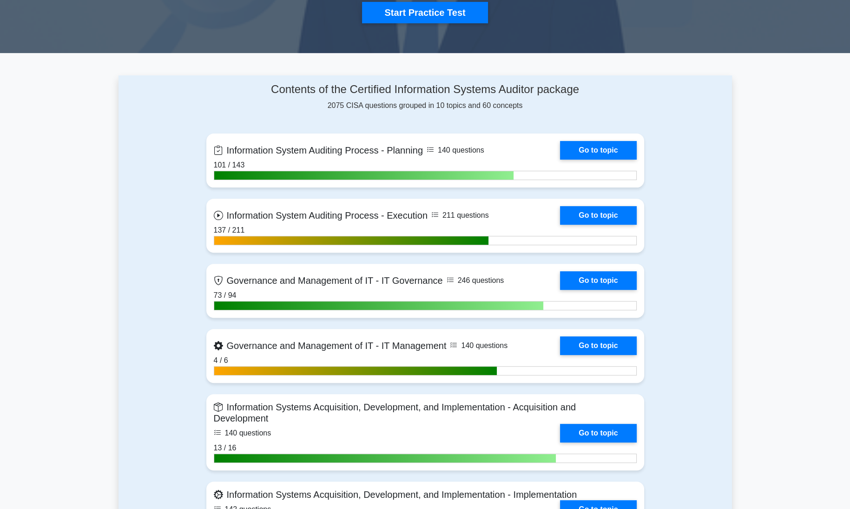
scroll to position [334, 0]
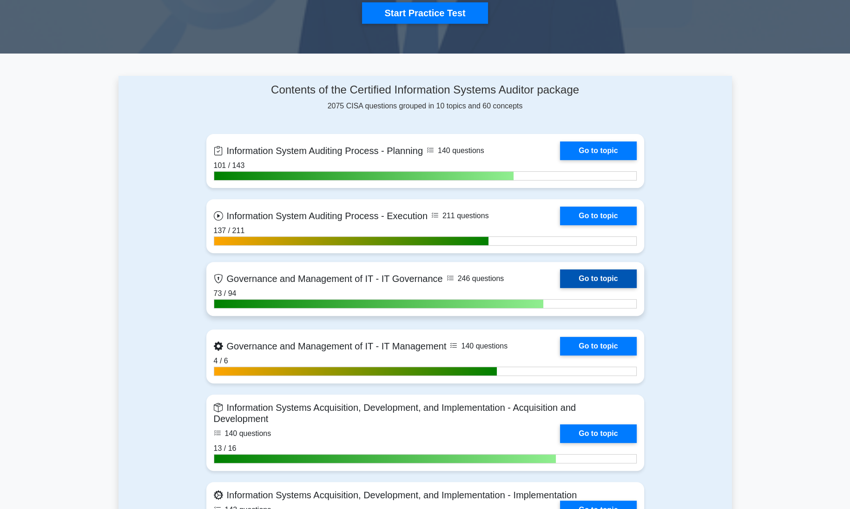
click at [620, 277] on link "Go to topic" at bounding box center [598, 278] width 76 height 19
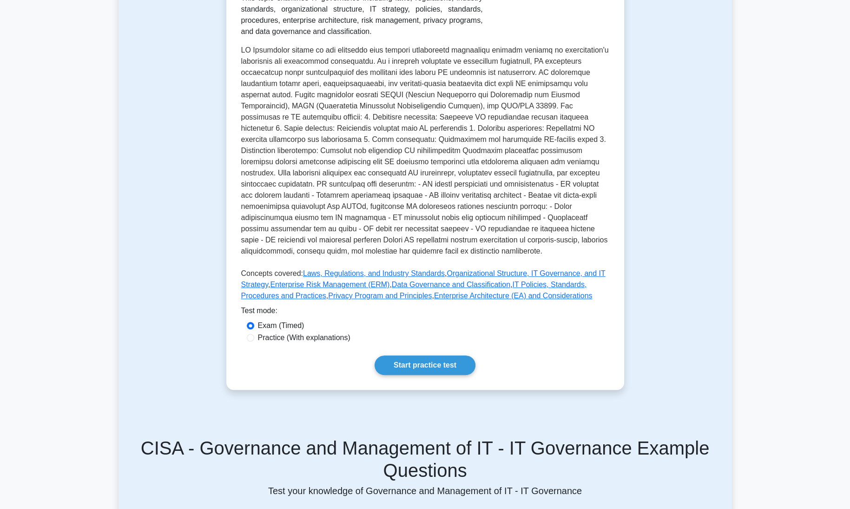
scroll to position [229, 0]
click at [417, 365] on link "Start practice test" at bounding box center [425, 365] width 101 height 20
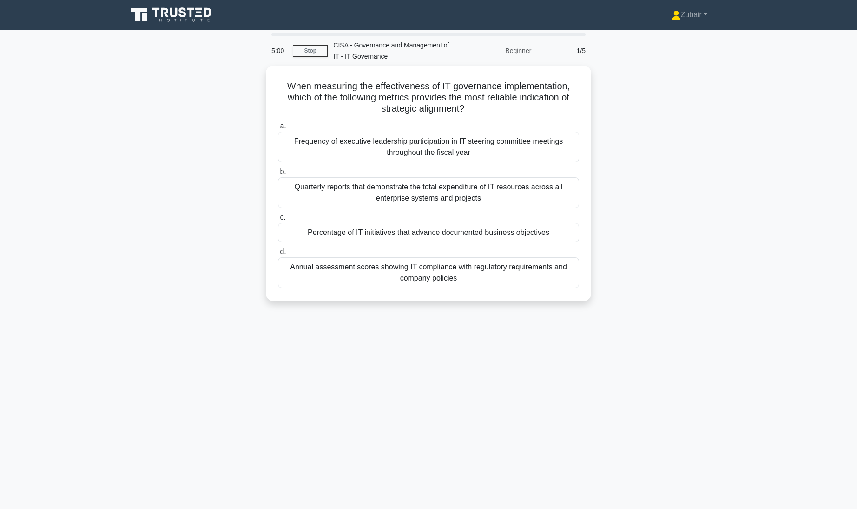
click at [569, 374] on div "5:00 Stop CISA - Governance and Management of IT - IT Governance Beginner 1/5 W…" at bounding box center [429, 265] width 614 height 465
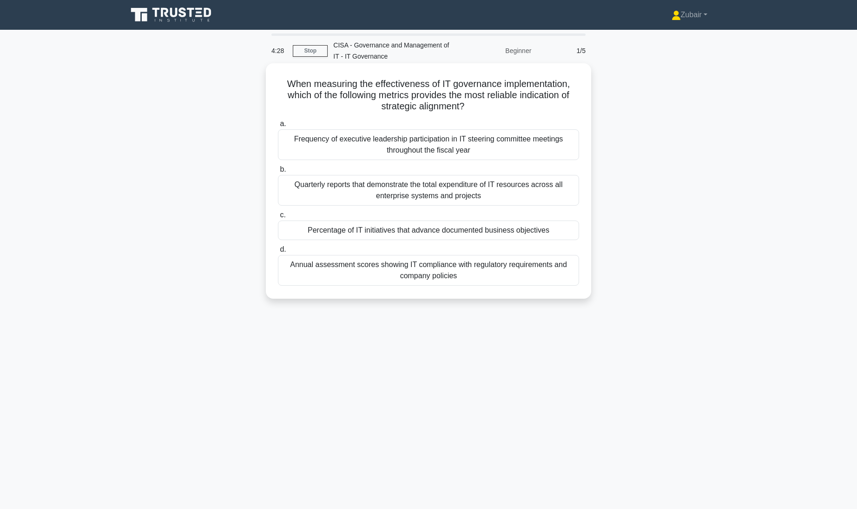
click at [459, 229] on div "Percentage of IT initiatives that advance documented business objectives" at bounding box center [428, 230] width 301 height 20
click at [278, 218] on input "c. Percentage of IT initiatives that advance documented business objectives" at bounding box center [278, 215] width 0 height 6
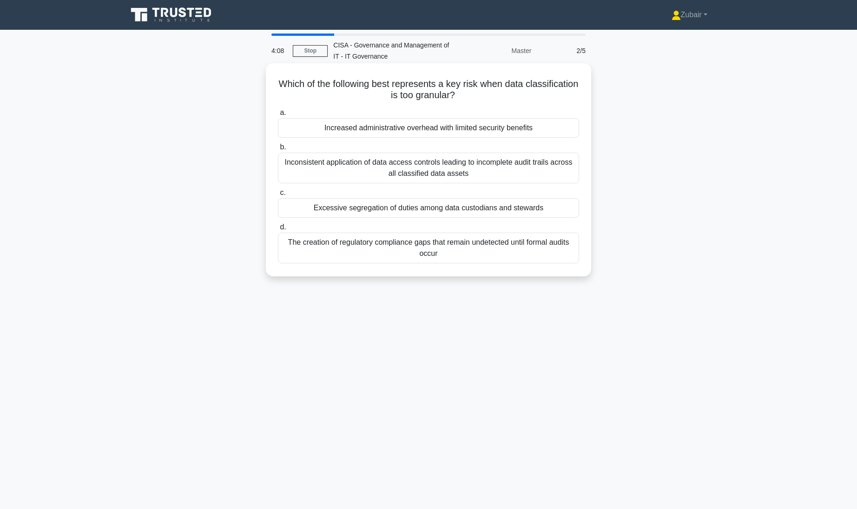
click at [555, 206] on div "Excessive segregation of duties among data custodians and stewards" at bounding box center [428, 208] width 301 height 20
click at [278, 196] on input "c. Excessive segregation of duties among data custodians and stewards" at bounding box center [278, 193] width 0 height 6
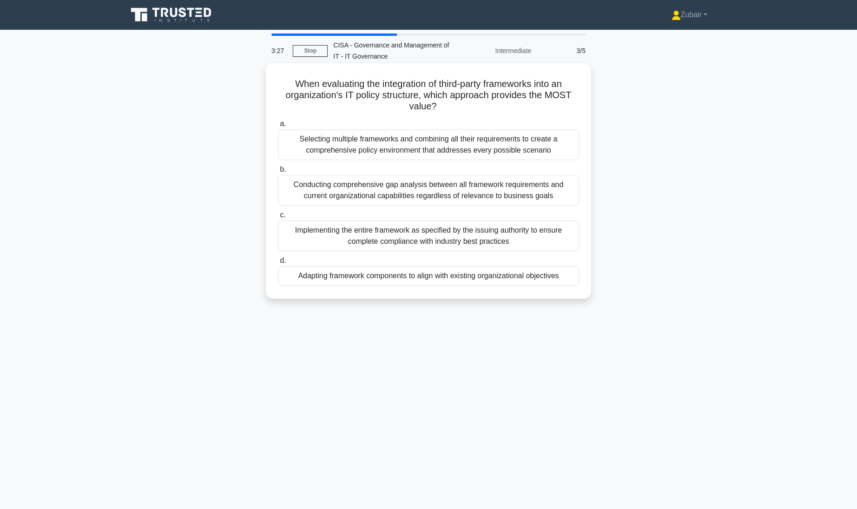
click at [538, 273] on div "Adapting framework components to align with existing organizational objectives" at bounding box center [428, 276] width 301 height 20
click at [278, 264] on input "d. Adapting framework components to align with existing organizational objectiv…" at bounding box center [278, 261] width 0 height 6
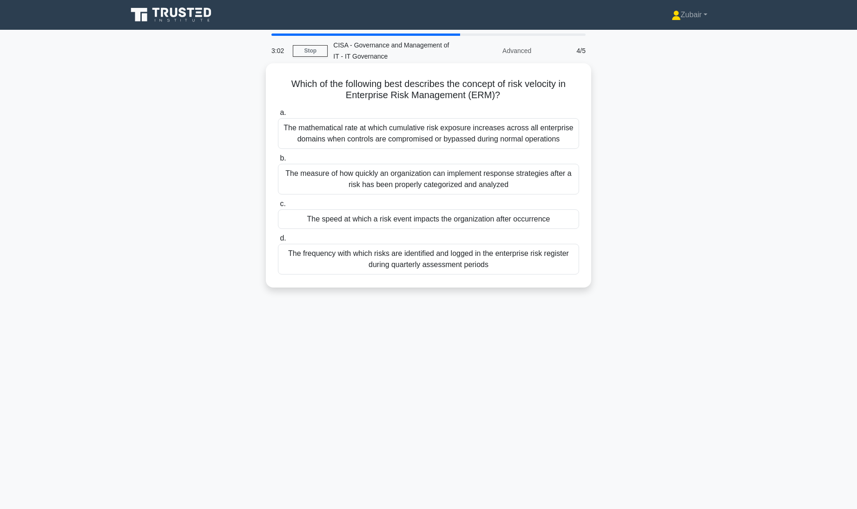
click at [487, 223] on div "The speed at which a risk event impacts the organization after occurrence" at bounding box center [428, 219] width 301 height 20
click at [278, 207] on input "c. The speed at which a risk event impacts the organization after occurrence" at bounding box center [278, 204] width 0 height 6
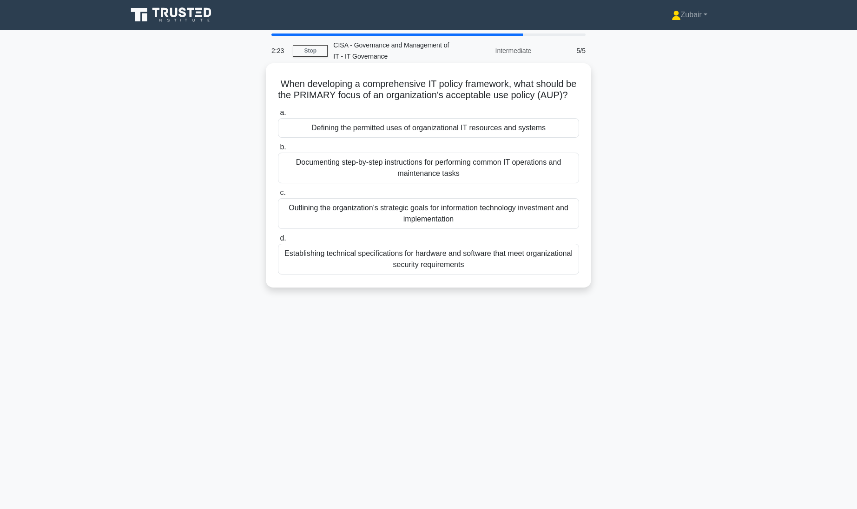
click at [412, 138] on div "Defining the permitted uses of organizational IT resources and systems" at bounding box center [428, 128] width 301 height 20
click at [278, 116] on input "a. Defining the permitted uses of organizational IT resources and systems" at bounding box center [278, 113] width 0 height 6
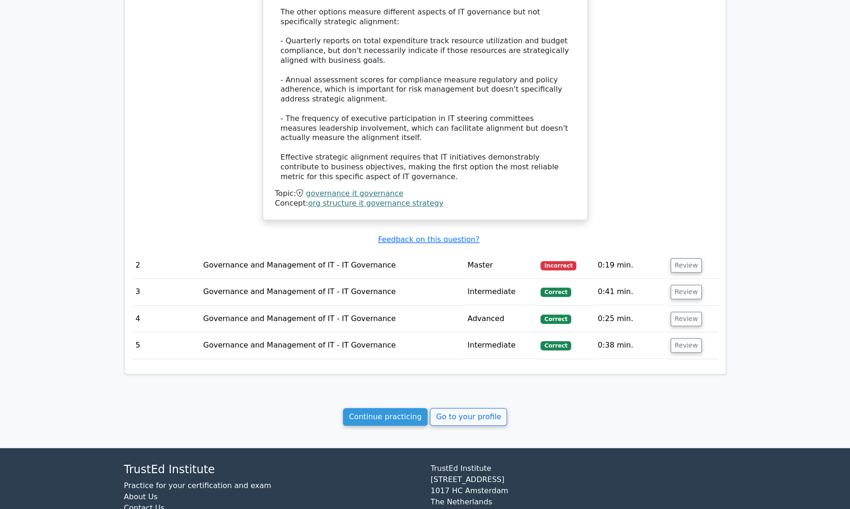
scroll to position [835, 0]
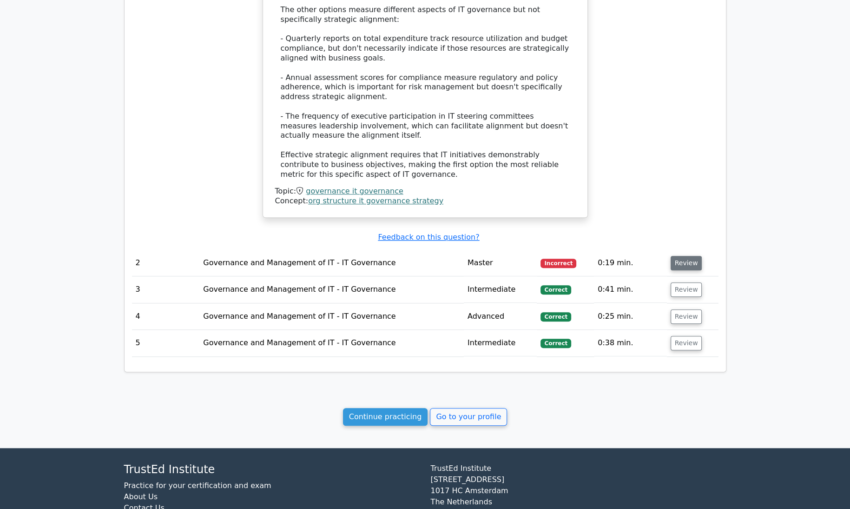
click at [683, 256] on button "Review" at bounding box center [687, 263] width 32 height 14
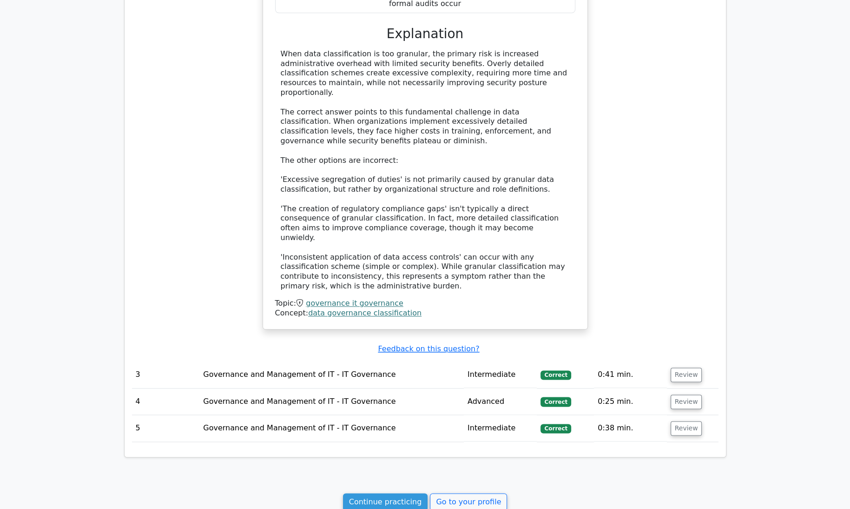
scroll to position [1283, 0]
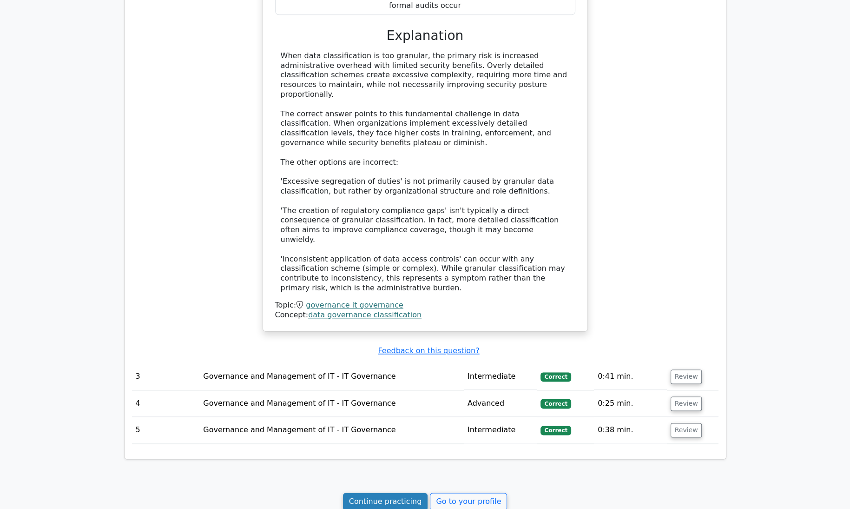
click at [389, 492] on link "Continue practicing" at bounding box center [385, 501] width 85 height 18
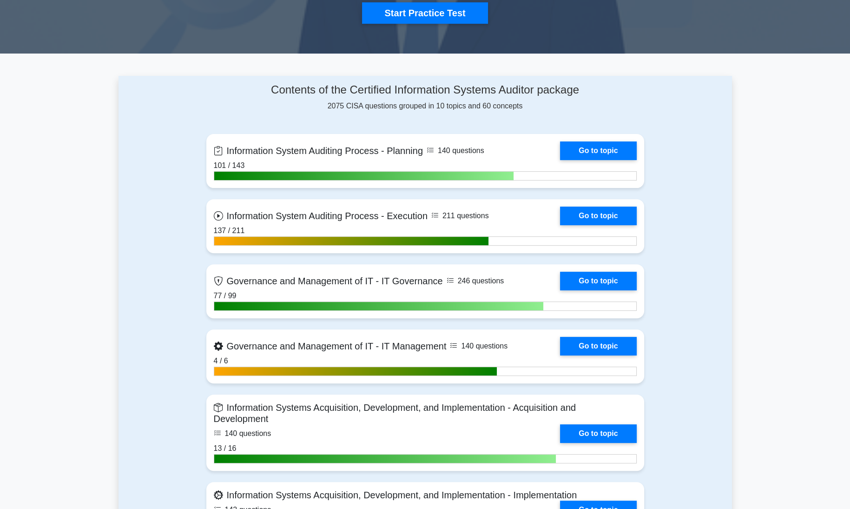
scroll to position [335, 0]
